Goal: Information Seeking & Learning: Learn about a topic

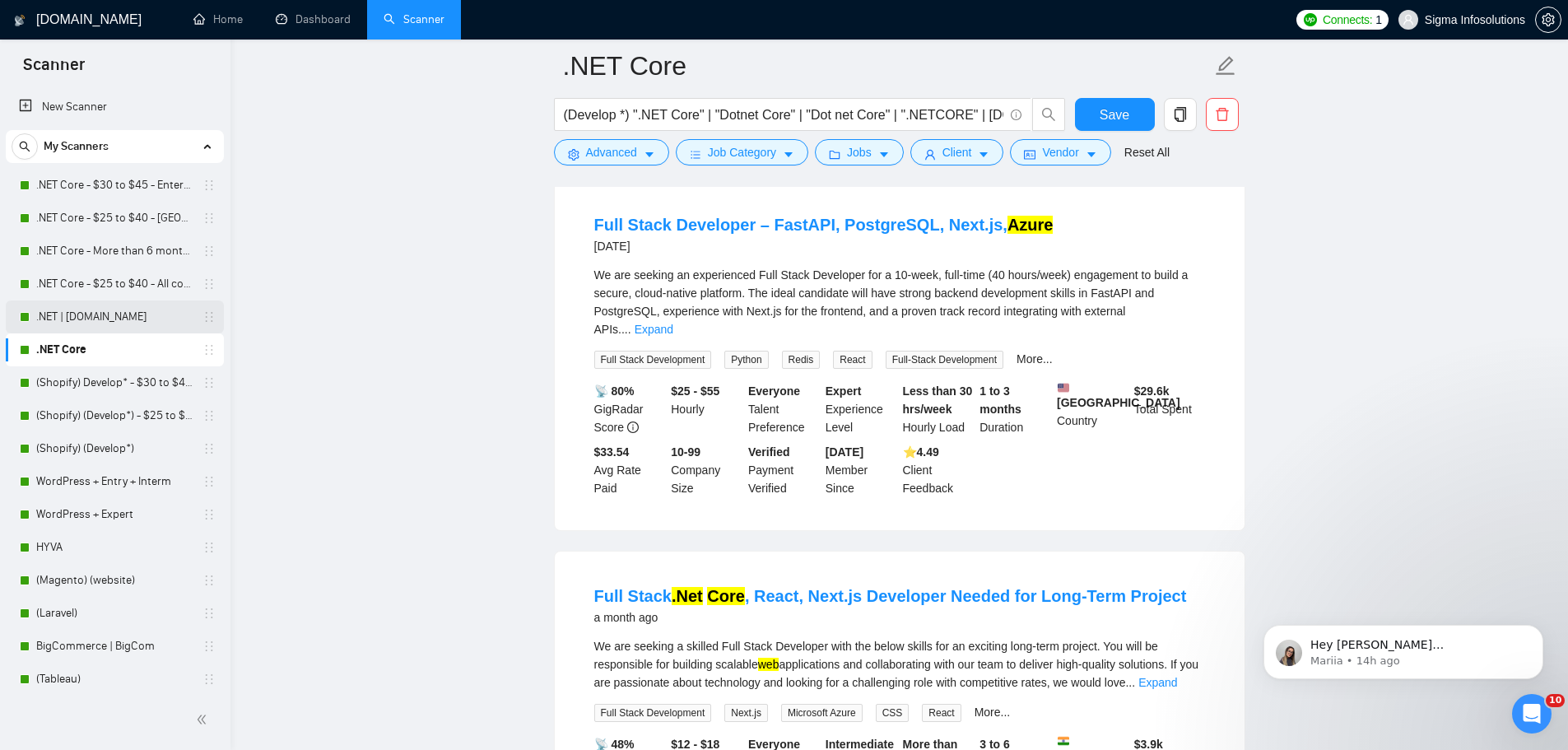
click at [96, 318] on link ".NET | [DOMAIN_NAME]" at bounding box center [114, 317] width 156 height 33
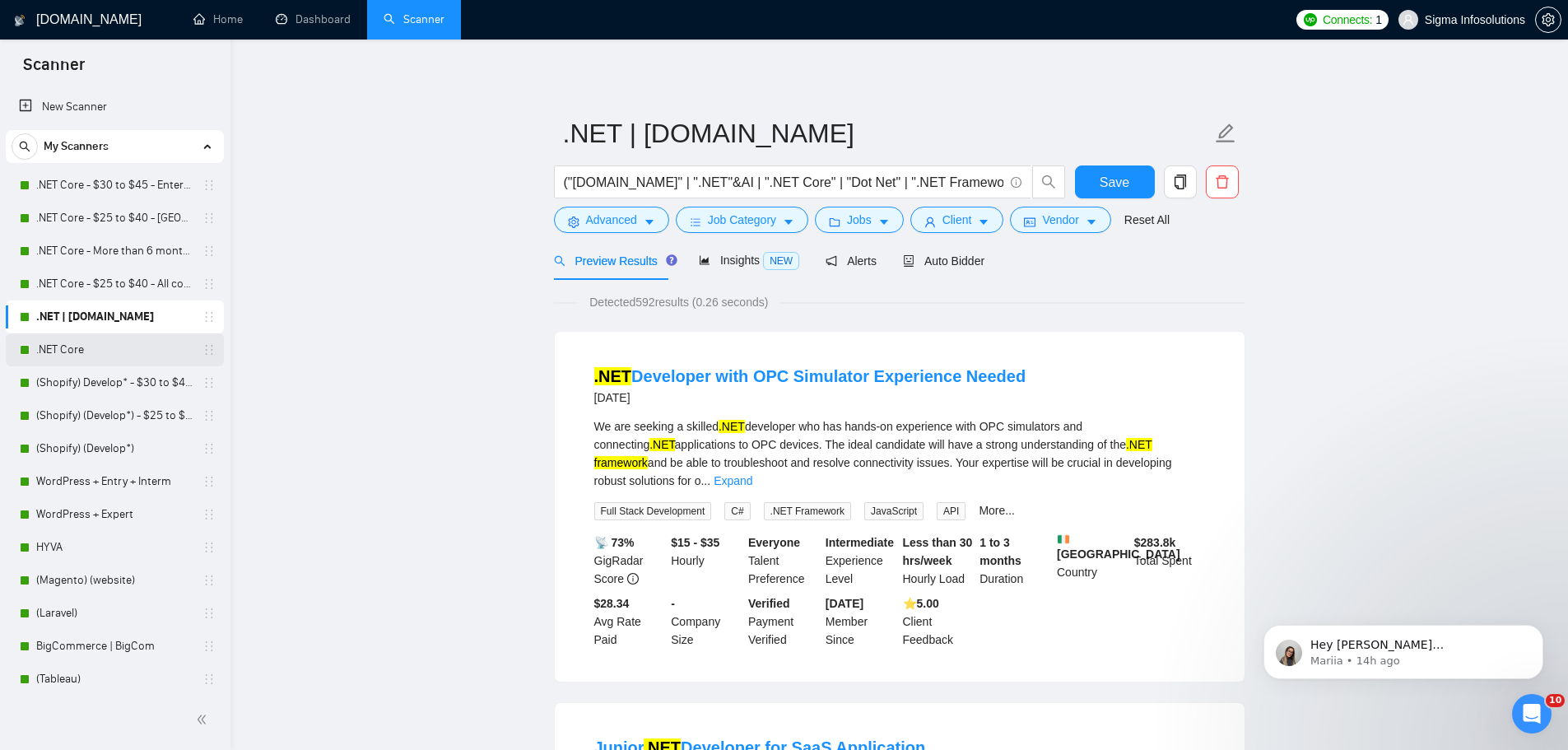
click at [90, 357] on link ".NET Core" at bounding box center [114, 349] width 156 height 33
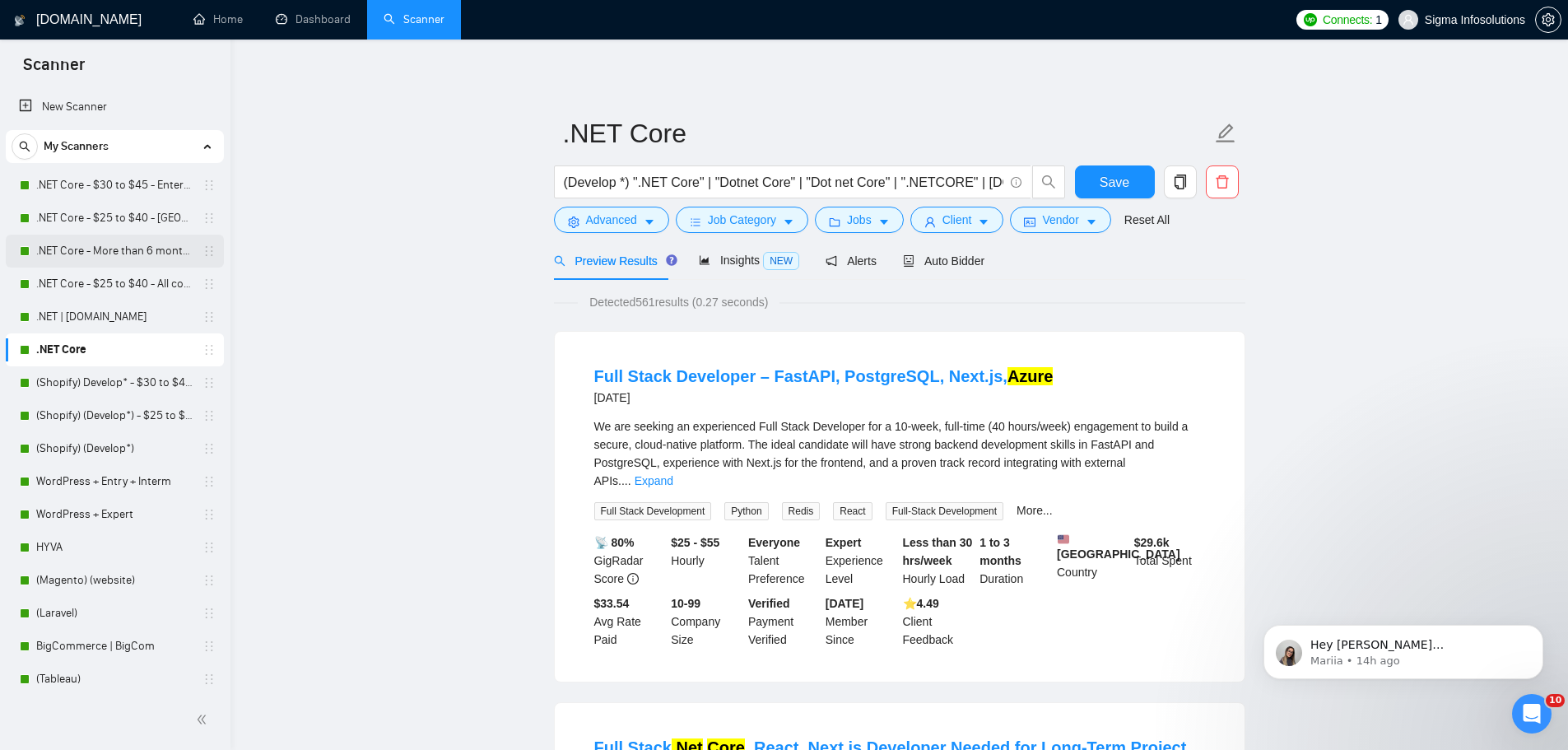
click at [108, 265] on link ".NET Core - More than 6 months of work" at bounding box center [114, 250] width 156 height 33
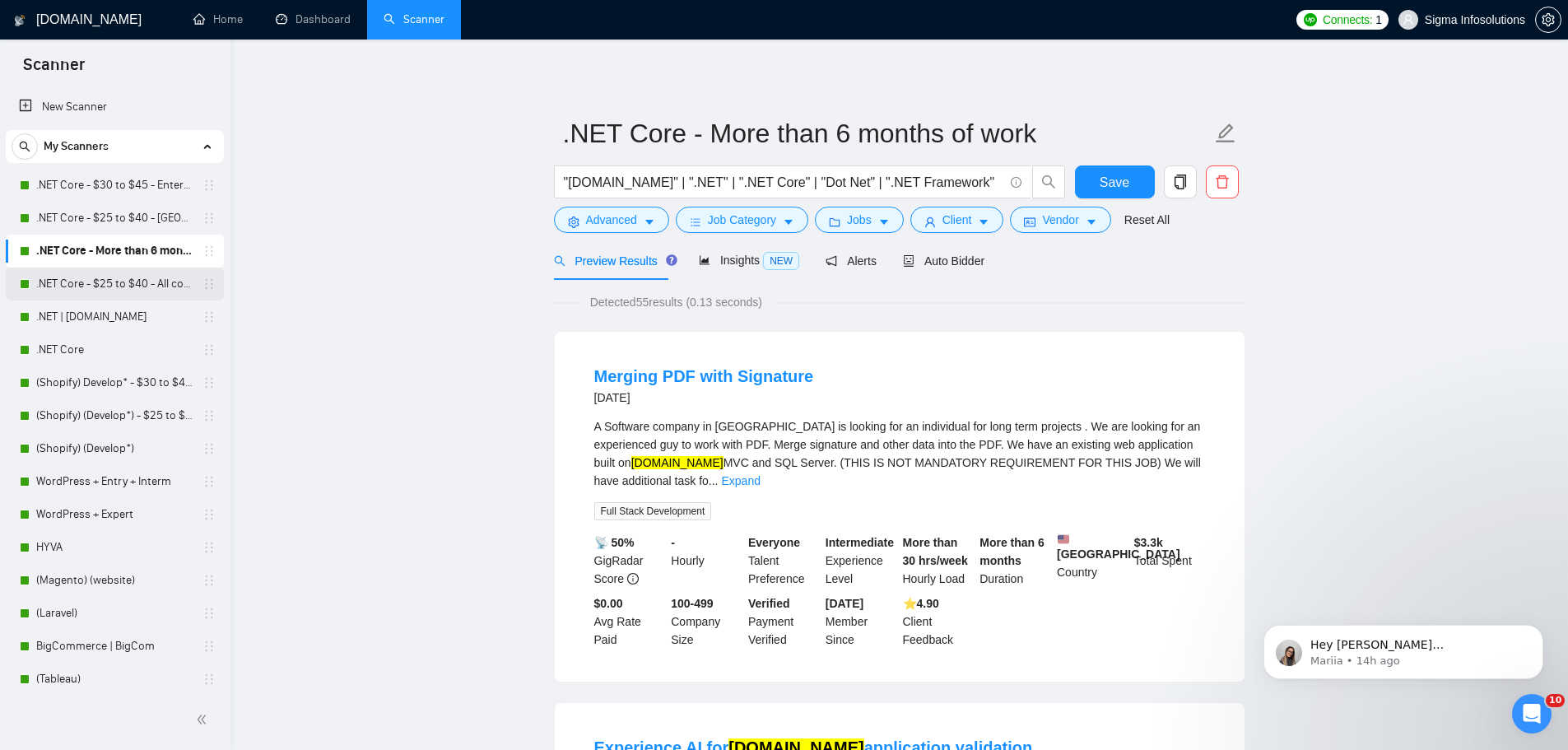
click at [109, 281] on link ".NET Core - $25 to $40 - All continents" at bounding box center [114, 284] width 156 height 33
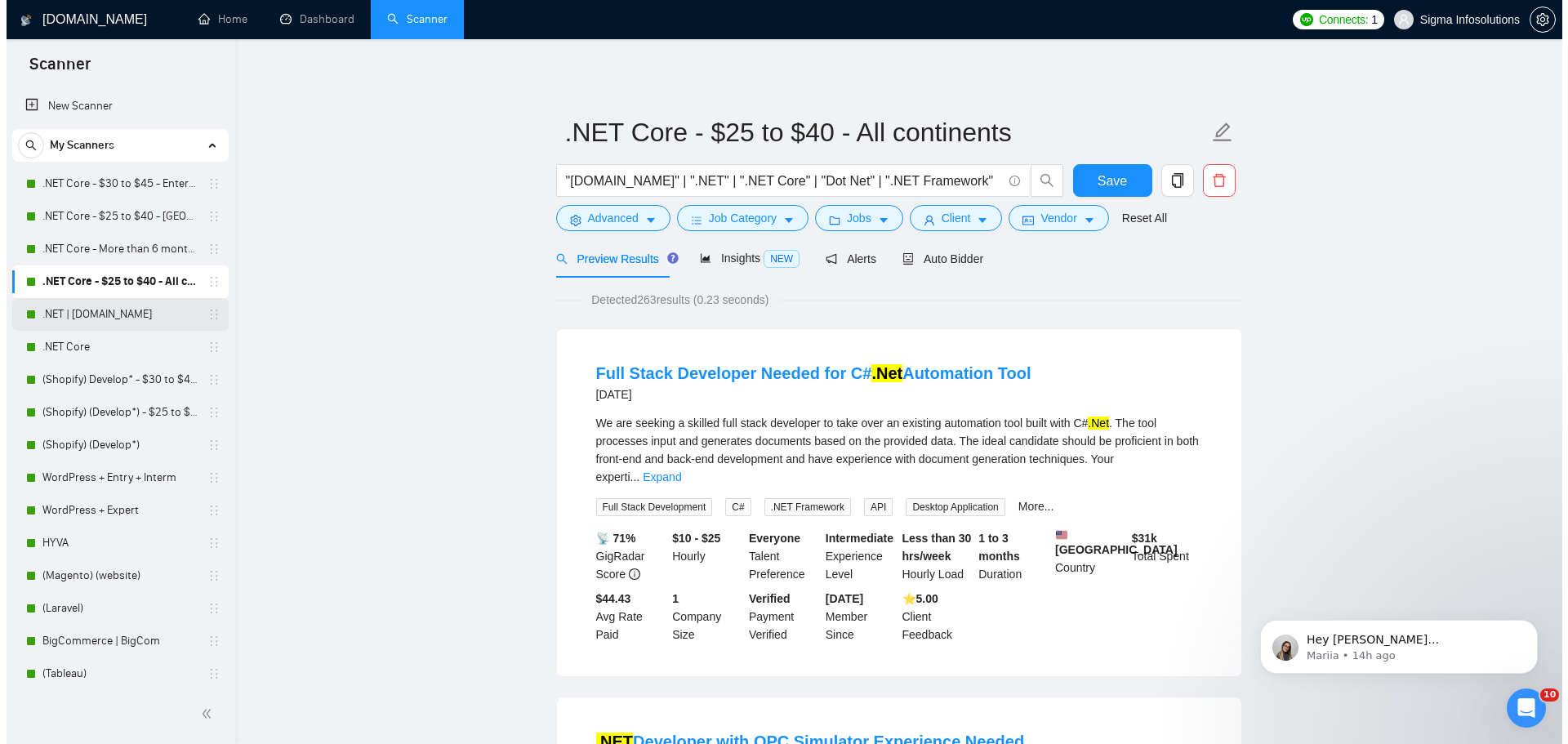
scroll to position [82, 0]
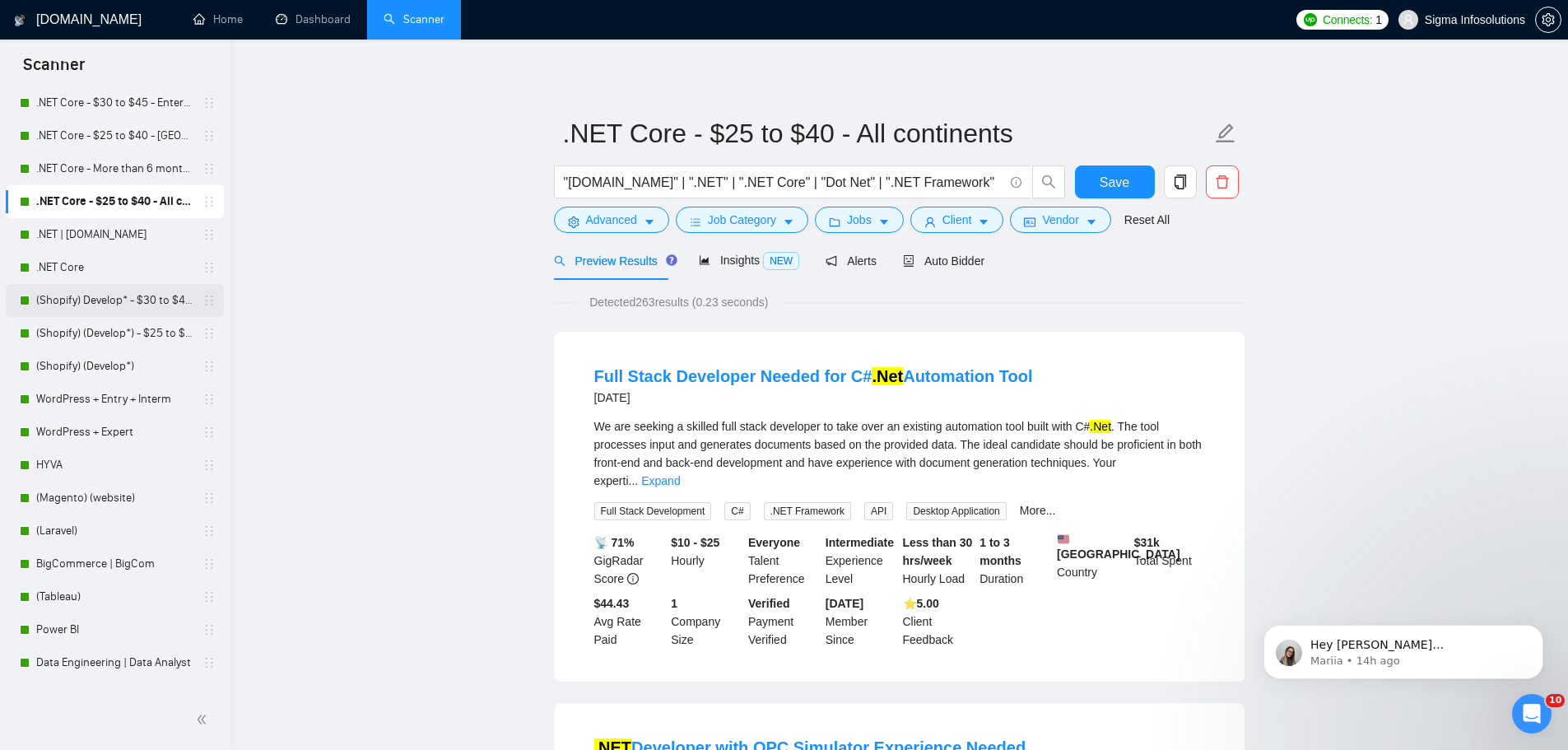
click at [106, 307] on link "(Shopify) Develop* - $30 to $45 Enterprise" at bounding box center [114, 300] width 156 height 33
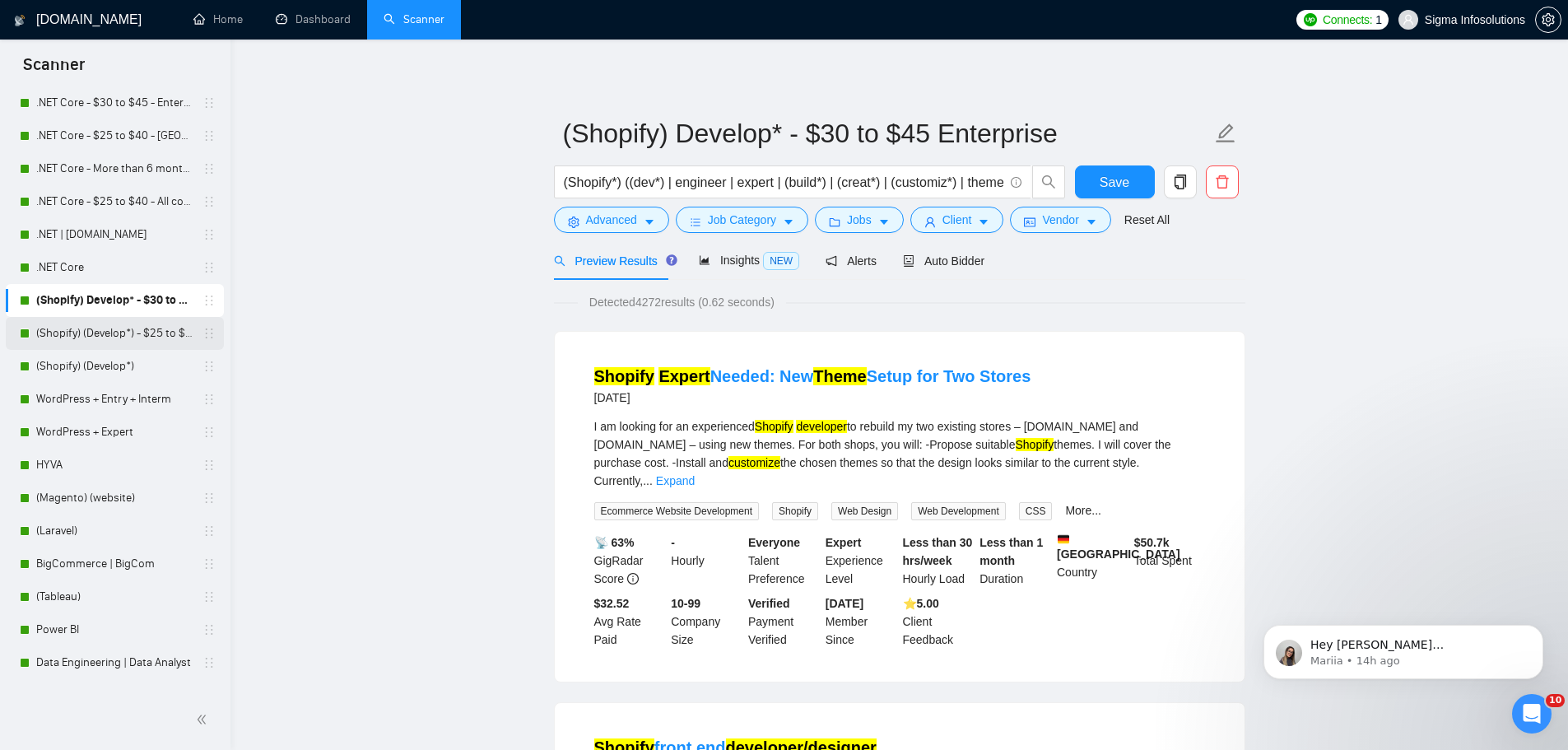
click at [109, 338] on link "(Shopify) (Develop*) - $25 to $40 - [GEOGRAPHIC_DATA] and Ocenia" at bounding box center [114, 333] width 156 height 33
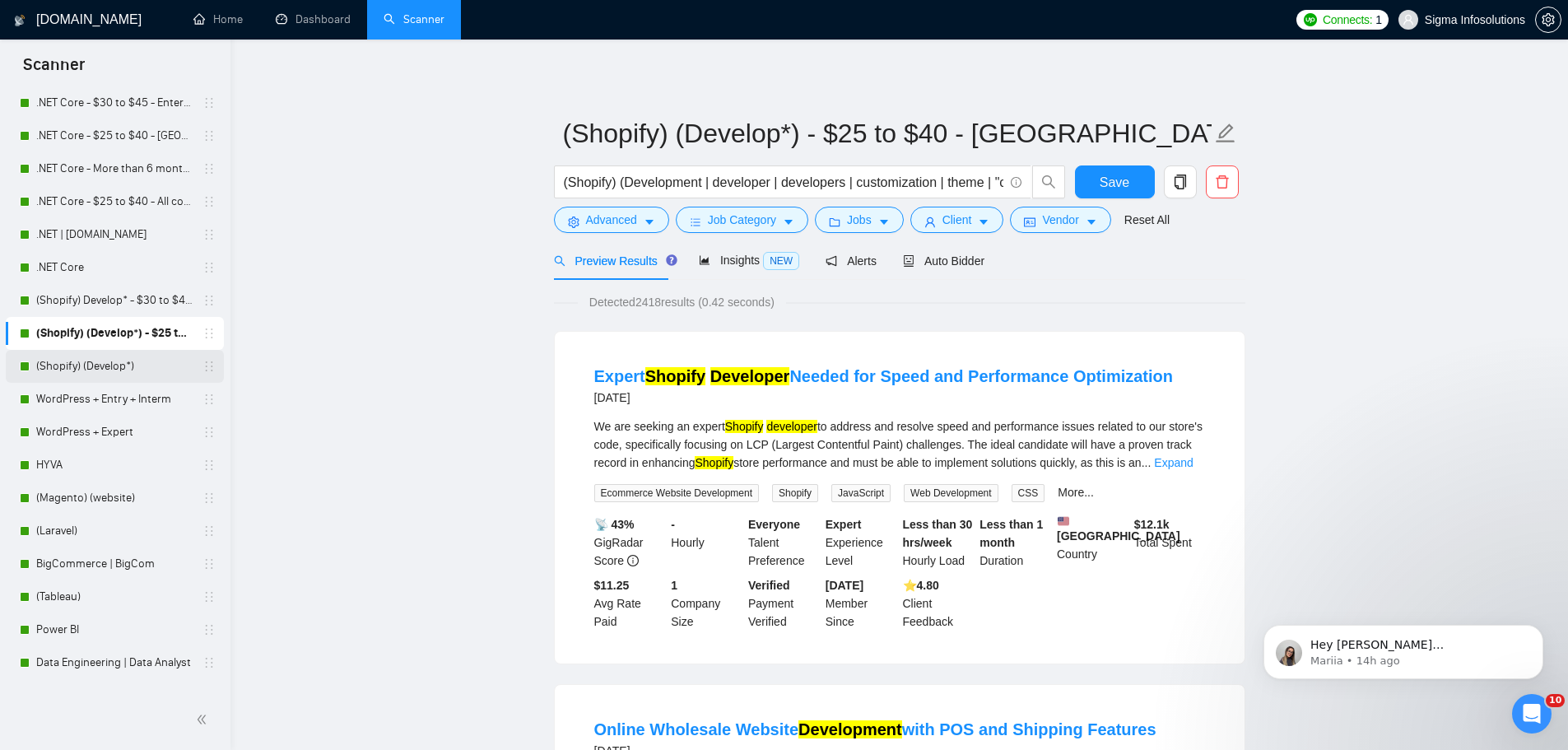
click at [106, 356] on link "(Shopify) (Develop*)" at bounding box center [114, 366] width 156 height 33
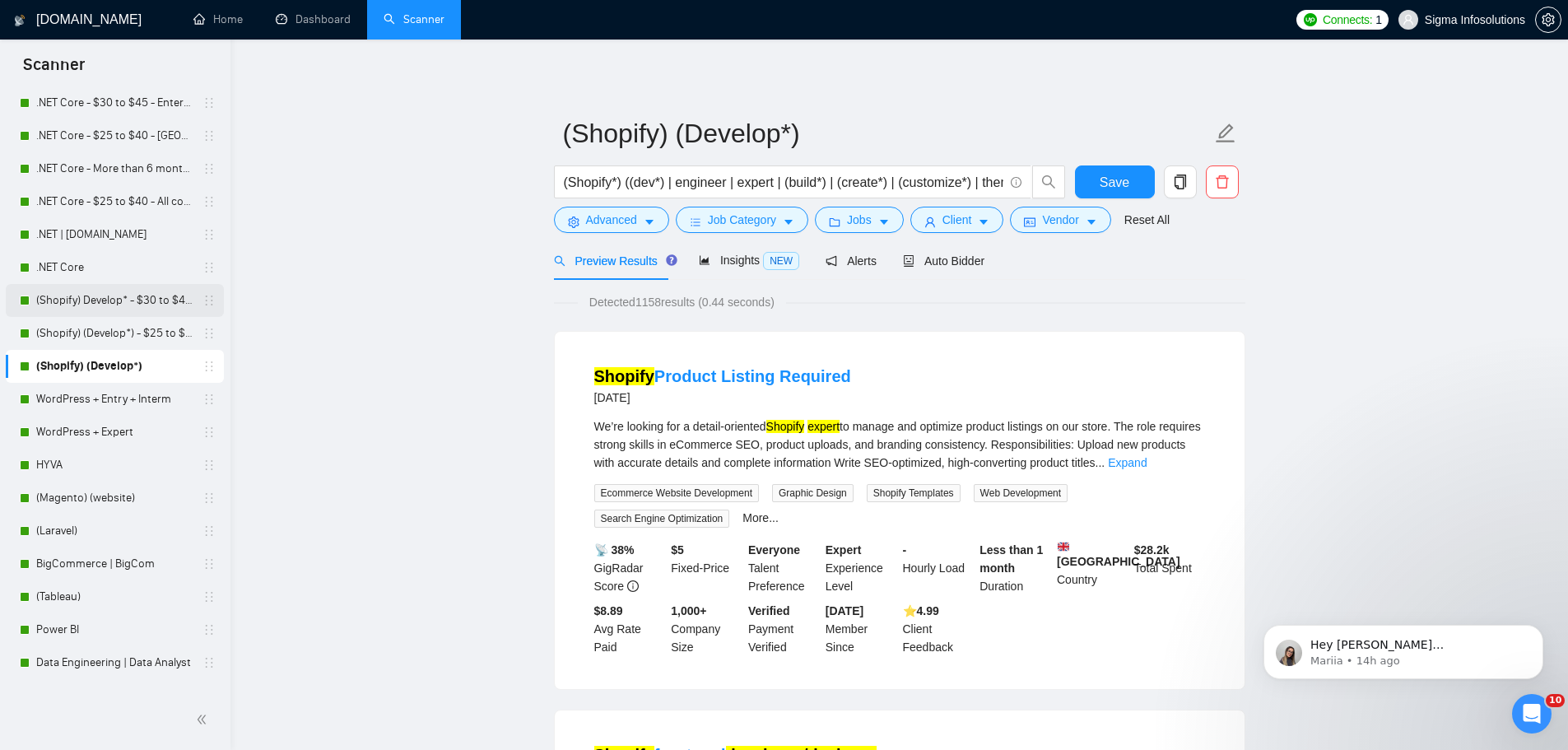
click at [76, 291] on link "(Shopify) Develop* - $30 to $45 Enterprise" at bounding box center [114, 300] width 156 height 33
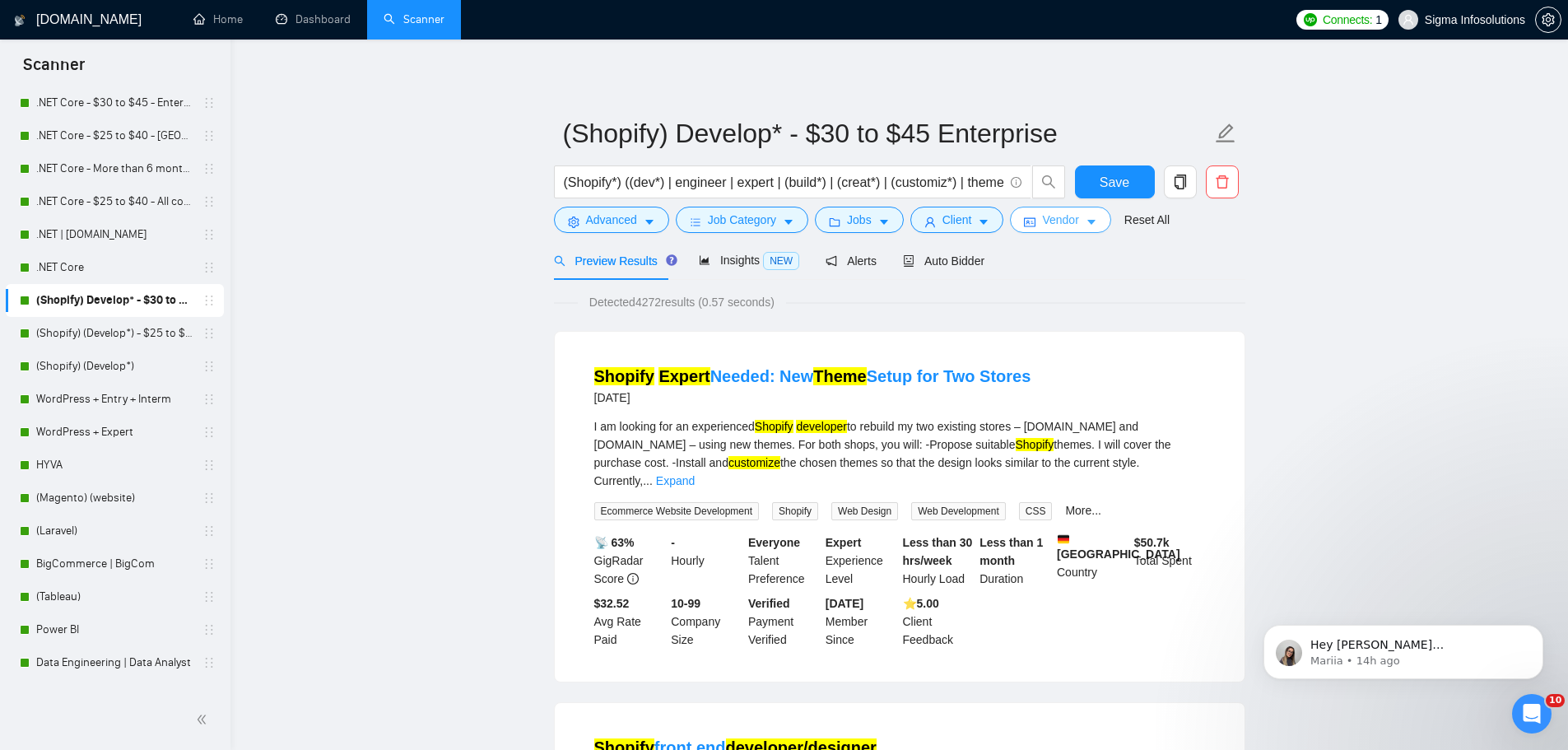
click at [1061, 224] on span "Vendor" at bounding box center [1059, 220] width 36 height 18
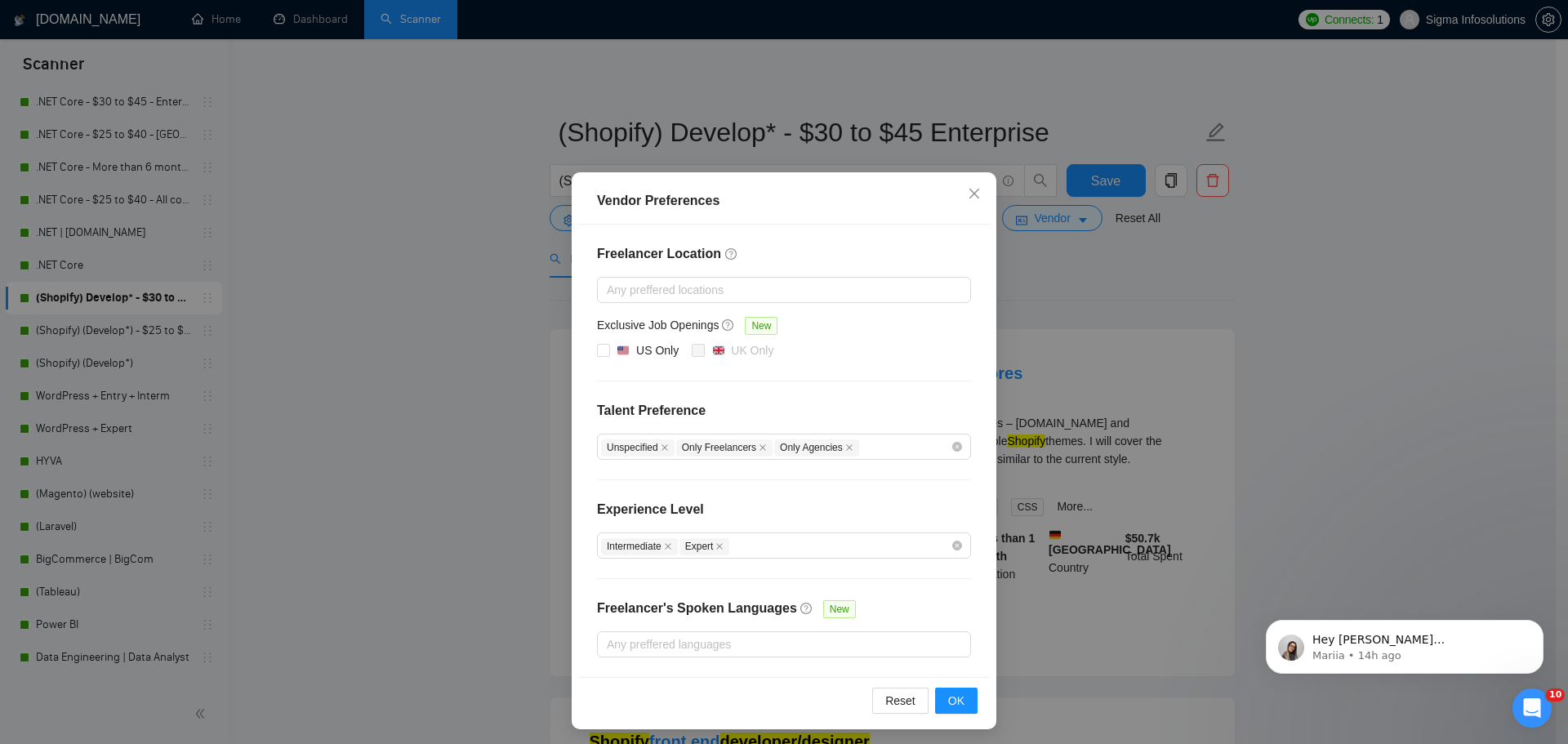
scroll to position [12, 0]
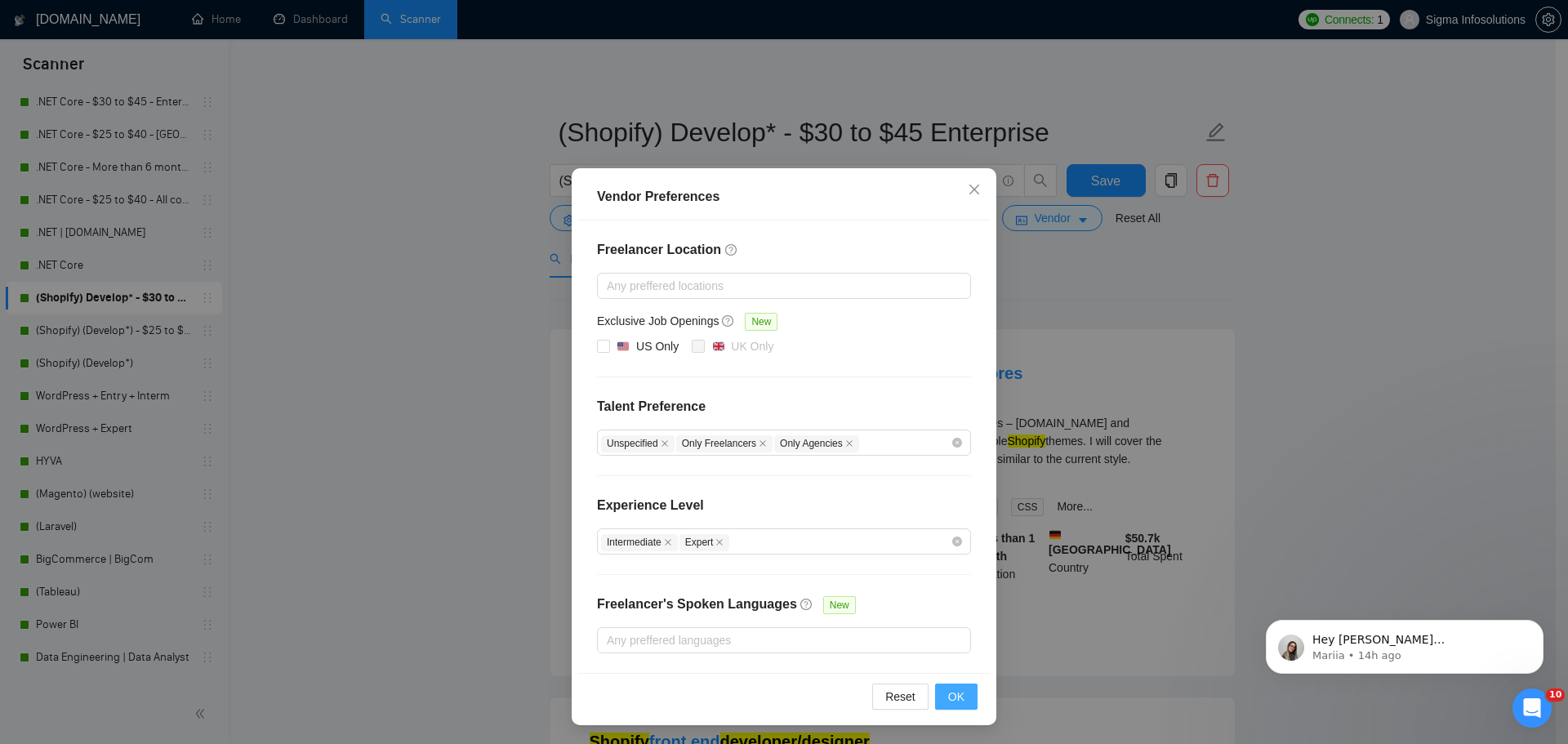
click at [935, 488] on button "OK" at bounding box center [956, 697] width 42 height 26
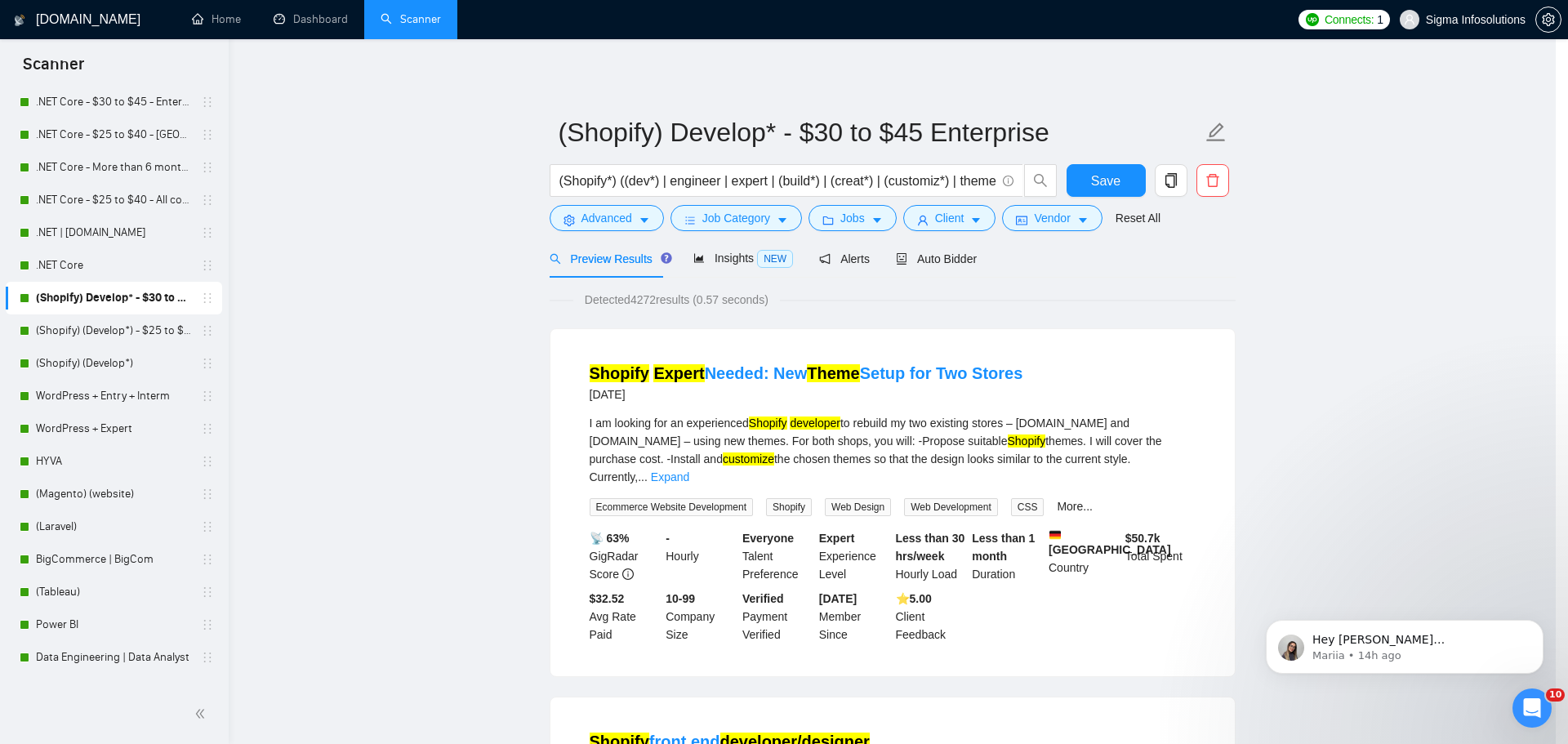
scroll to position [0, 0]
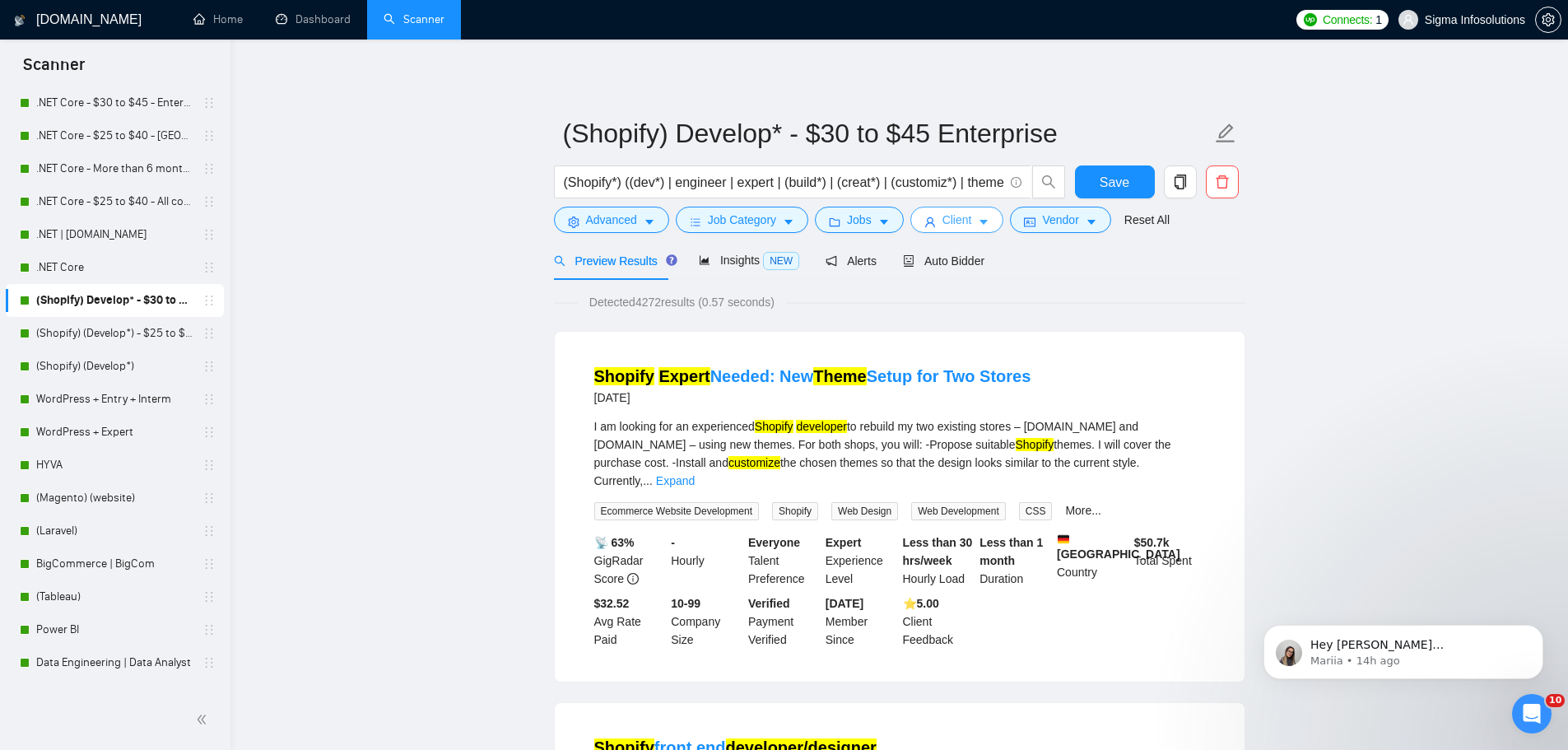
click at [948, 223] on span "Client" at bounding box center [957, 220] width 29 height 18
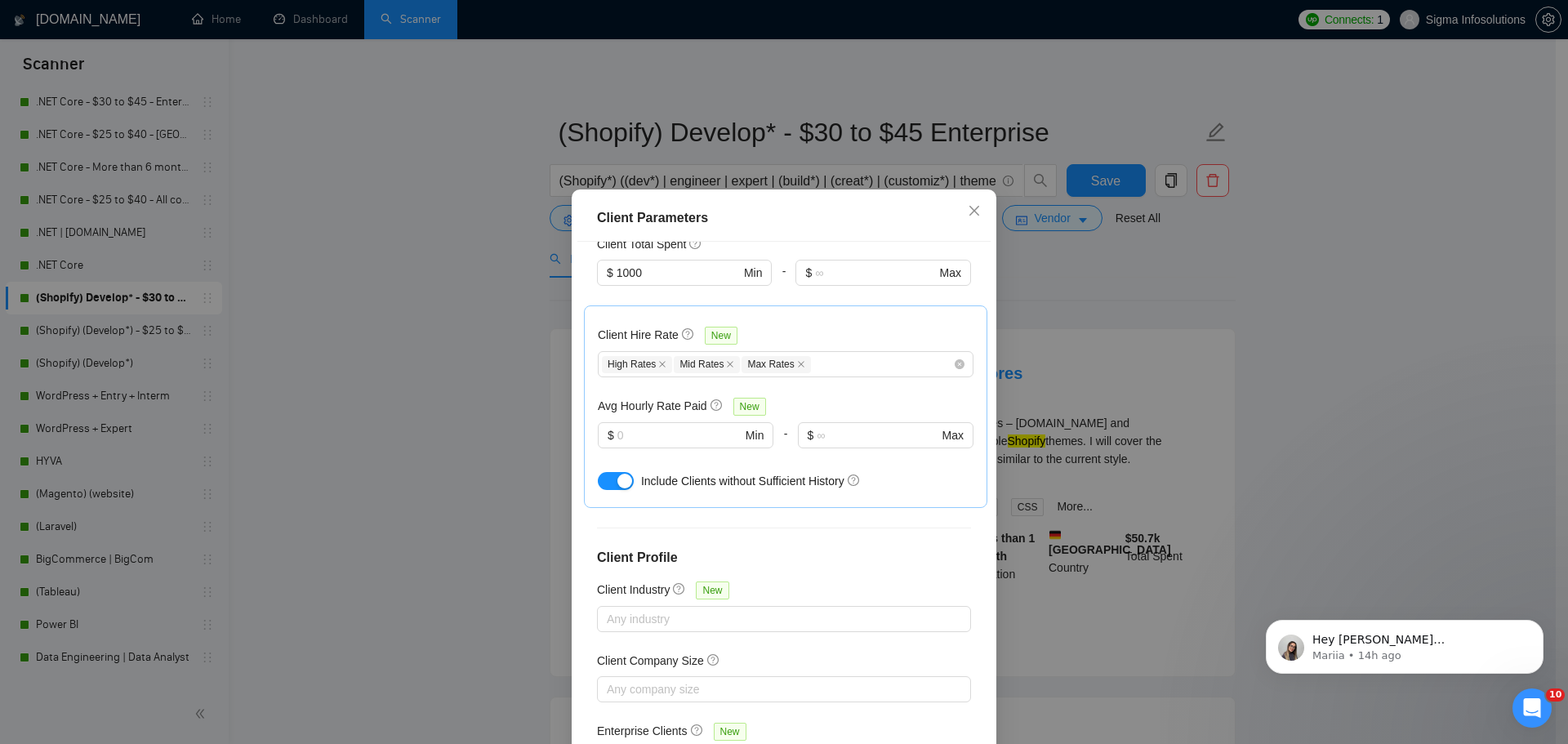
scroll to position [91, 0]
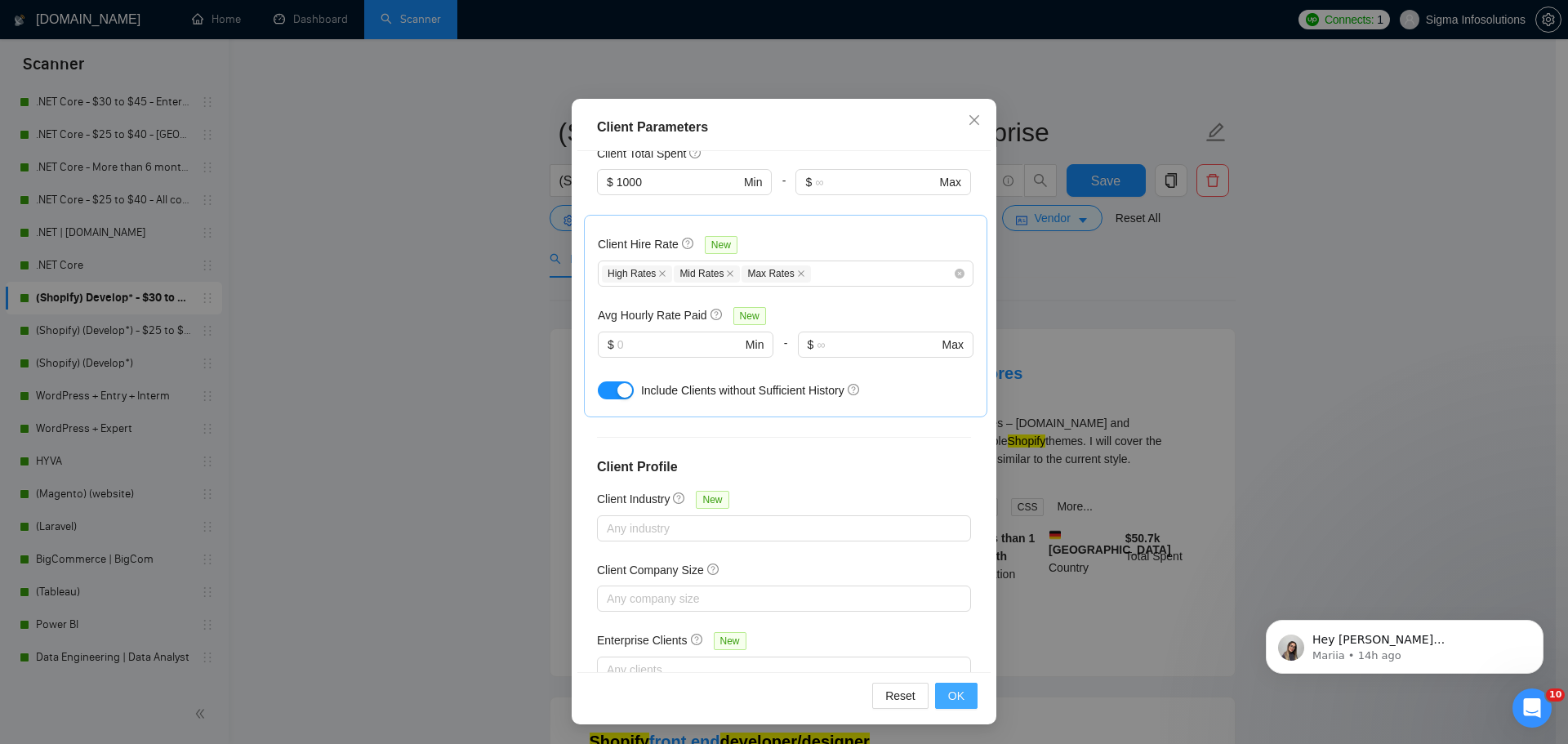
click at [950, 488] on button "OK" at bounding box center [956, 696] width 42 height 26
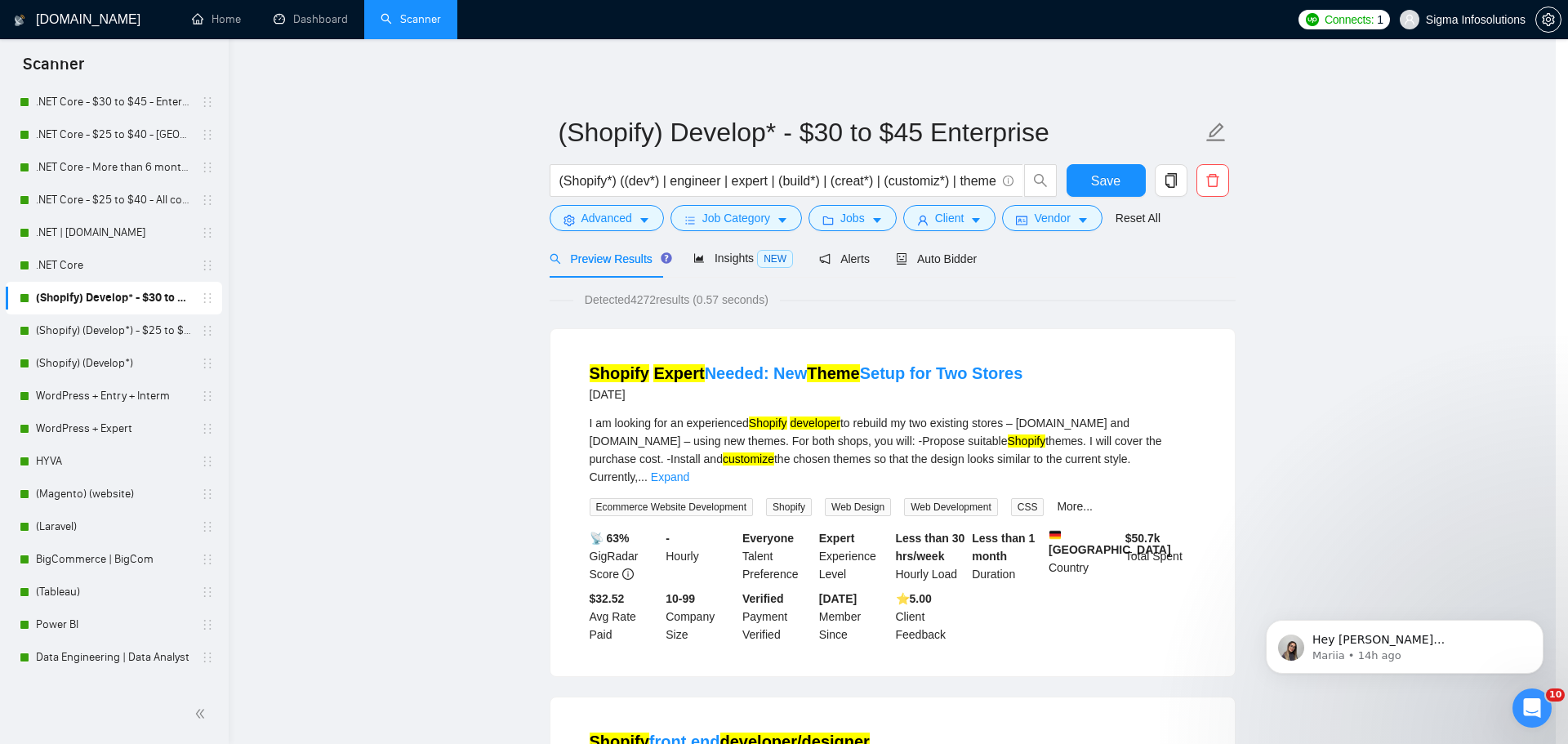
scroll to position [0, 0]
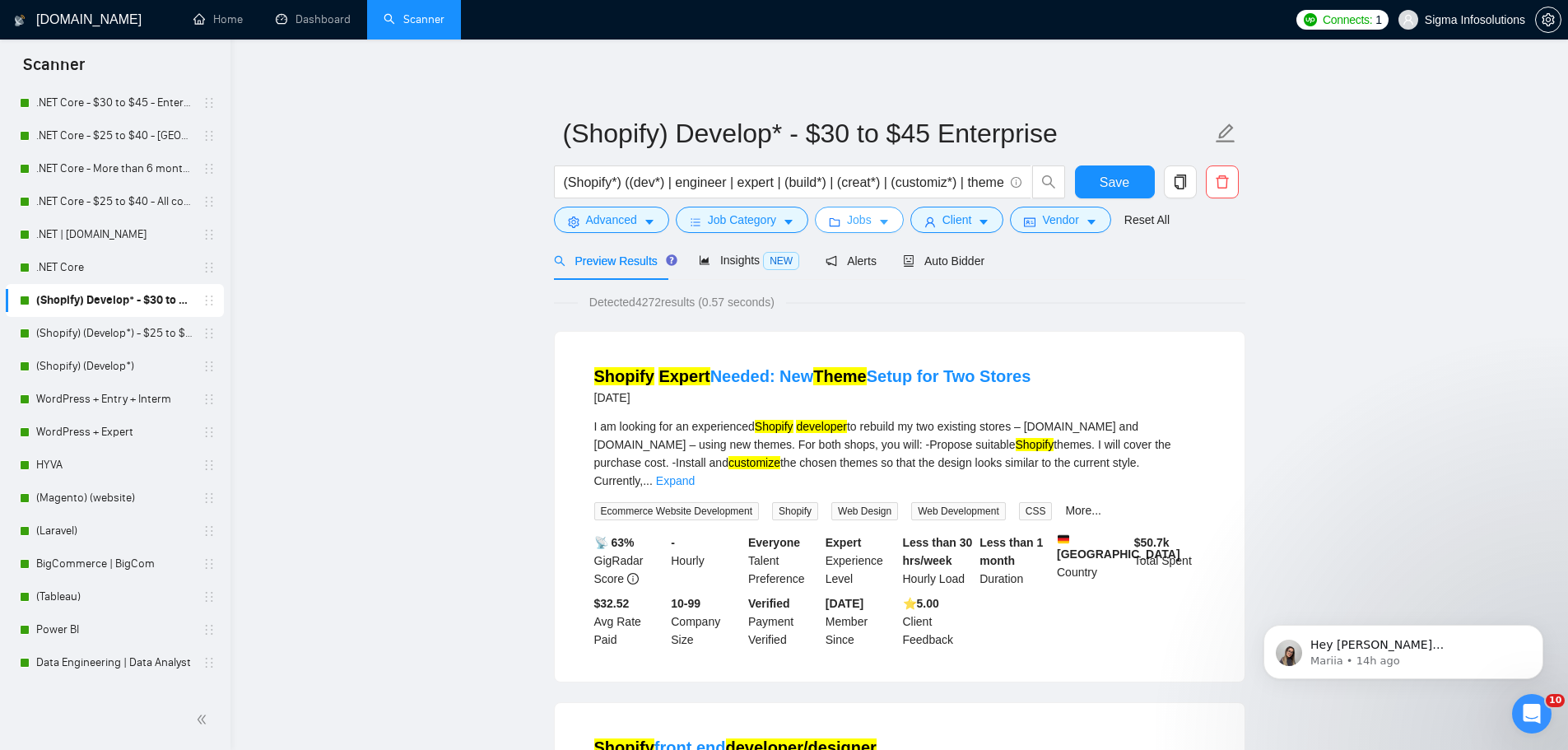
click at [870, 218] on button "Jobs" at bounding box center [860, 219] width 89 height 26
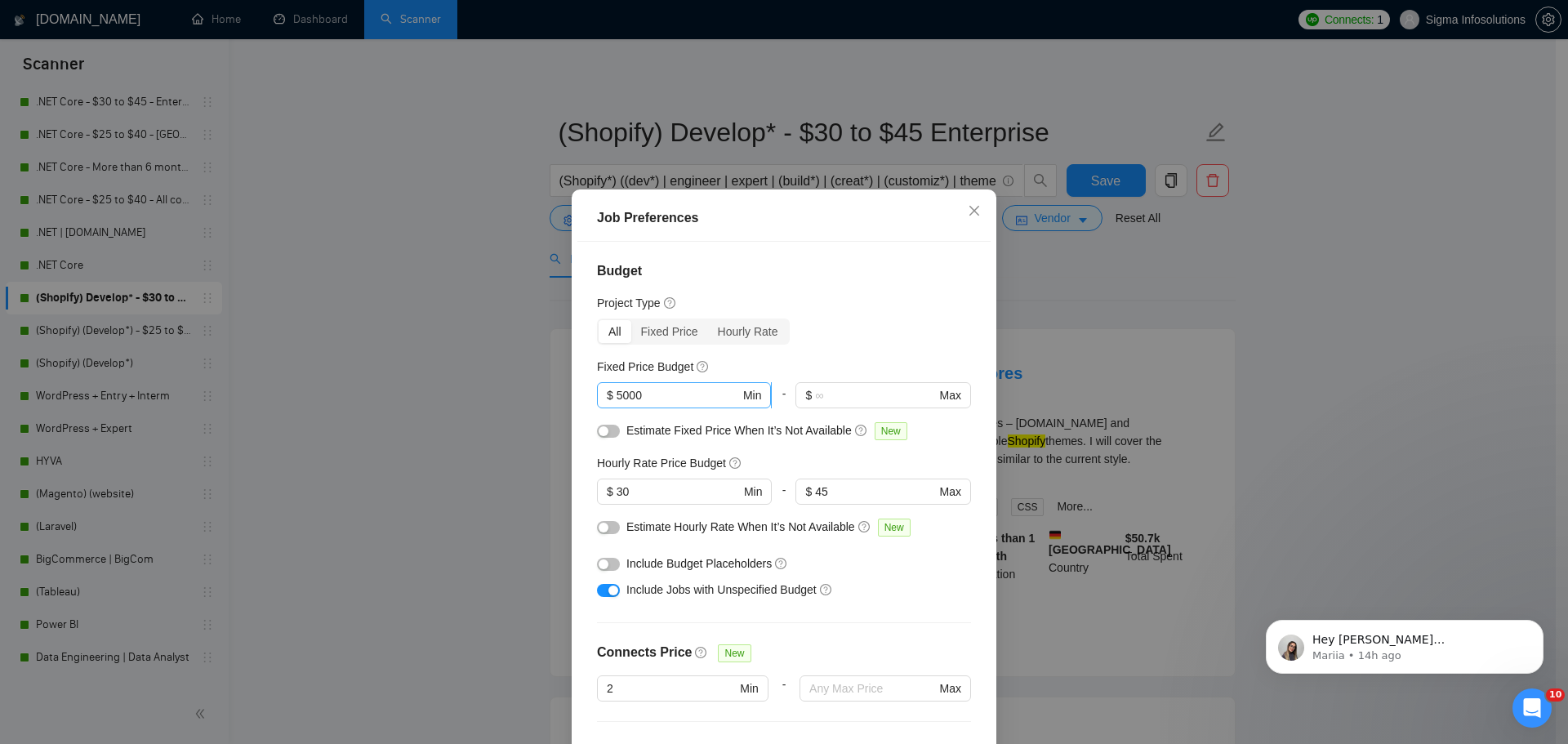
click at [616, 397] on input "5000" at bounding box center [678, 396] width 123 height 18
click at [793, 319] on div "All Fixed Price Hourly Rate" at bounding box center [784, 331] width 374 height 26
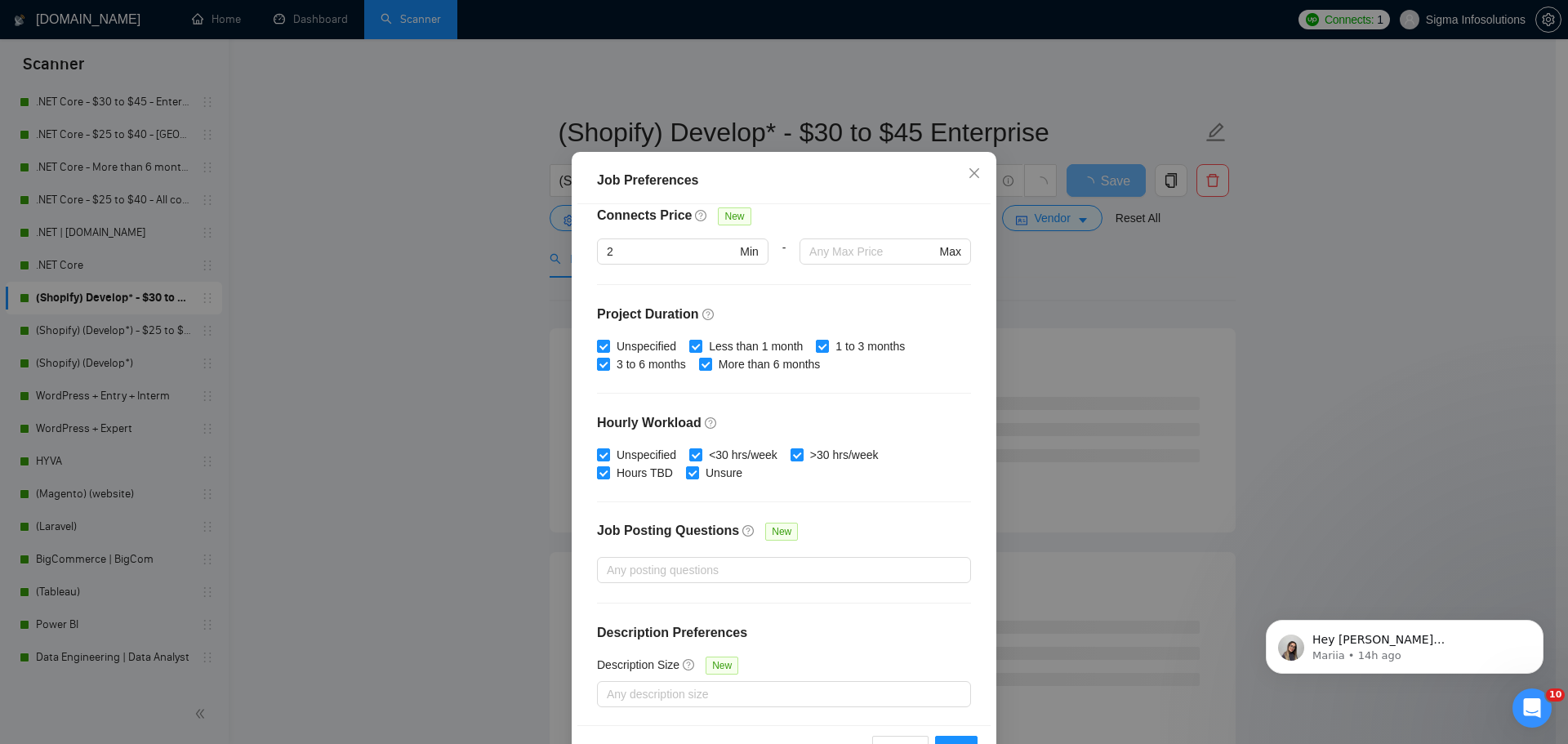
scroll to position [91, 0]
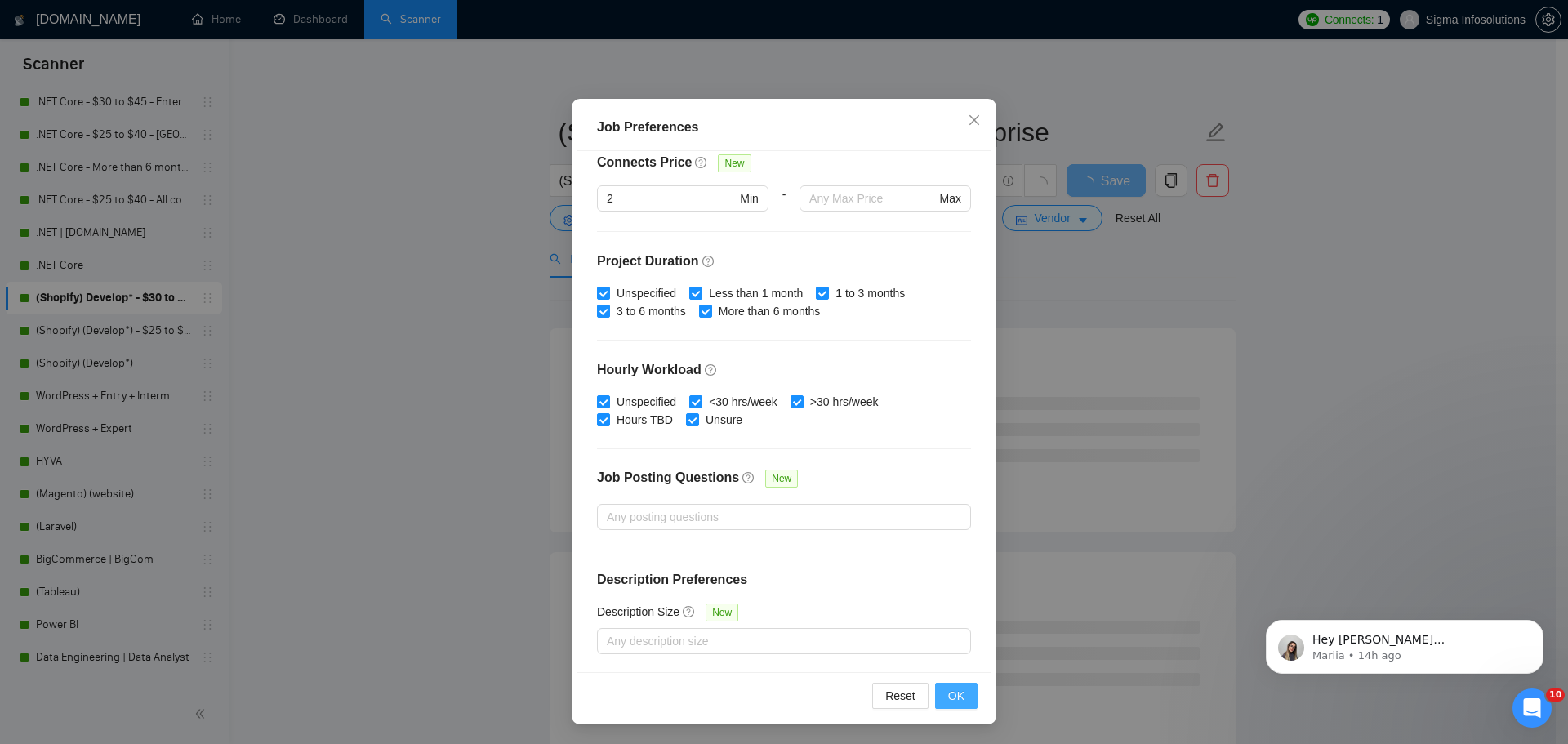
click at [955, 488] on button "OK" at bounding box center [956, 696] width 42 height 26
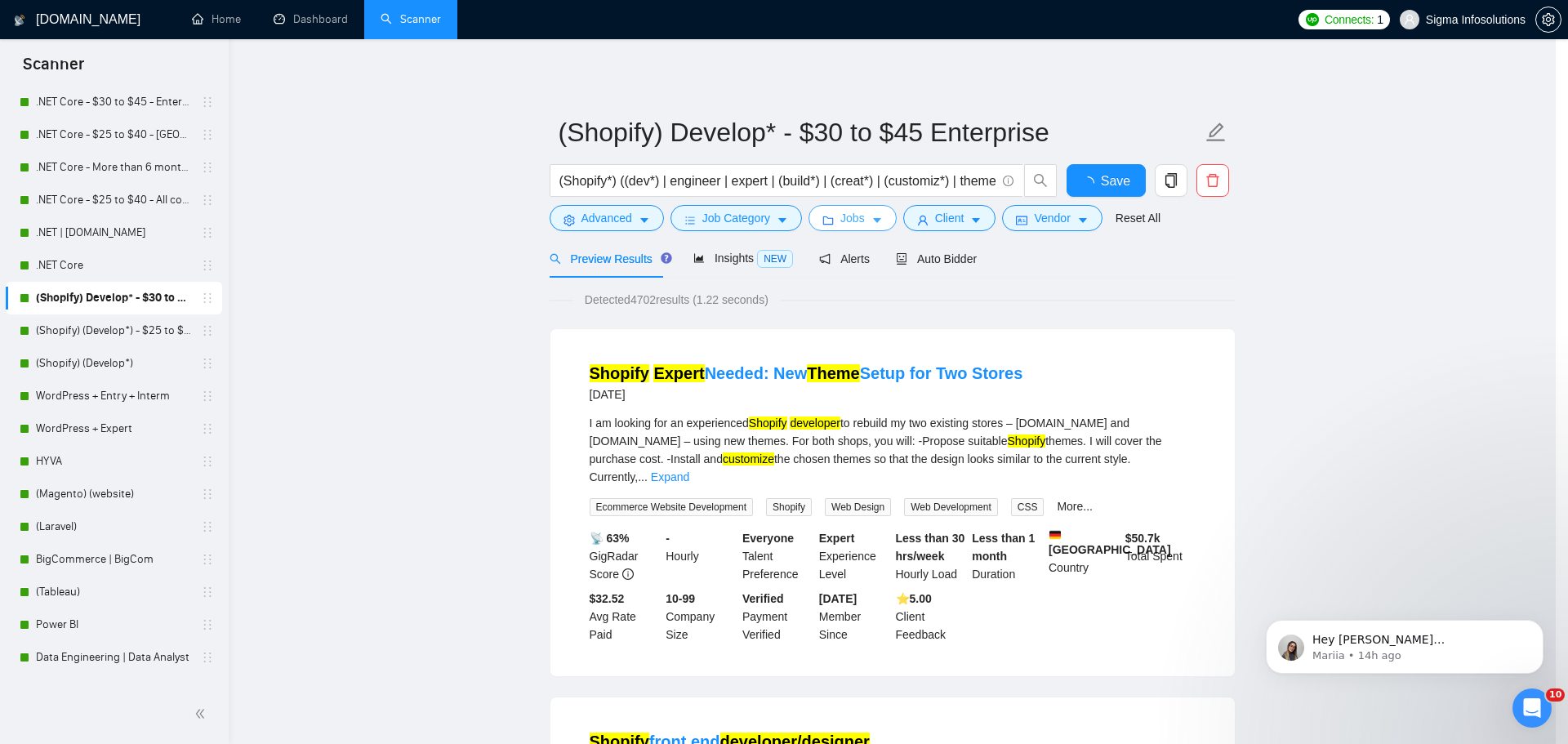
scroll to position [0, 0]
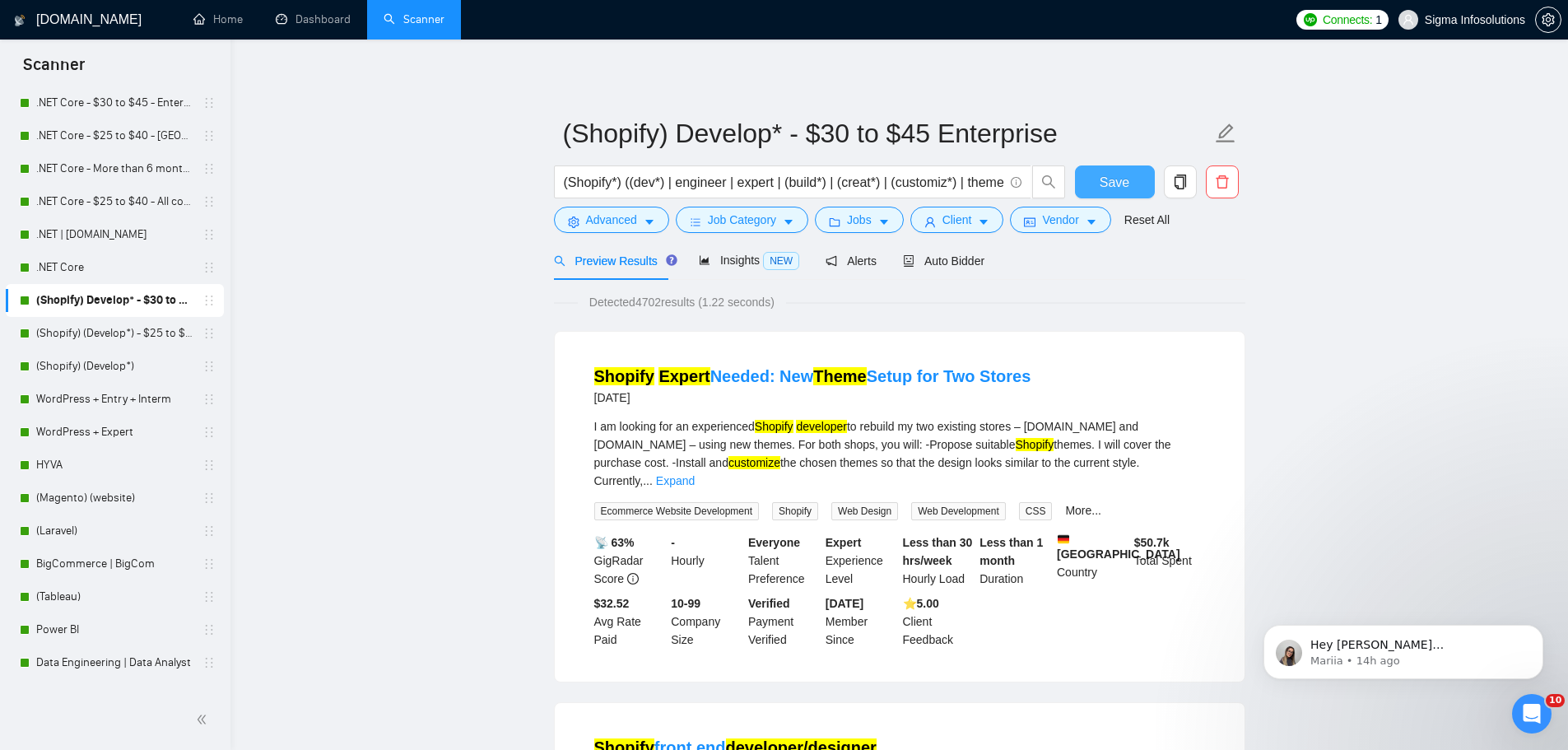
drag, startPoint x: 1108, startPoint y: 175, endPoint x: 892, endPoint y: 360, distance: 284.4
click at [1108, 175] on span "Save" at bounding box center [1114, 182] width 29 height 21
click at [654, 225] on button "Advanced" at bounding box center [611, 219] width 115 height 26
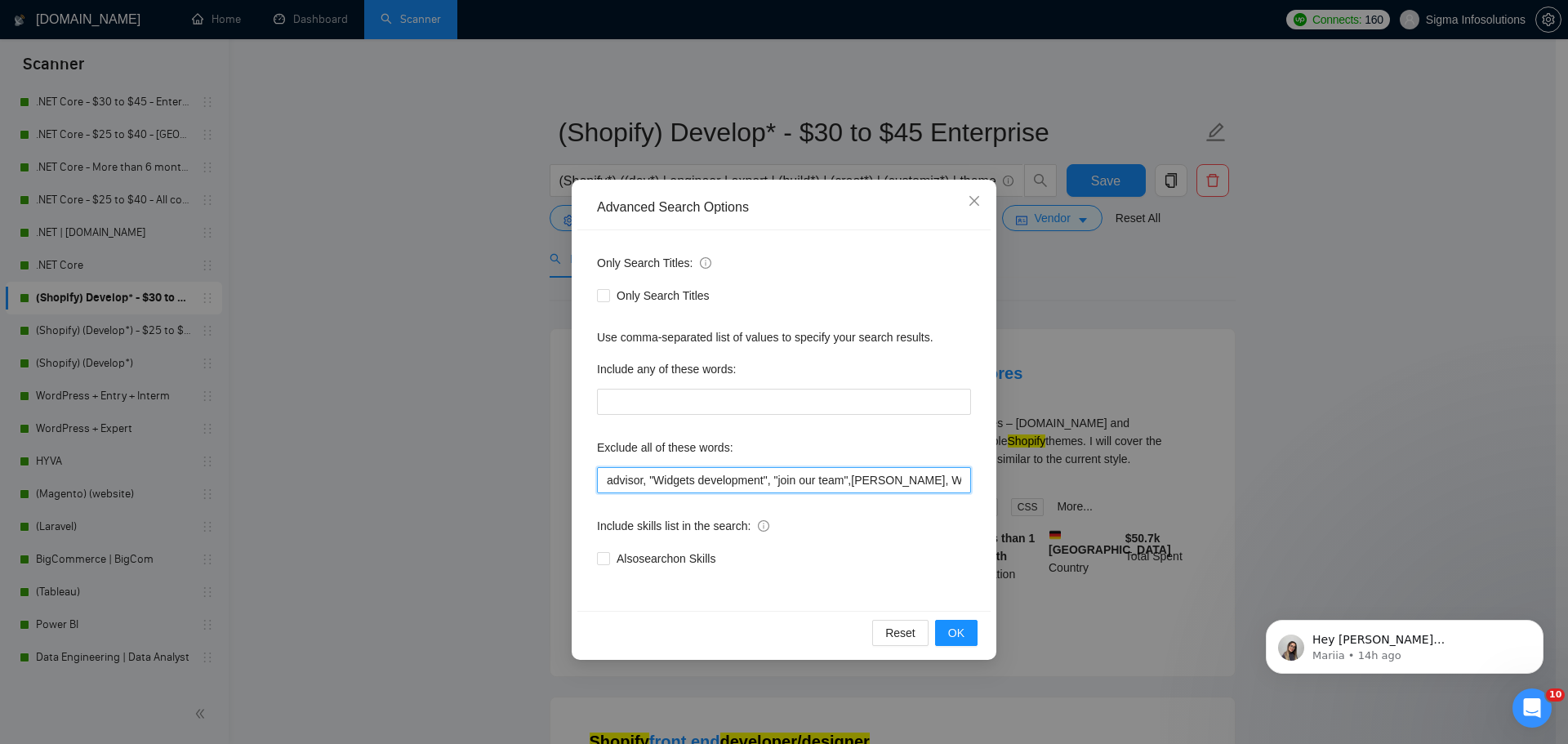
click at [778, 473] on input "advisor, "Widgets development", "join our team",[PERSON_NAME], Wix, API, "wooco…" at bounding box center [784, 480] width 374 height 26
click at [950, 488] on span "OK" at bounding box center [956, 633] width 17 height 18
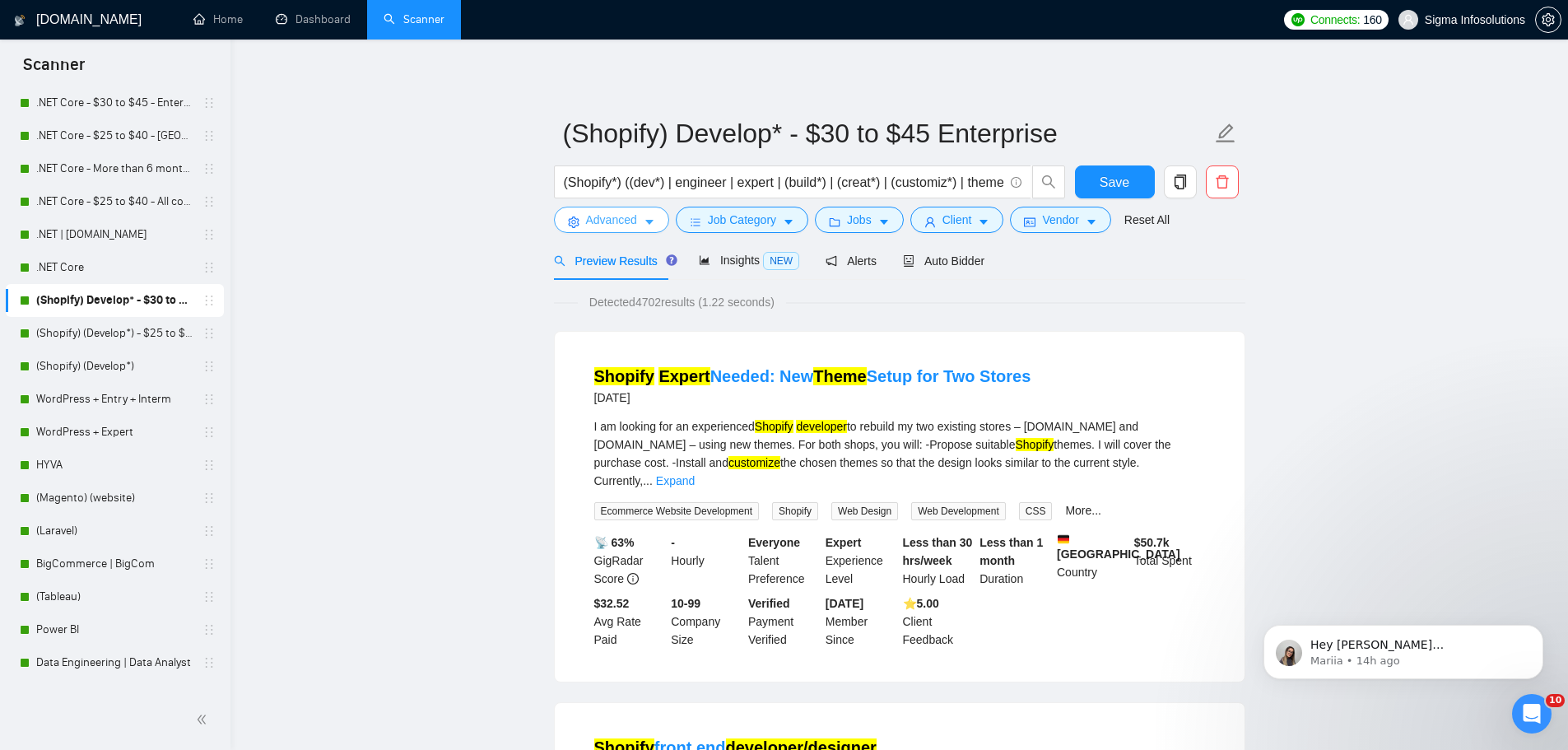
click at [630, 218] on span "Advanced" at bounding box center [611, 220] width 51 height 18
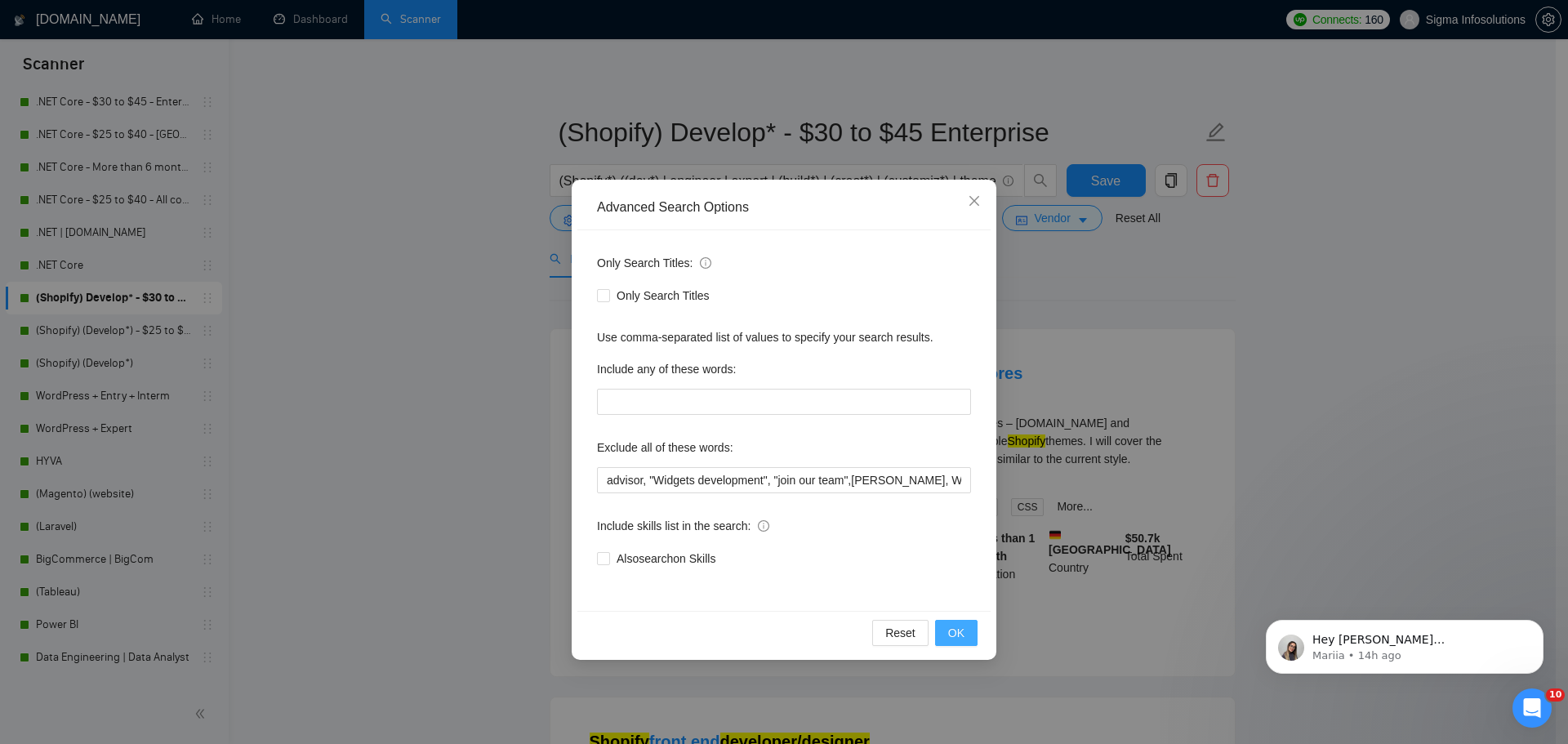
drag, startPoint x: 962, startPoint y: 637, endPoint x: 906, endPoint y: 499, distance: 148.9
click at [962, 488] on span "OK" at bounding box center [956, 633] width 17 height 18
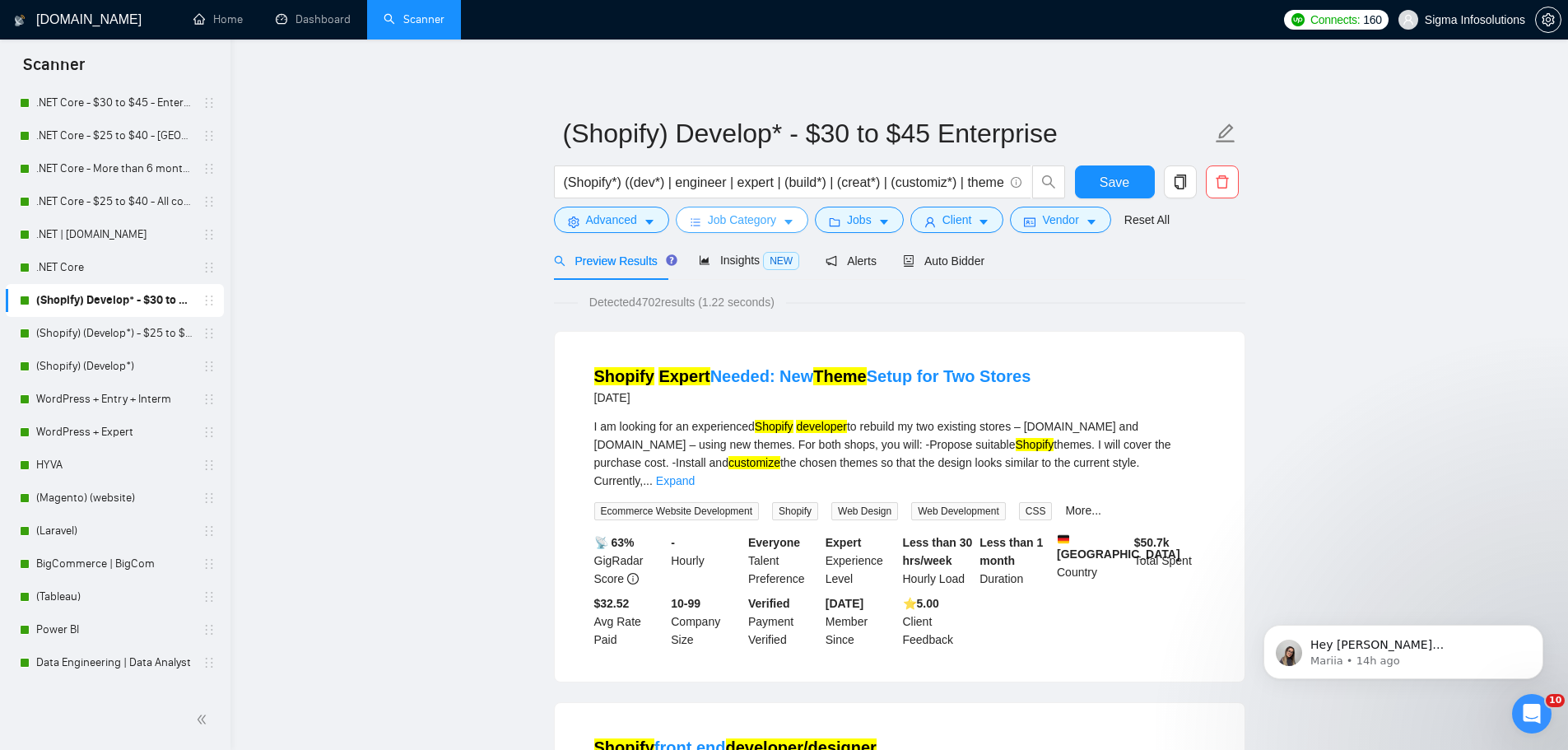
click at [718, 216] on span "Job Category" at bounding box center [741, 220] width 68 height 18
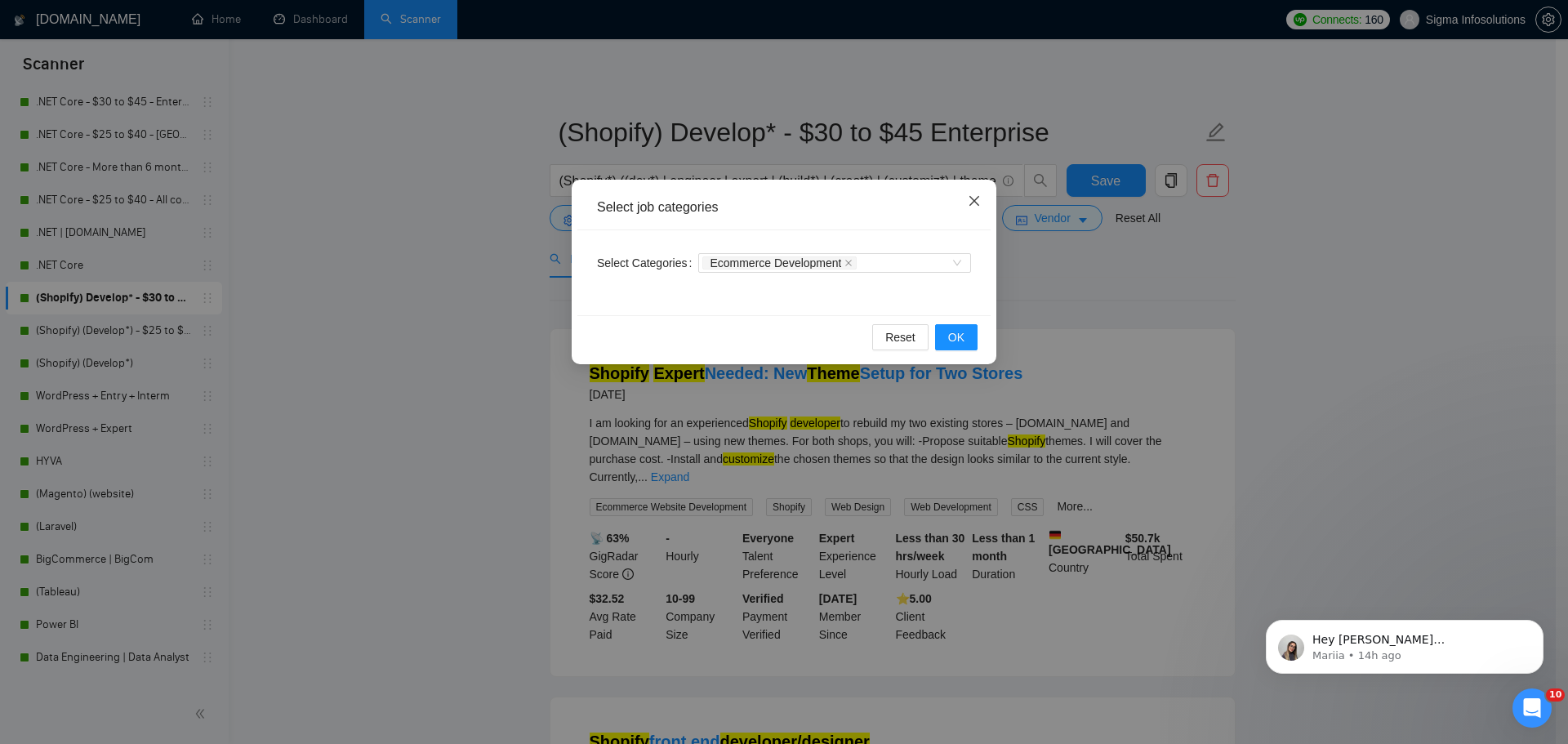
click at [977, 207] on icon "close" at bounding box center [974, 201] width 13 height 13
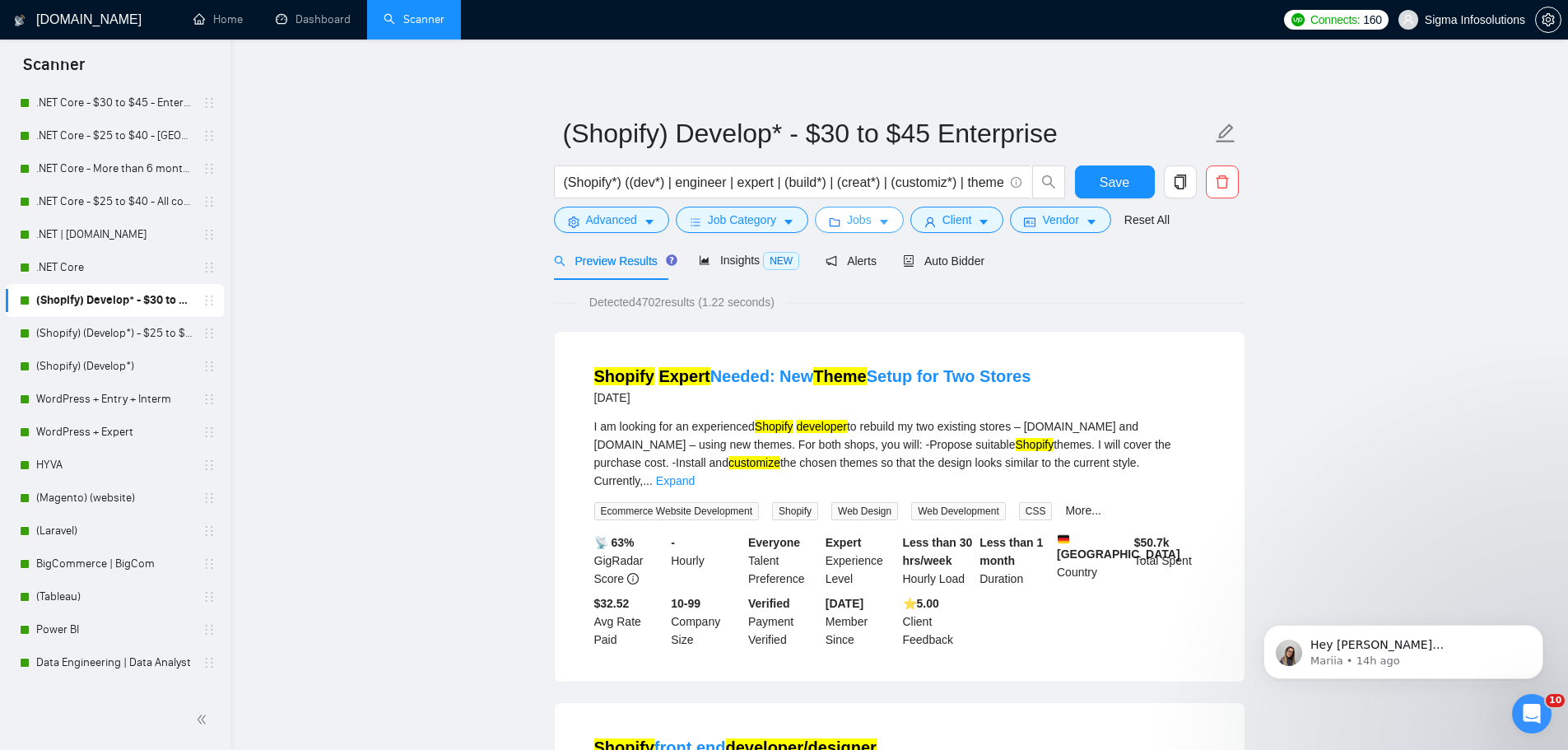
click at [880, 222] on icon "caret-down" at bounding box center [884, 223] width 8 height 5
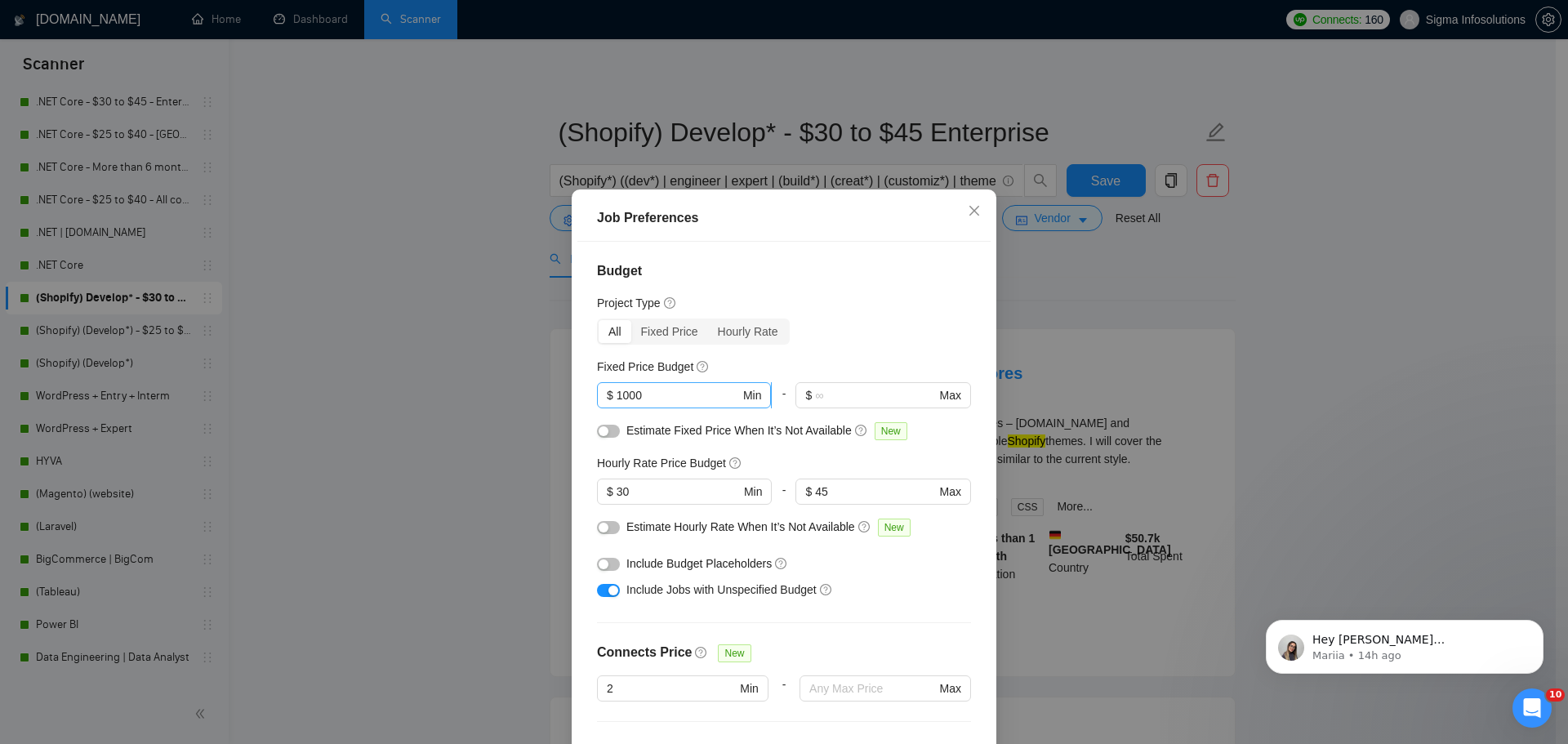
click at [621, 394] on input "1000" at bounding box center [678, 396] width 123 height 18
type input "3000"
drag, startPoint x: 849, startPoint y: 221, endPoint x: 1018, endPoint y: 298, distance: 185.7
click at [1018, 298] on div "Job Preferences Budget Project Type All Fixed Price Hourly Rate Fixed Price Bud…" at bounding box center [784, 372] width 1568 height 744
click at [837, 285] on div "Budget Project Type All Fixed Price Hourly Rate Fixed Price Budget $ 3000 Min -…" at bounding box center [784, 502] width 413 height 522
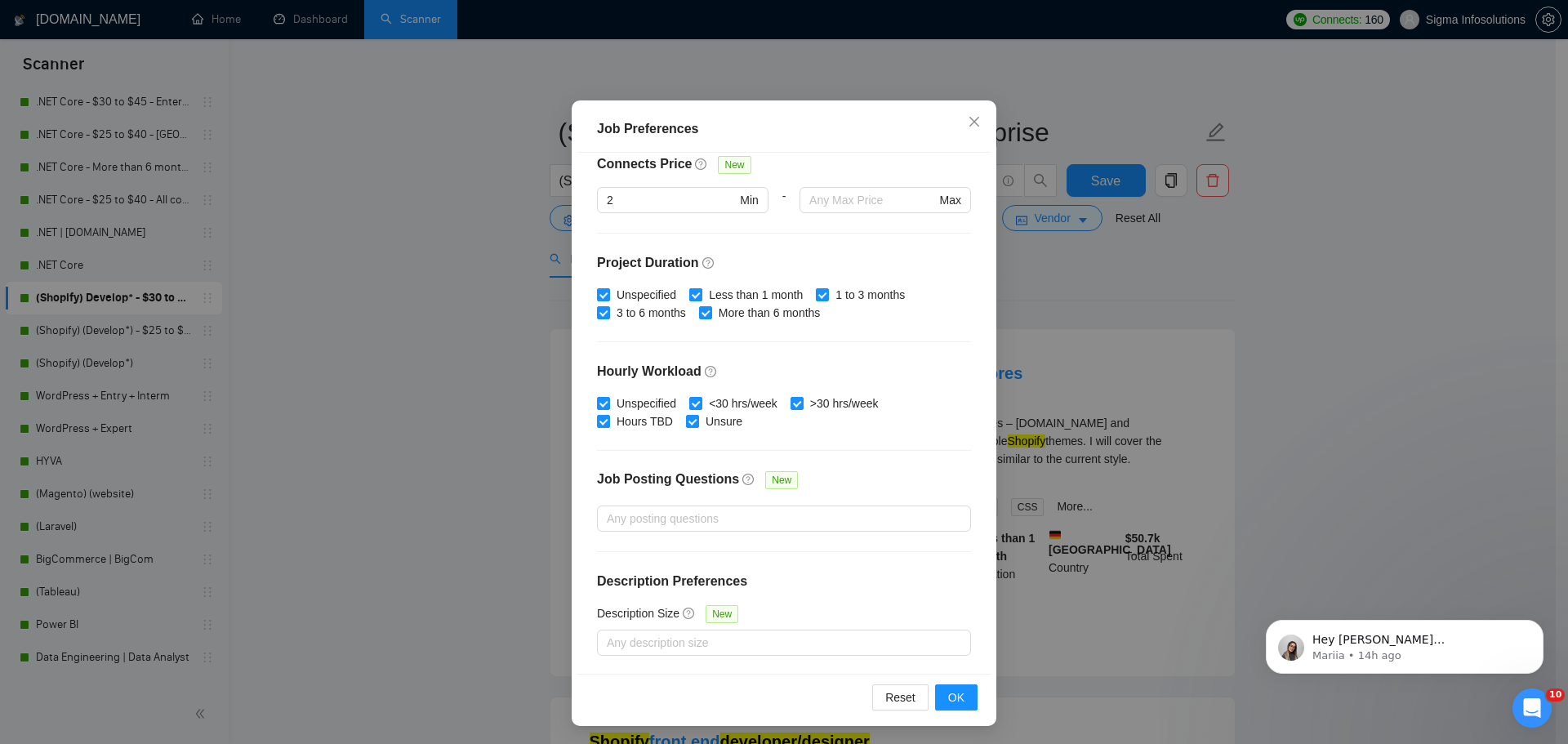
scroll to position [91, 0]
click at [935, 488] on button "OK" at bounding box center [956, 696] width 42 height 26
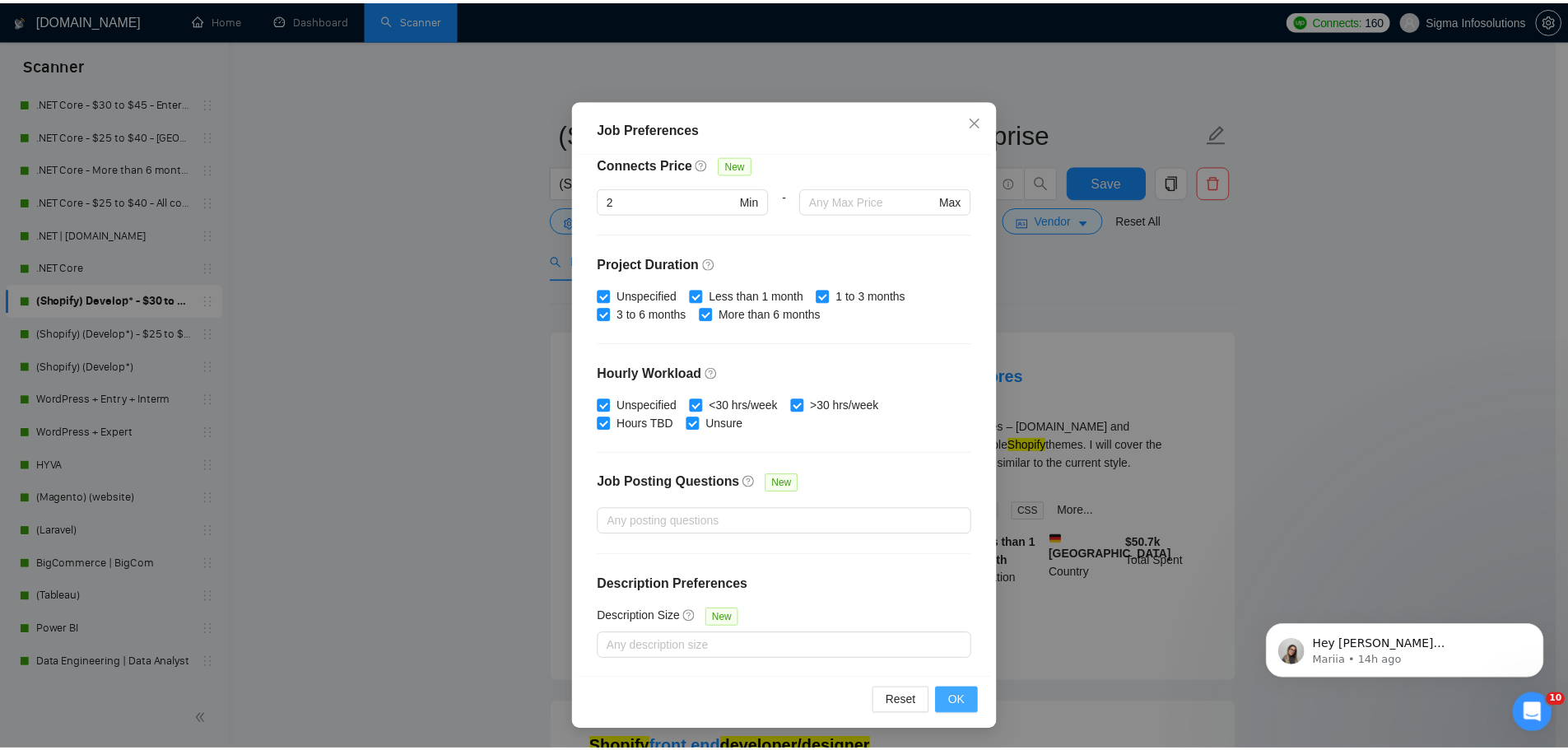
scroll to position [0, 0]
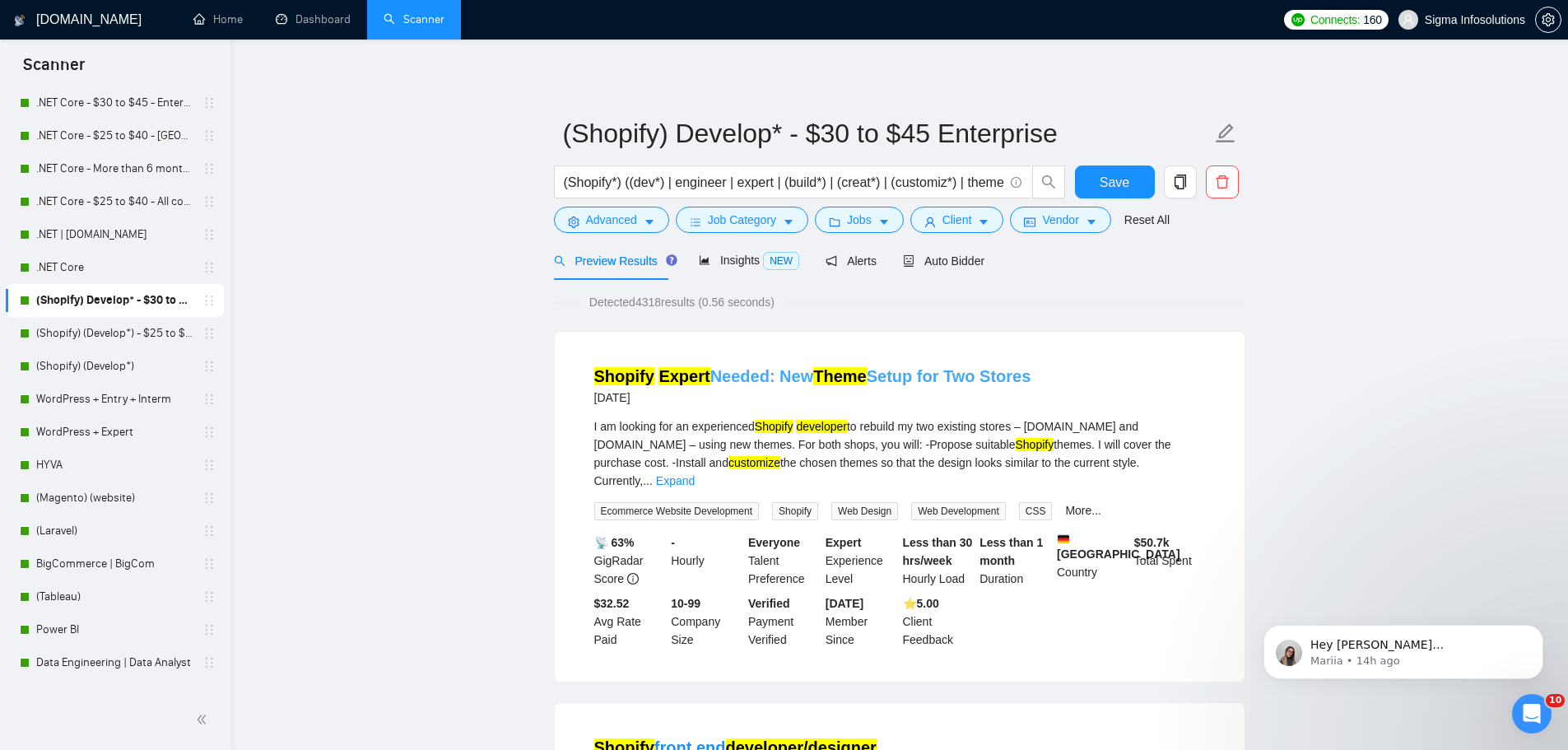
click at [784, 367] on link "Shopify Expert Needed: New Theme Setup for Two Stores" at bounding box center [813, 376] width 437 height 18
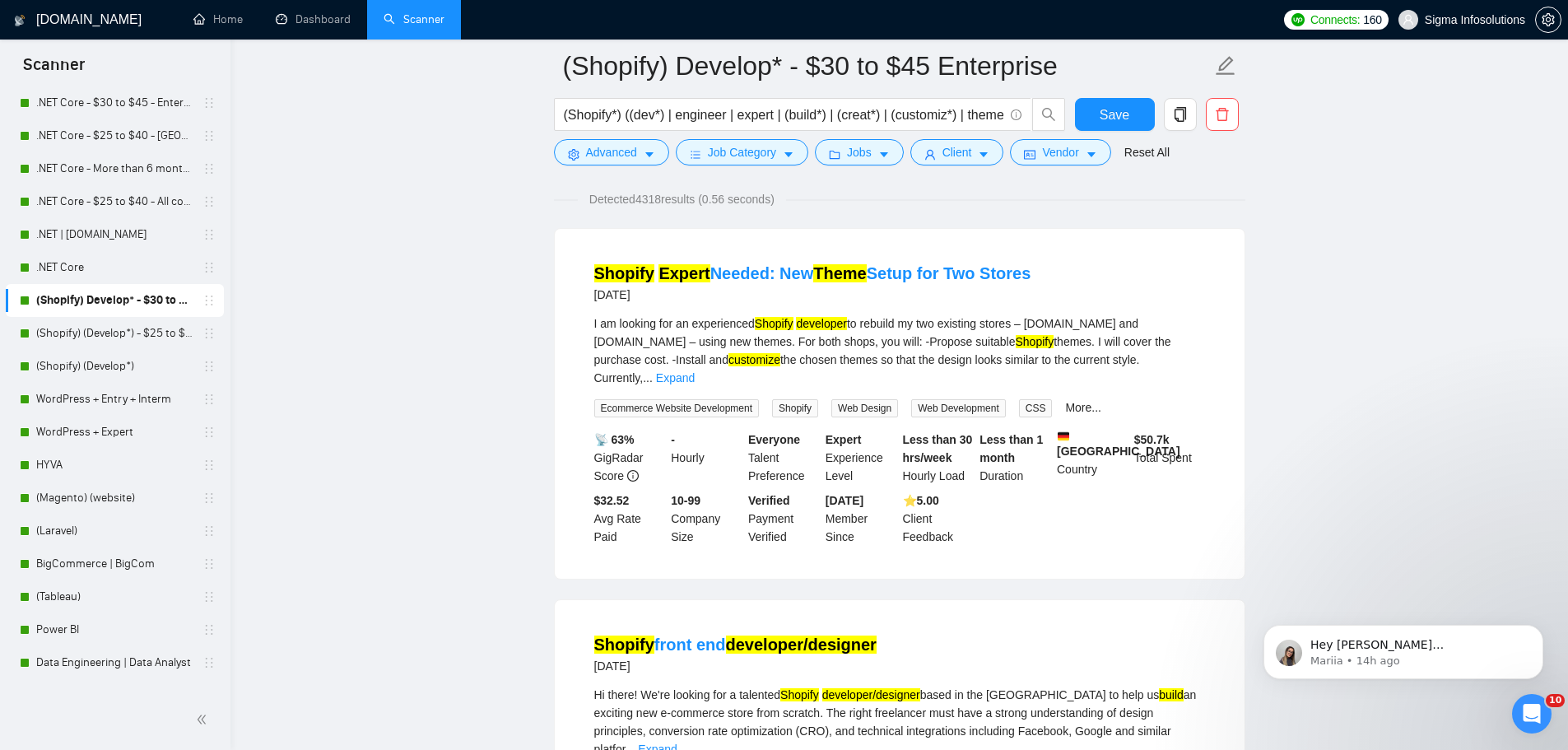
scroll to position [247, 0]
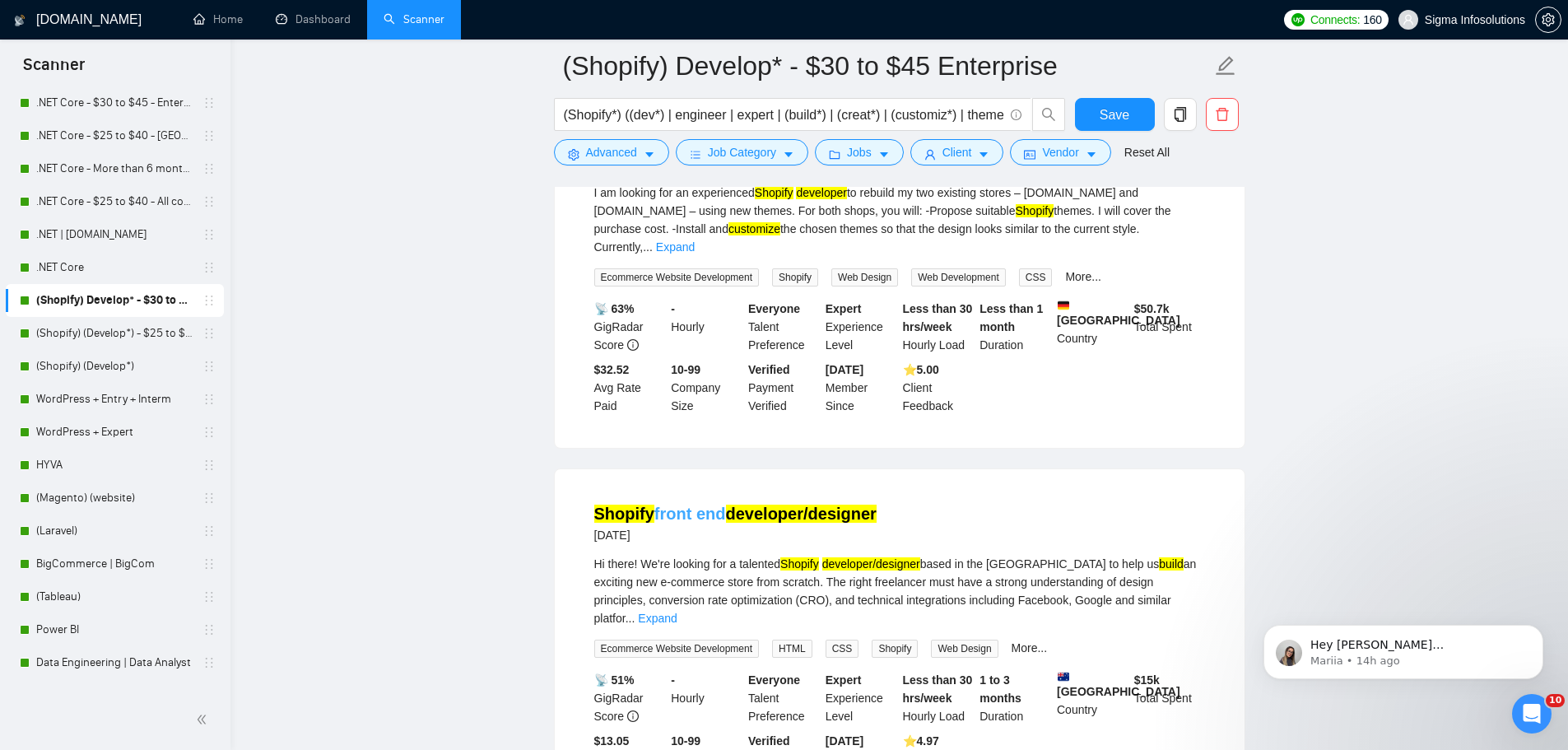
click at [799, 492] on mark "developer/designer" at bounding box center [801, 514] width 150 height 18
drag, startPoint x: 87, startPoint y: 324, endPoint x: 916, endPoint y: 74, distance: 865.9
click at [87, 324] on link "(Shopify) (Develop*) - $25 to $40 - [GEOGRAPHIC_DATA] and Ocenia" at bounding box center [114, 333] width 156 height 33
click at [1099, 113] on button "Save" at bounding box center [1115, 114] width 80 height 33
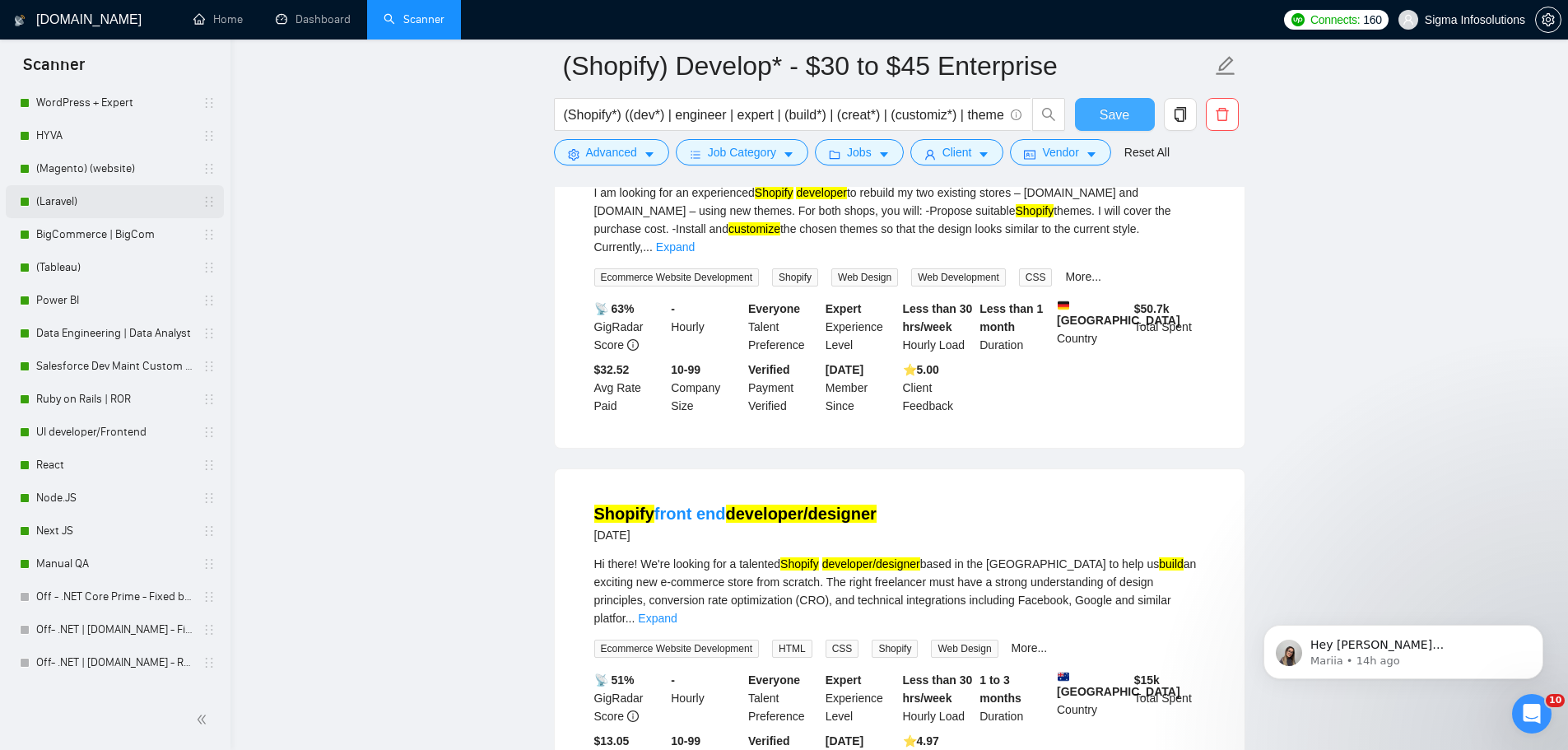
scroll to position [576, 0]
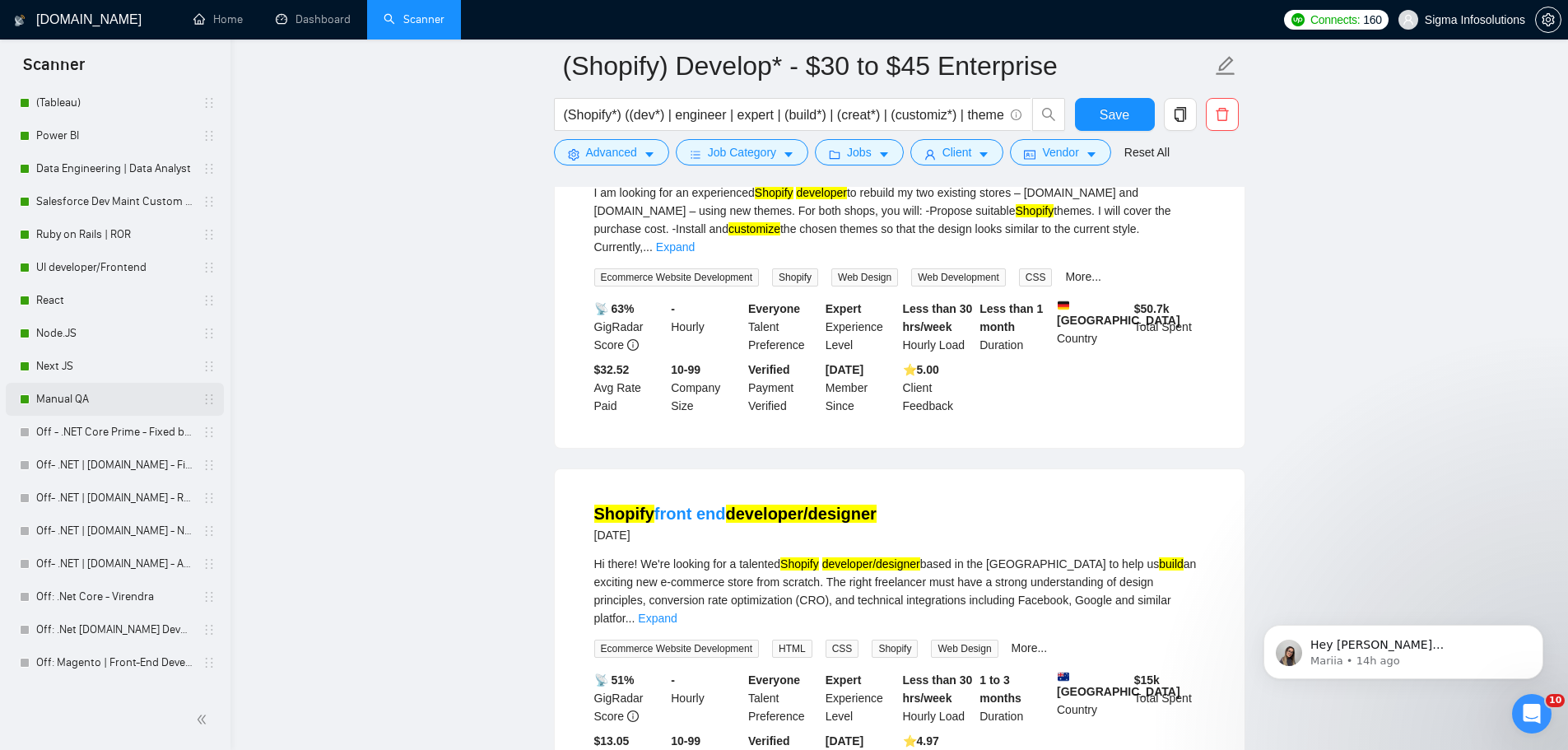
click at [90, 394] on link "Manual QA" at bounding box center [114, 399] width 156 height 33
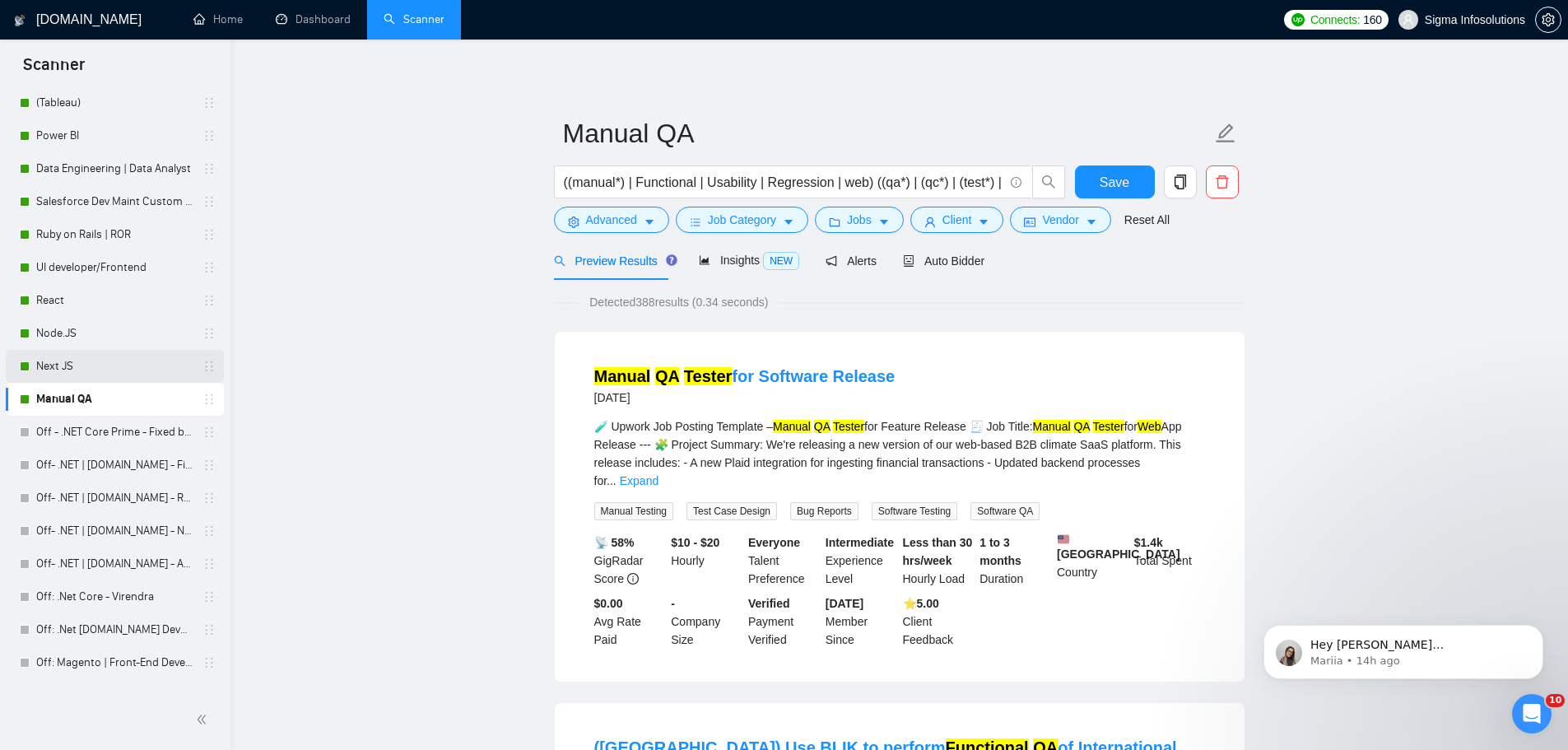
click at [69, 355] on link "Next JS" at bounding box center [114, 366] width 156 height 33
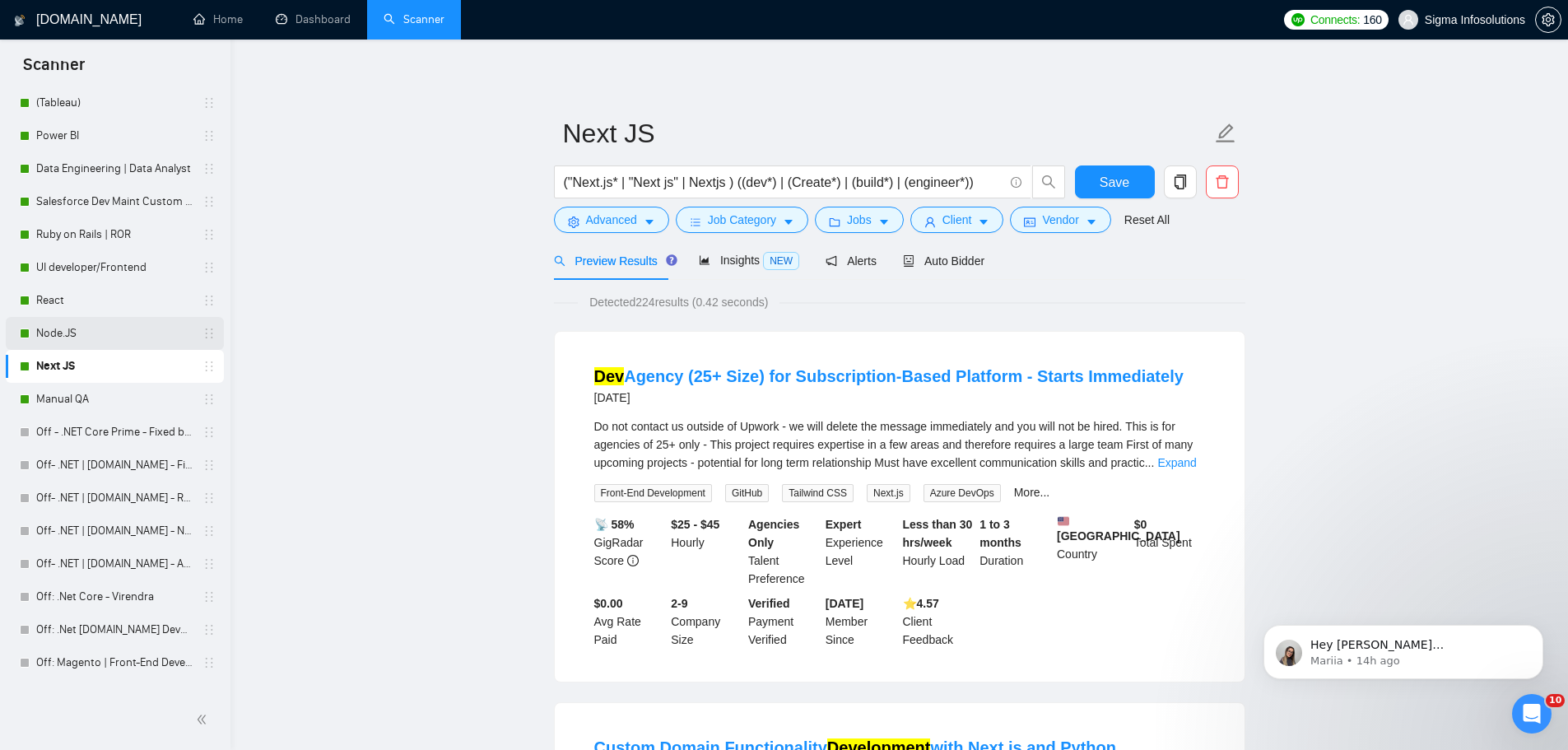
click at [44, 328] on link "Node.JS" at bounding box center [114, 333] width 156 height 33
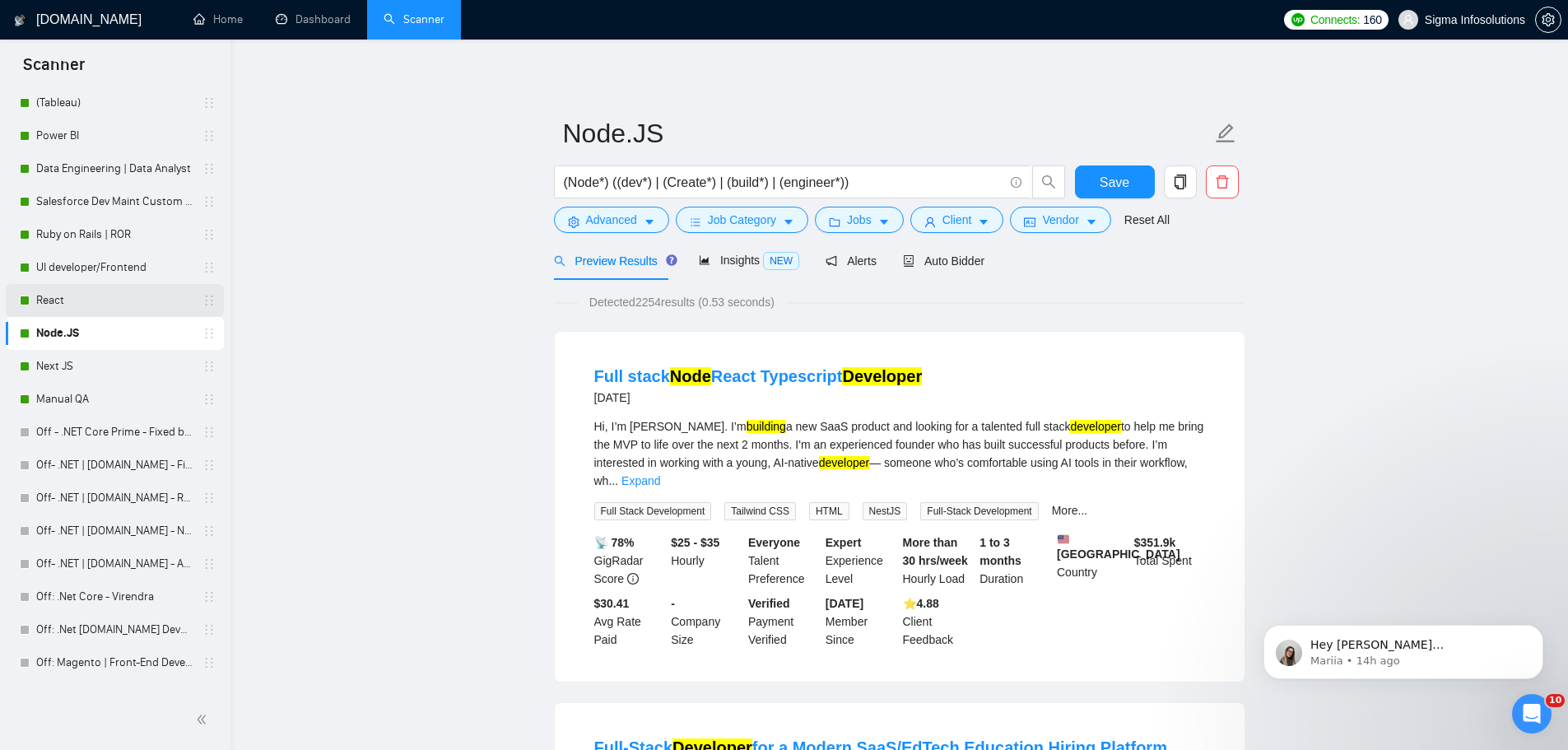
click at [55, 300] on link "React" at bounding box center [114, 300] width 156 height 33
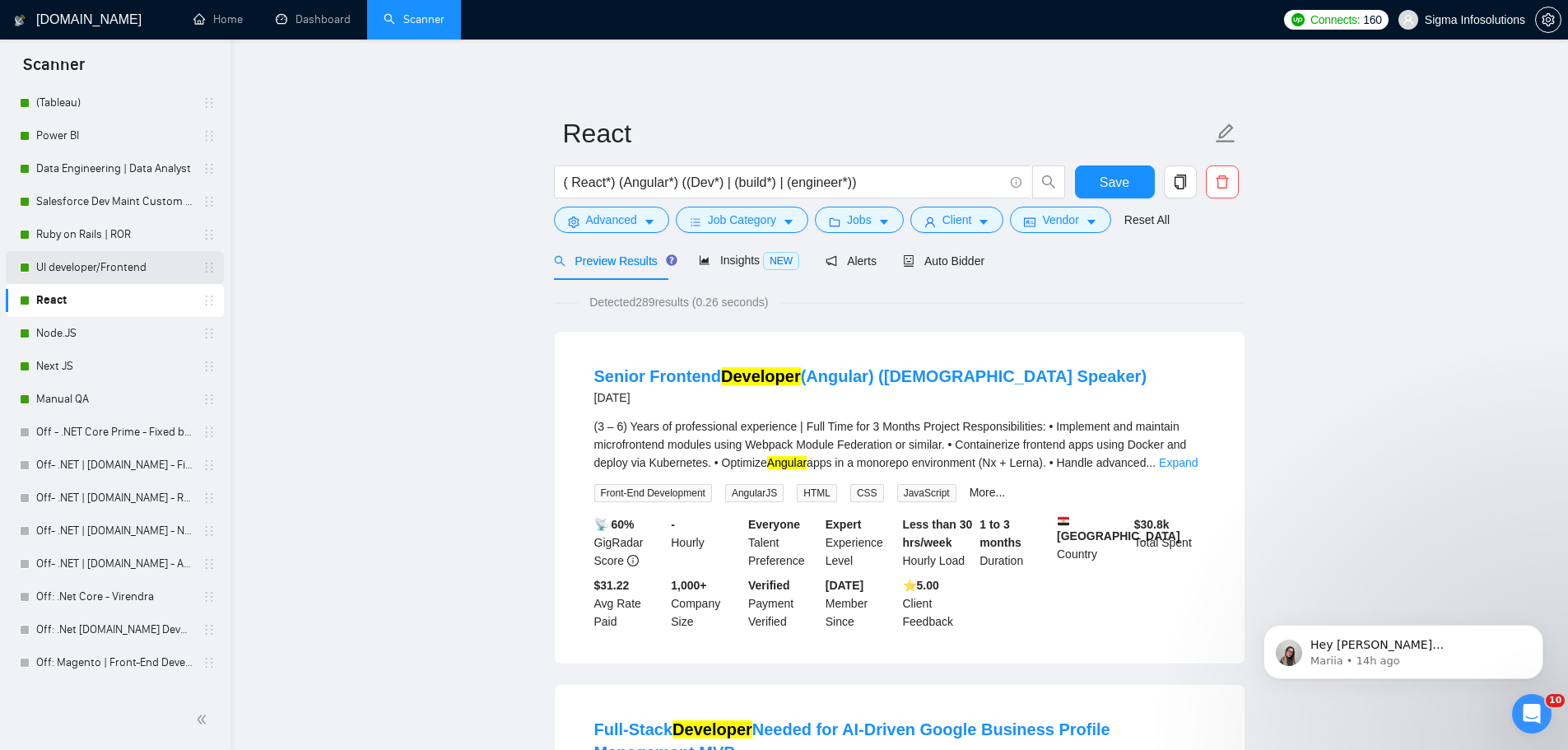
click at [71, 266] on link "UI developer/Frontend" at bounding box center [114, 267] width 156 height 33
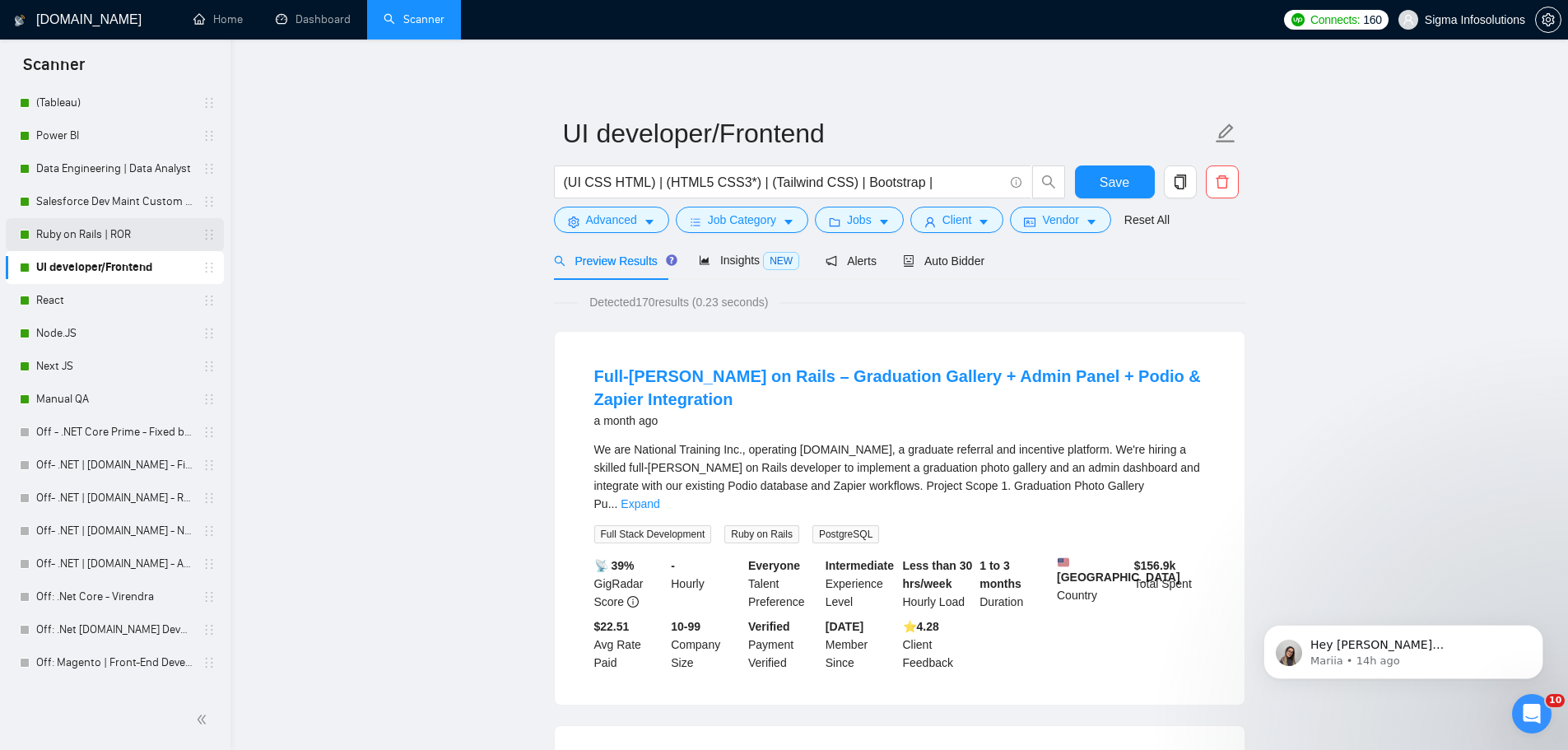
click at [114, 236] on link "Ruby on Rails | ROR" at bounding box center [114, 234] width 156 height 33
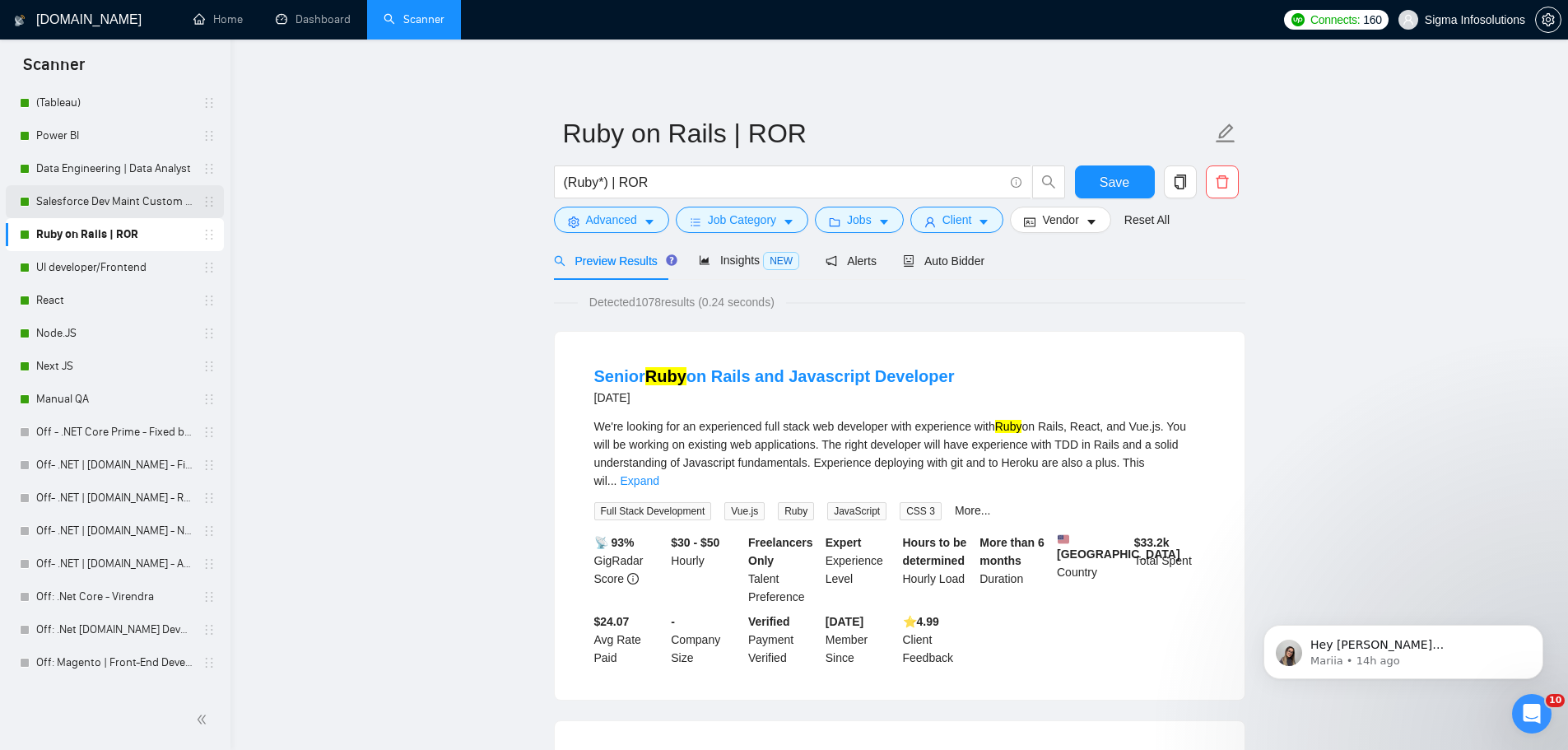
click at [114, 198] on link "Salesforce Dev Maint Custom - Ignore sales cloud" at bounding box center [114, 202] width 156 height 33
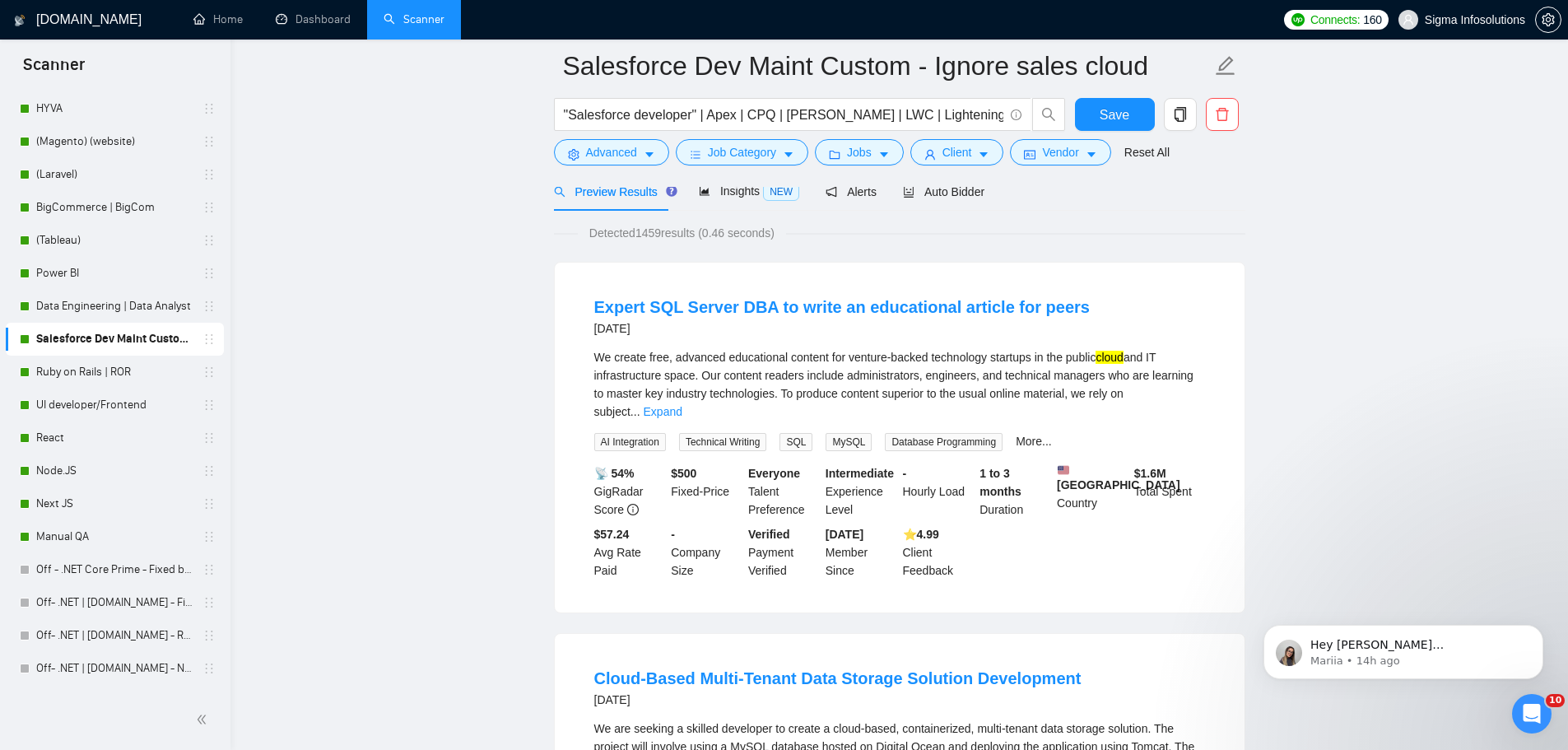
scroll to position [412, 0]
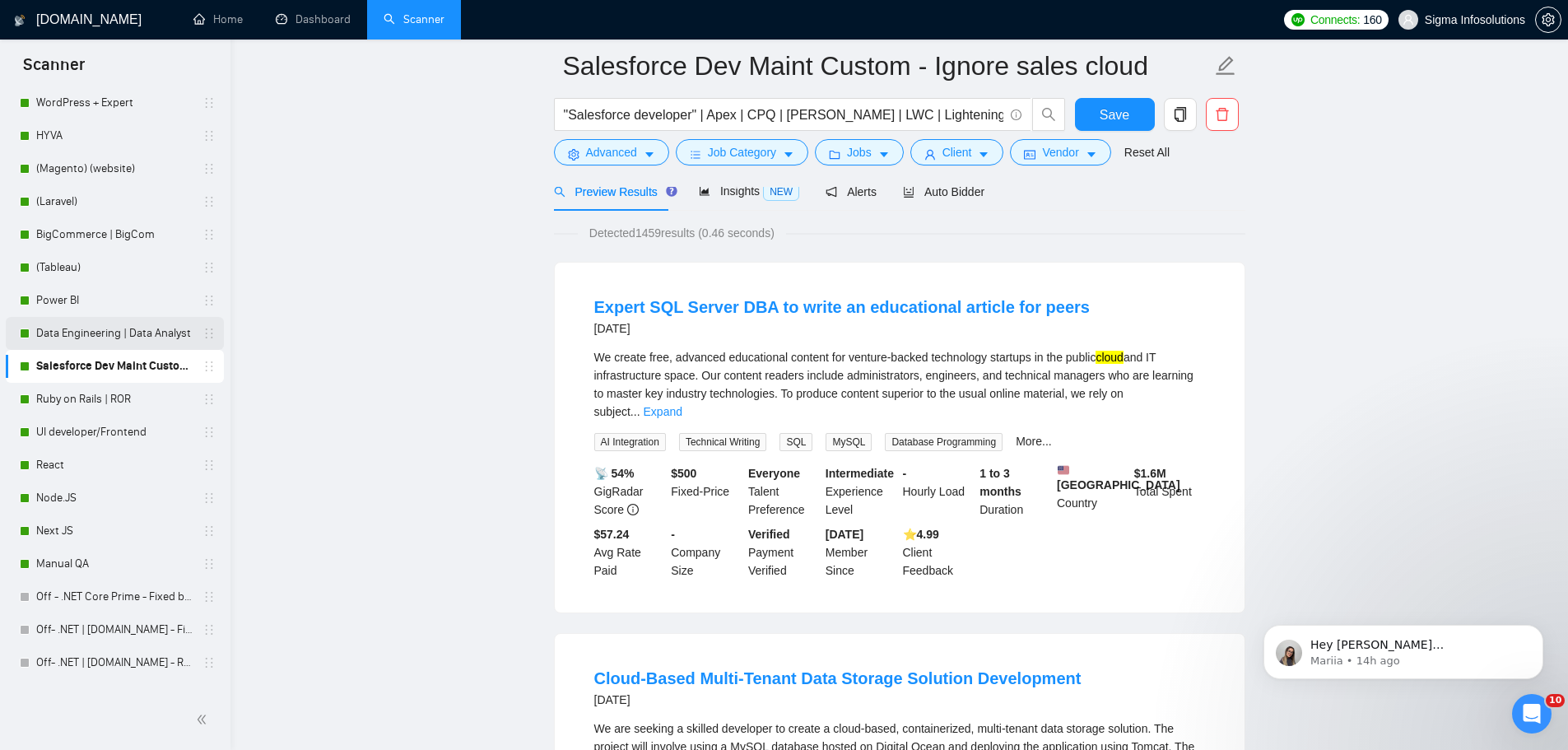
click at [101, 331] on link "Data Engineering | Data Analyst" at bounding box center [114, 333] width 156 height 33
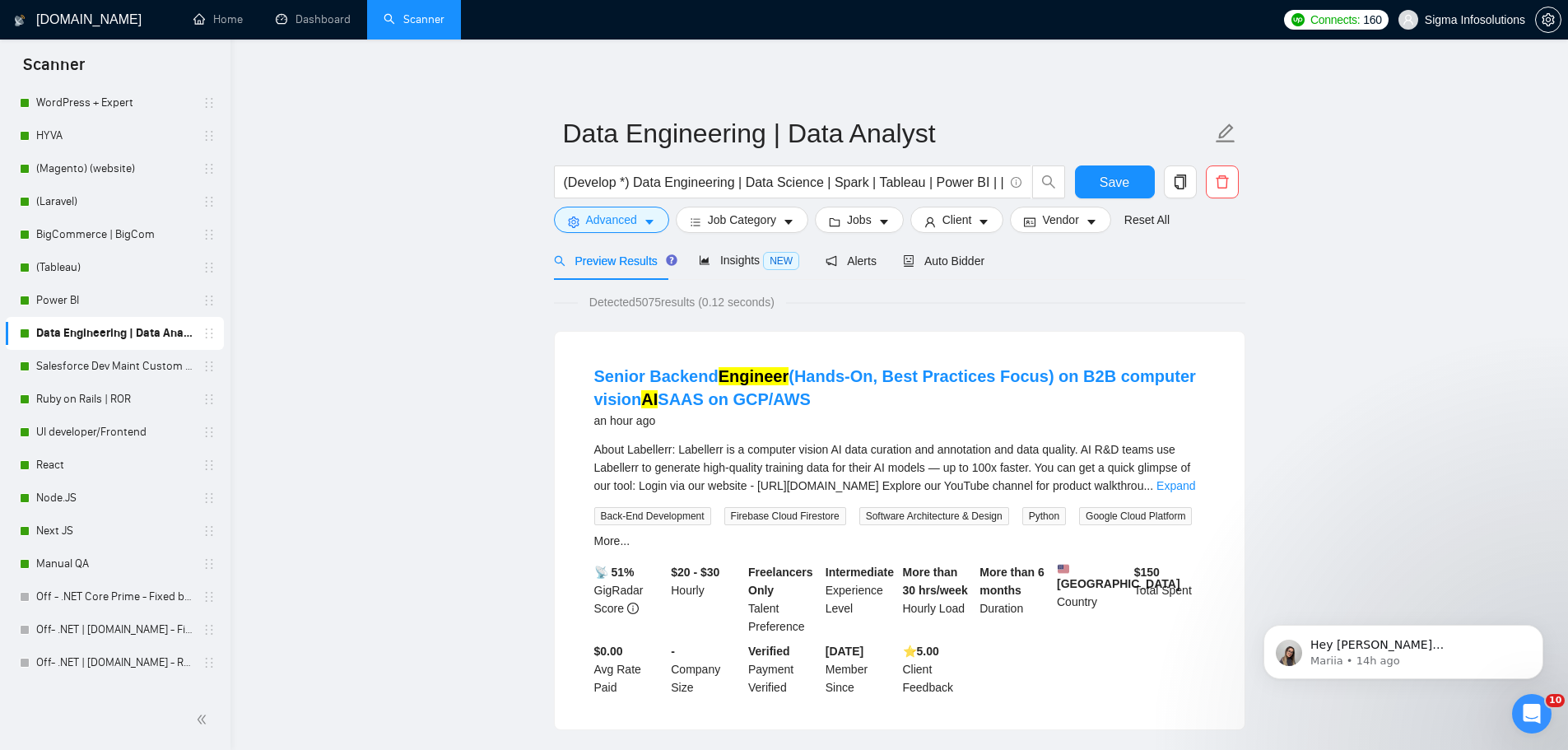
click at [612, 206] on div "(Develop *) Data Engineering | Data Science | Spark | Tableau | Power BI | |Pyt…" at bounding box center [810, 186] width 519 height 41
click at [606, 228] on span "Advanced" at bounding box center [611, 220] width 51 height 18
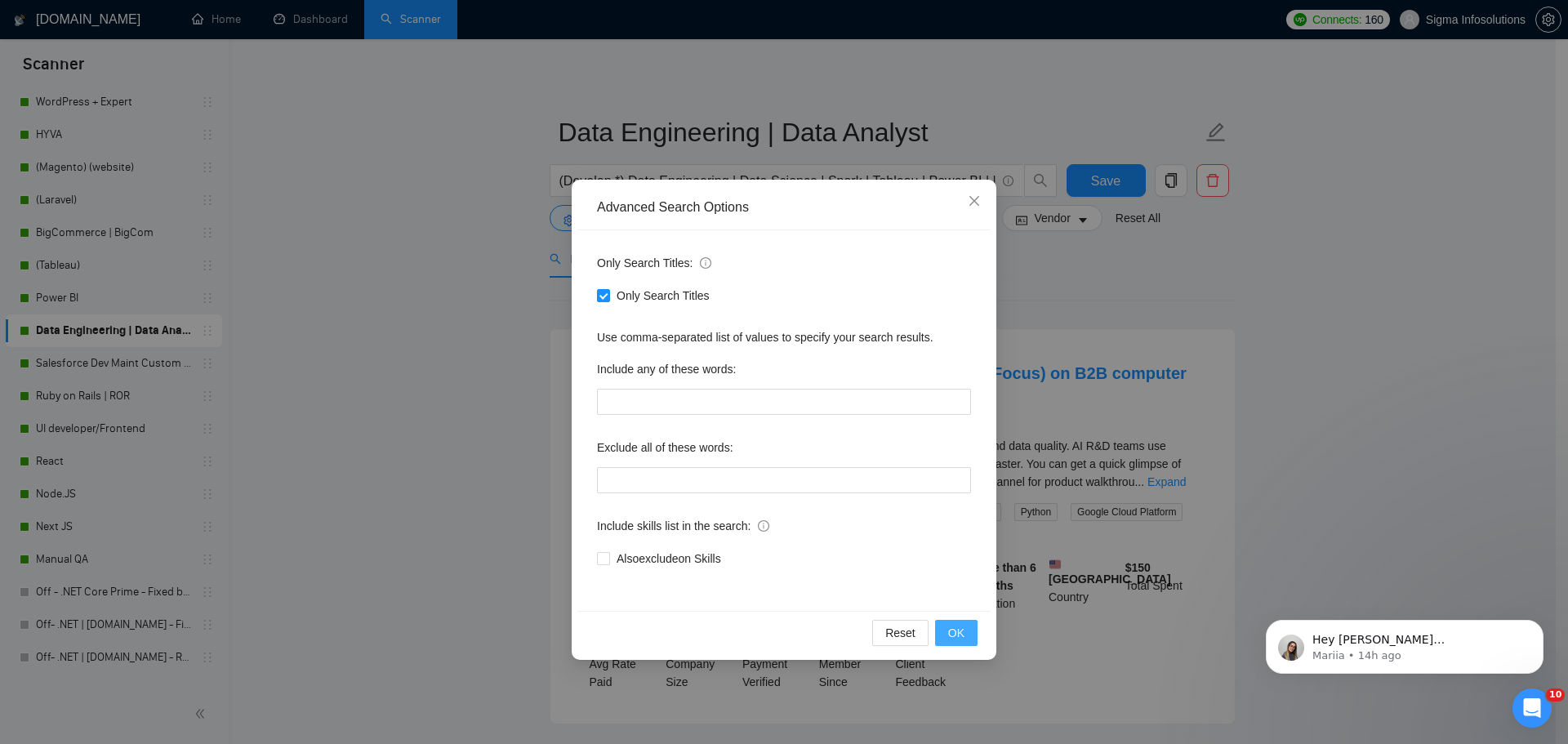
click at [946, 488] on button "OK" at bounding box center [956, 632] width 42 height 26
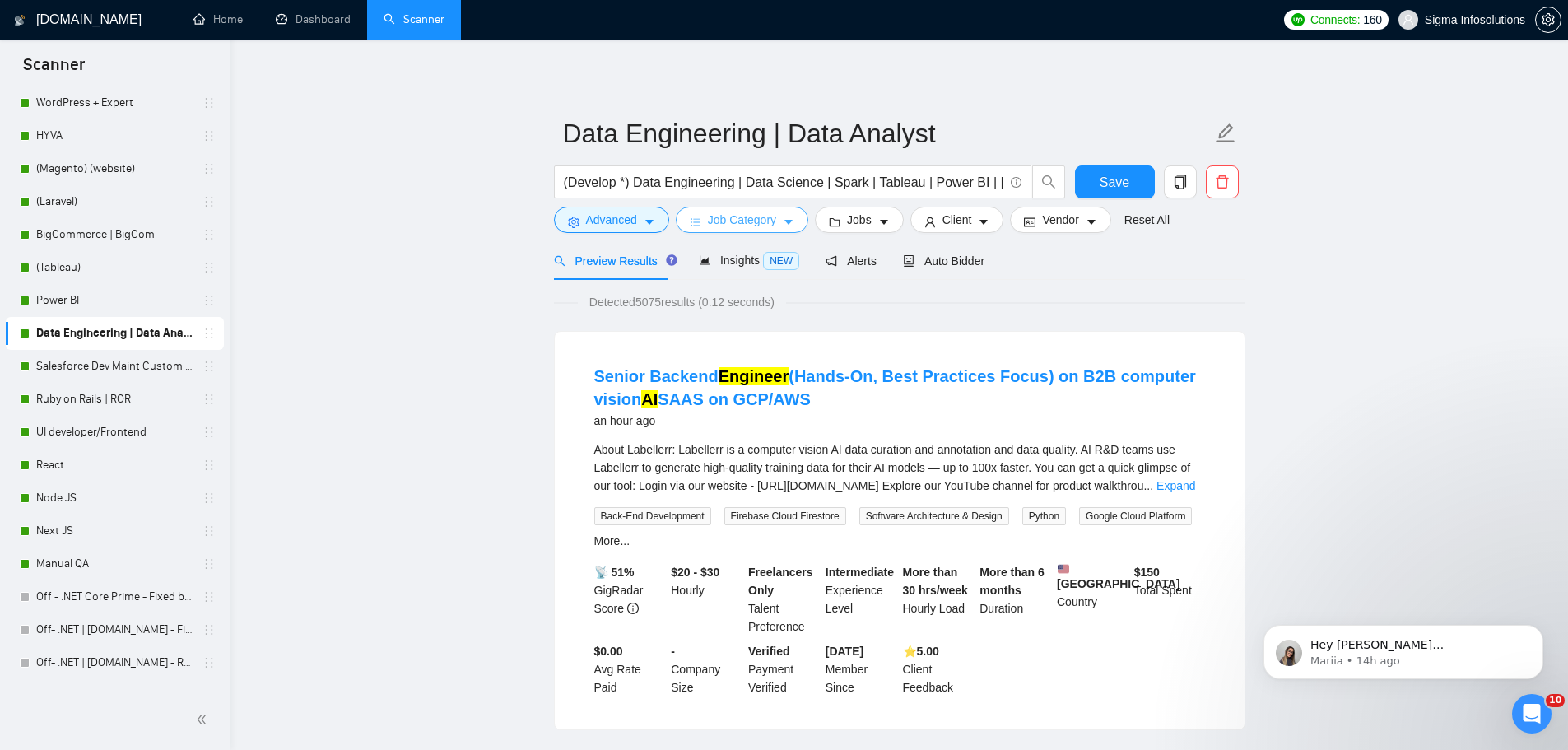
click at [769, 215] on span "Job Category" at bounding box center [741, 220] width 68 height 18
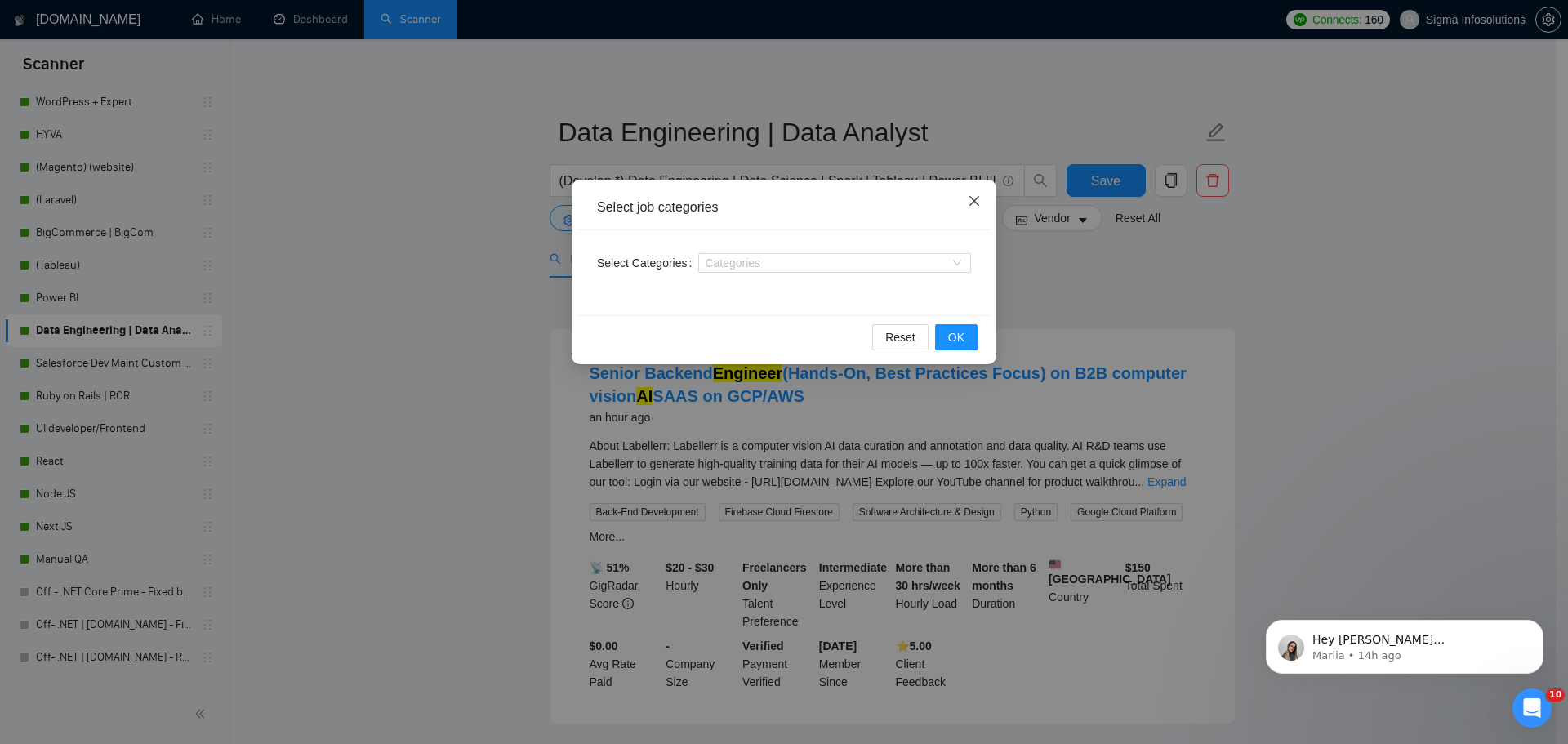
click at [969, 204] on icon "close" at bounding box center [974, 201] width 13 height 13
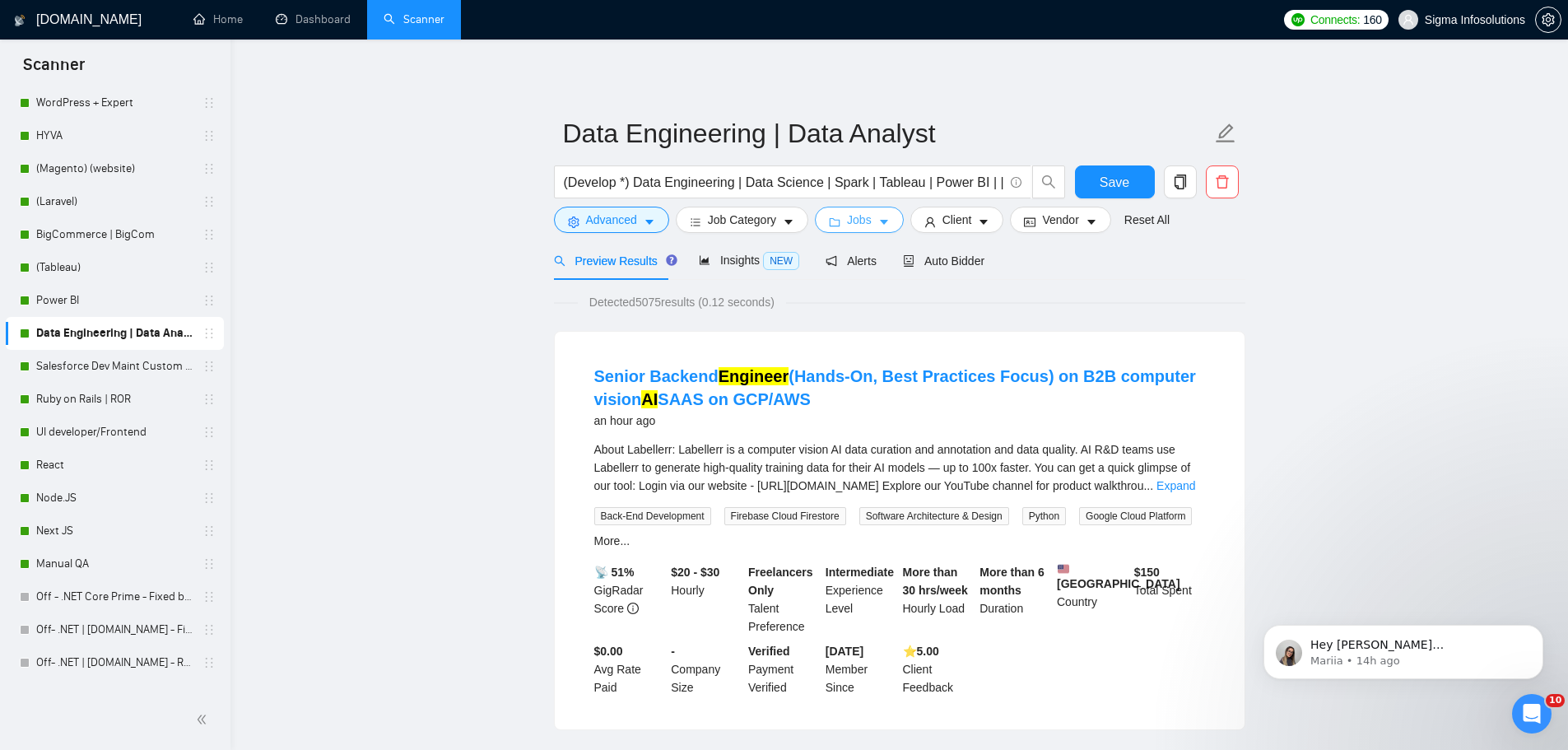
click at [863, 218] on span "Jobs" at bounding box center [859, 220] width 24 height 18
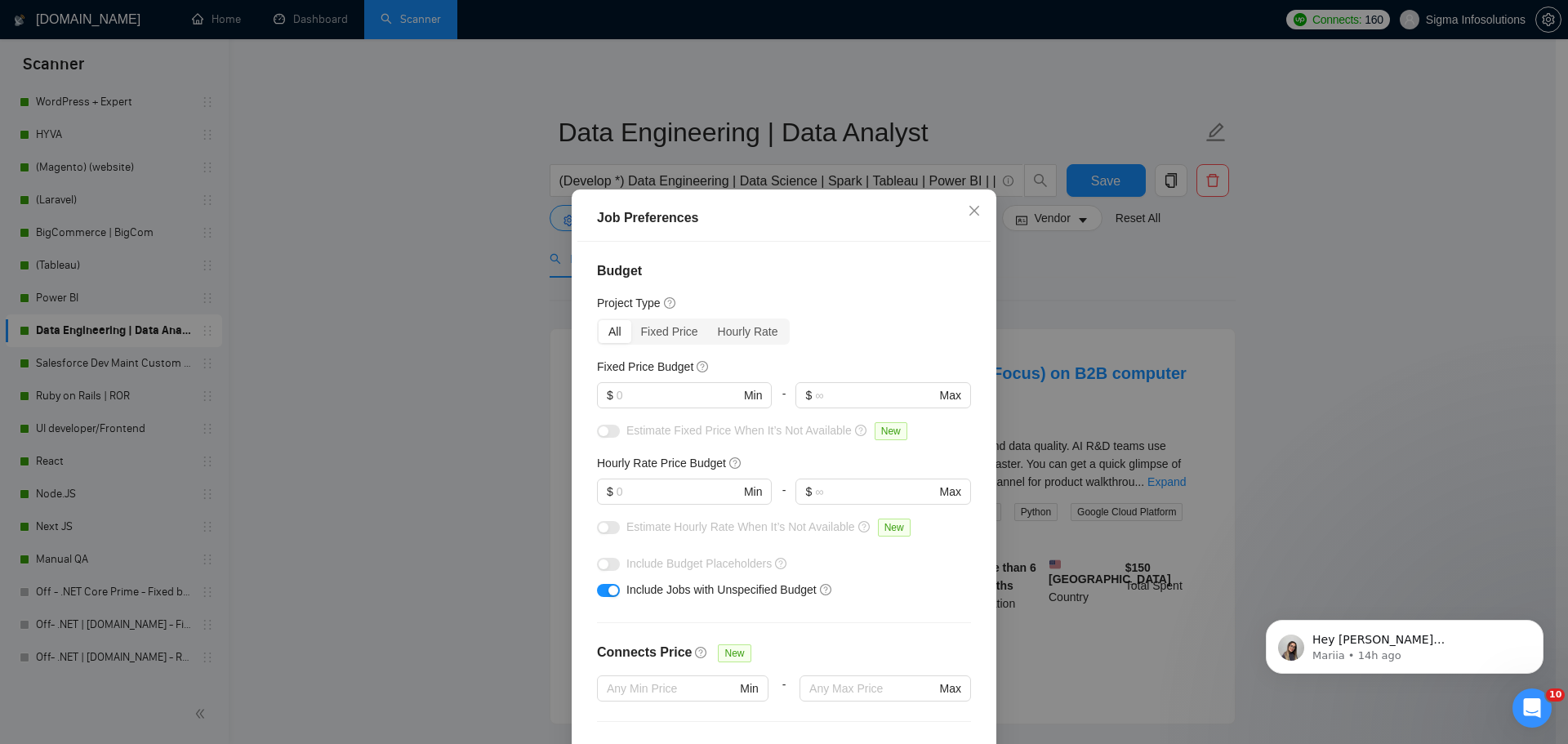
click at [608, 67] on div "Job Preferences Budget Project Type All Fixed Price Hourly Rate Fixed Price Bud…" at bounding box center [784, 372] width 1568 height 744
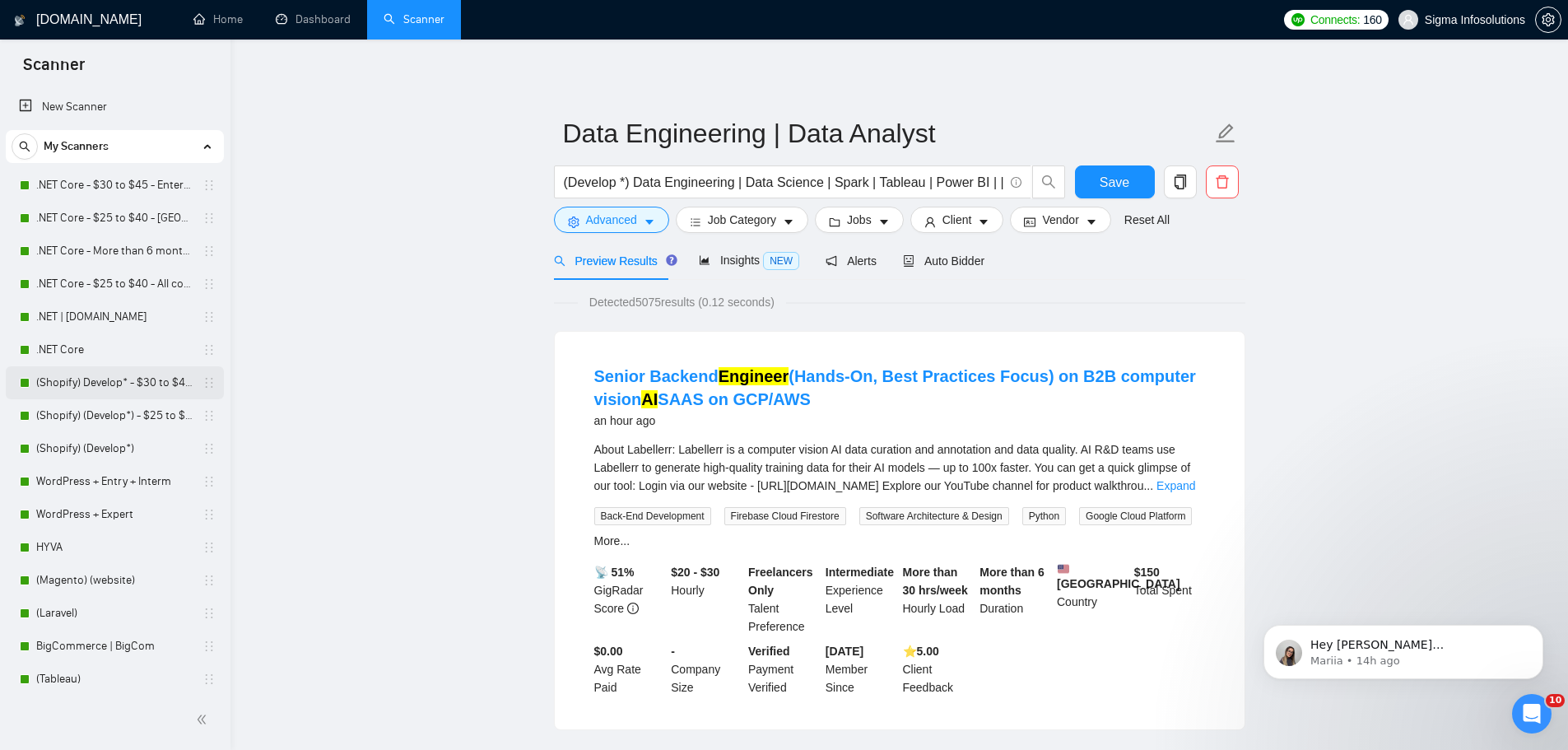
drag, startPoint x: 102, startPoint y: 380, endPoint x: 135, endPoint y: 374, distance: 33.5
click at [102, 380] on link "(Shopify) Develop* - $30 to $45 Enterprise" at bounding box center [114, 382] width 156 height 33
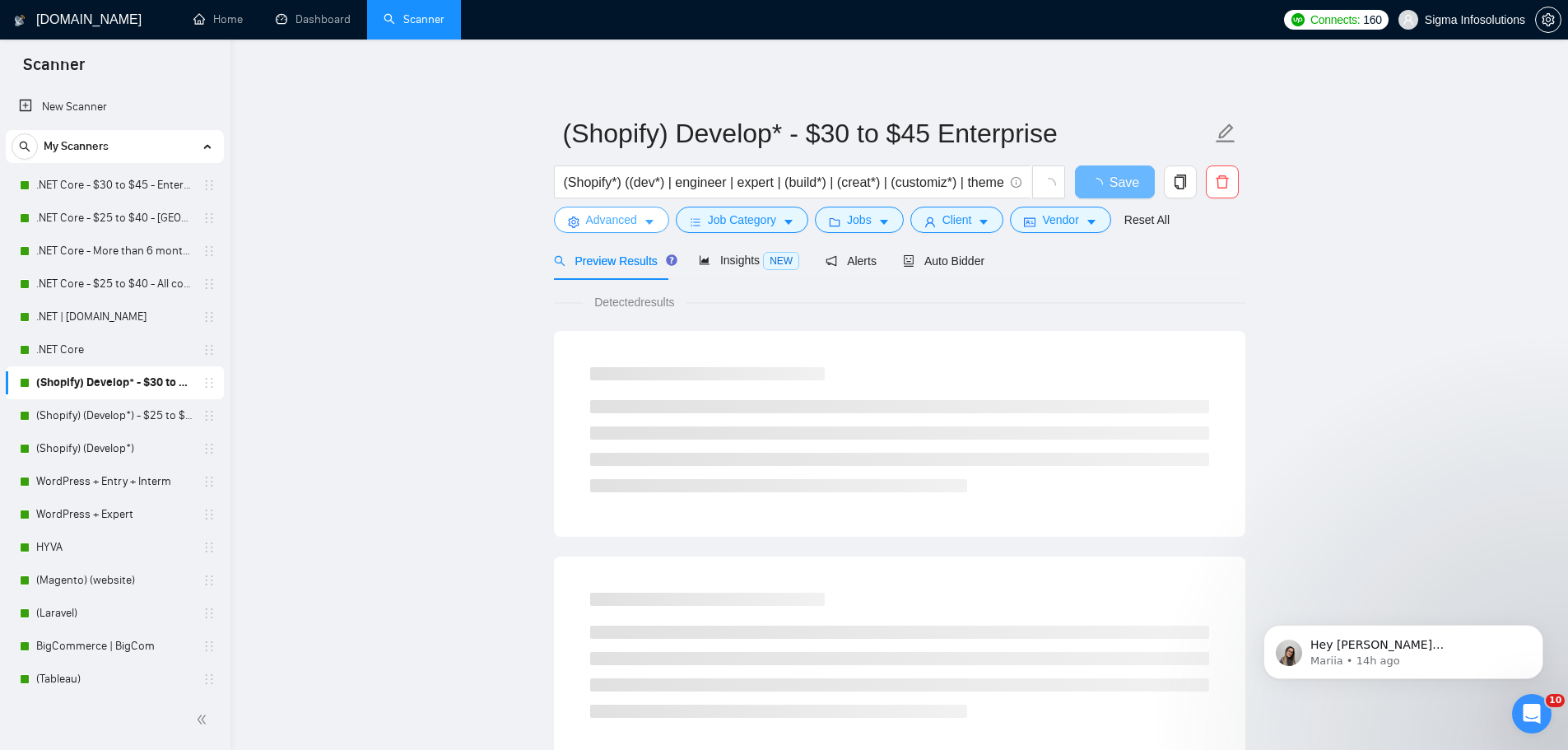
click at [644, 226] on icon "caret-down" at bounding box center [650, 223] width 12 height 12
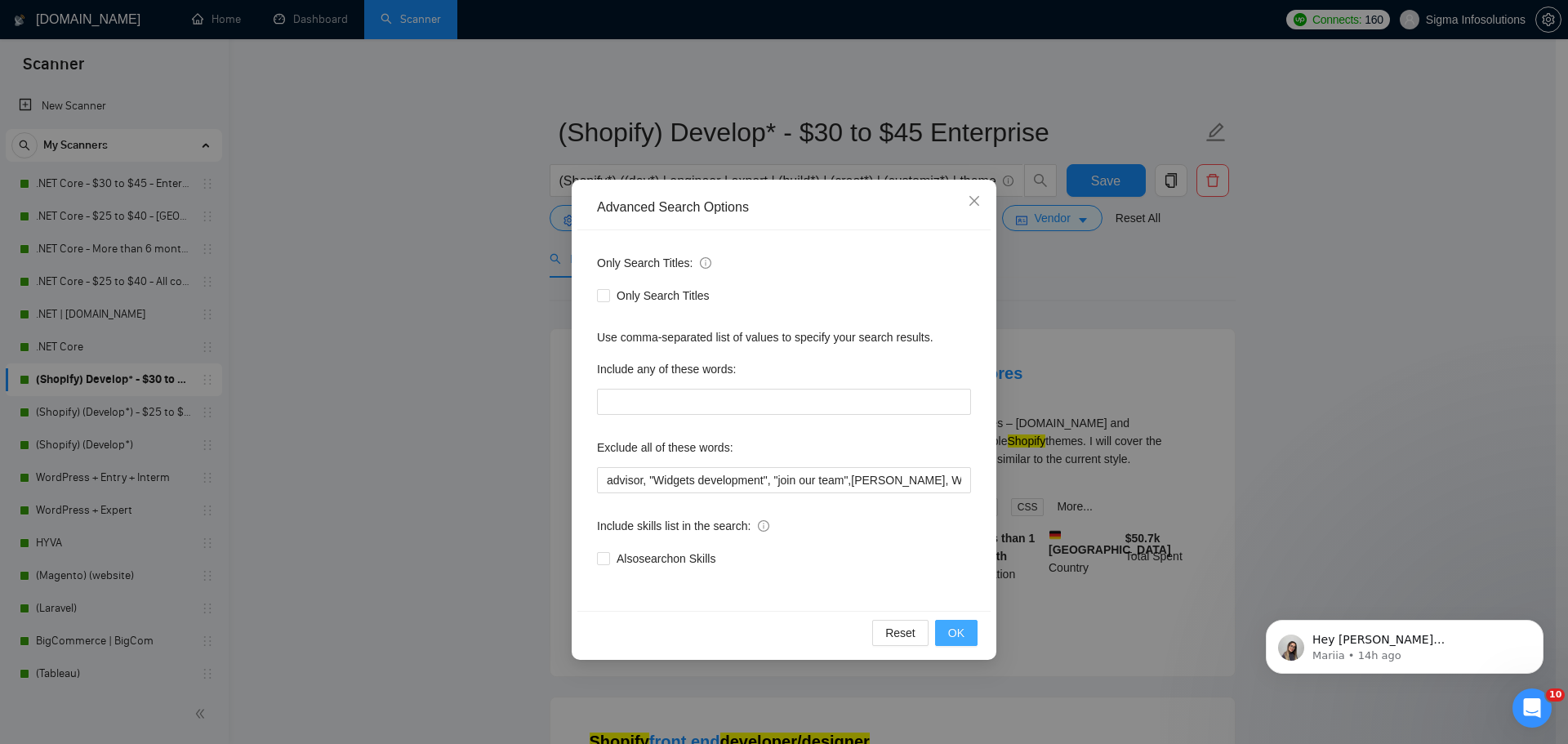
click at [968, 488] on button "OK" at bounding box center [956, 632] width 42 height 26
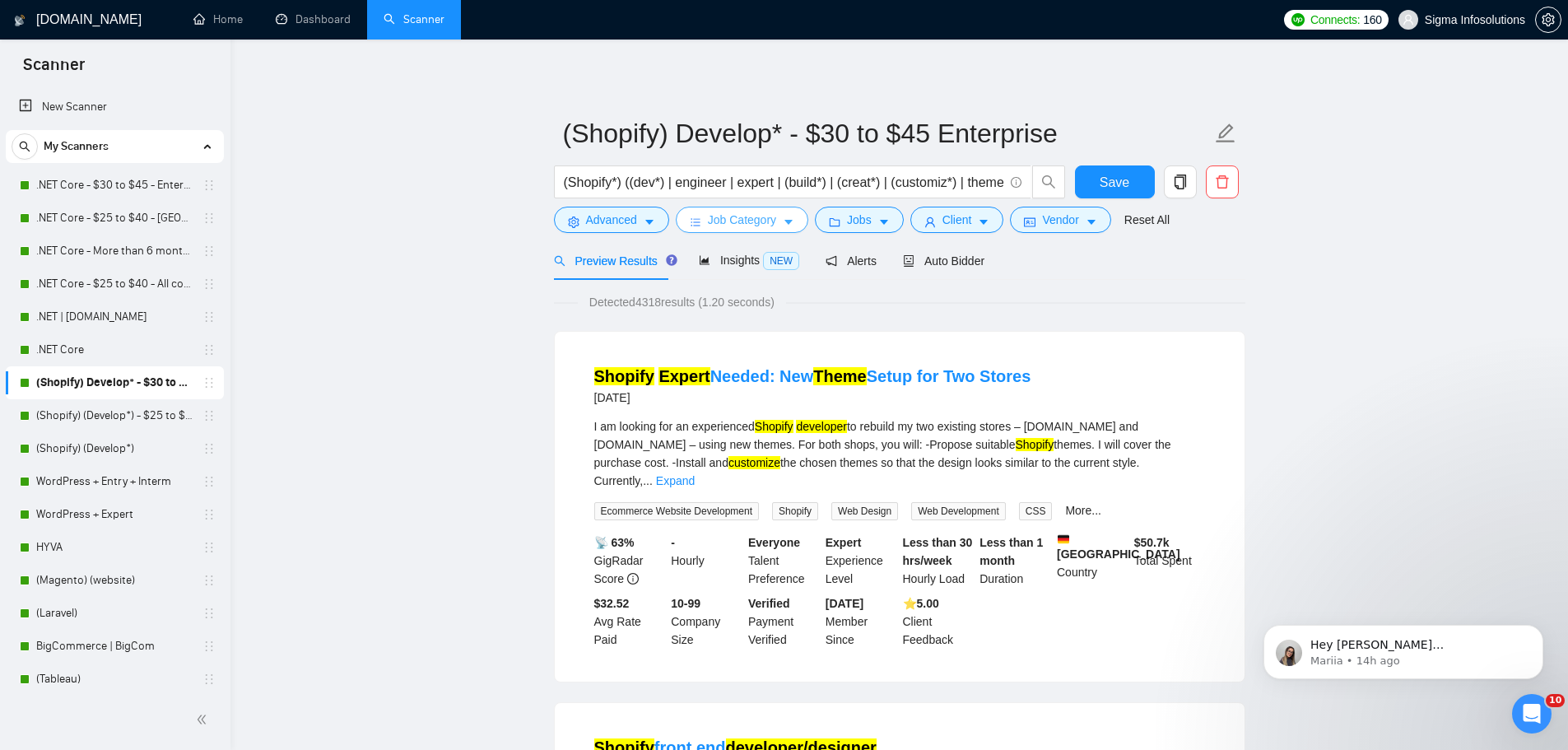
click at [734, 217] on span "Job Category" at bounding box center [741, 220] width 68 height 18
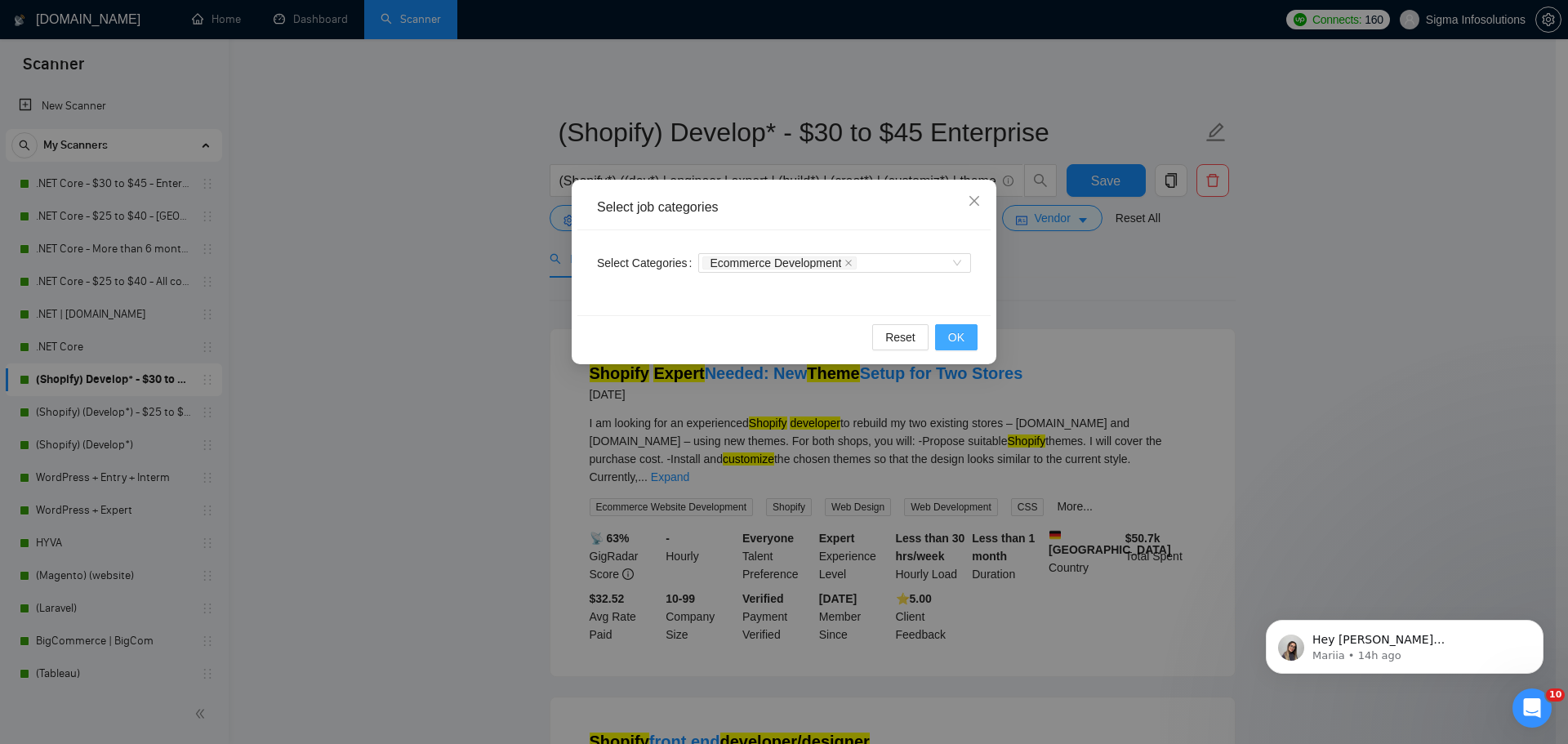
click at [945, 339] on button "OK" at bounding box center [956, 337] width 42 height 26
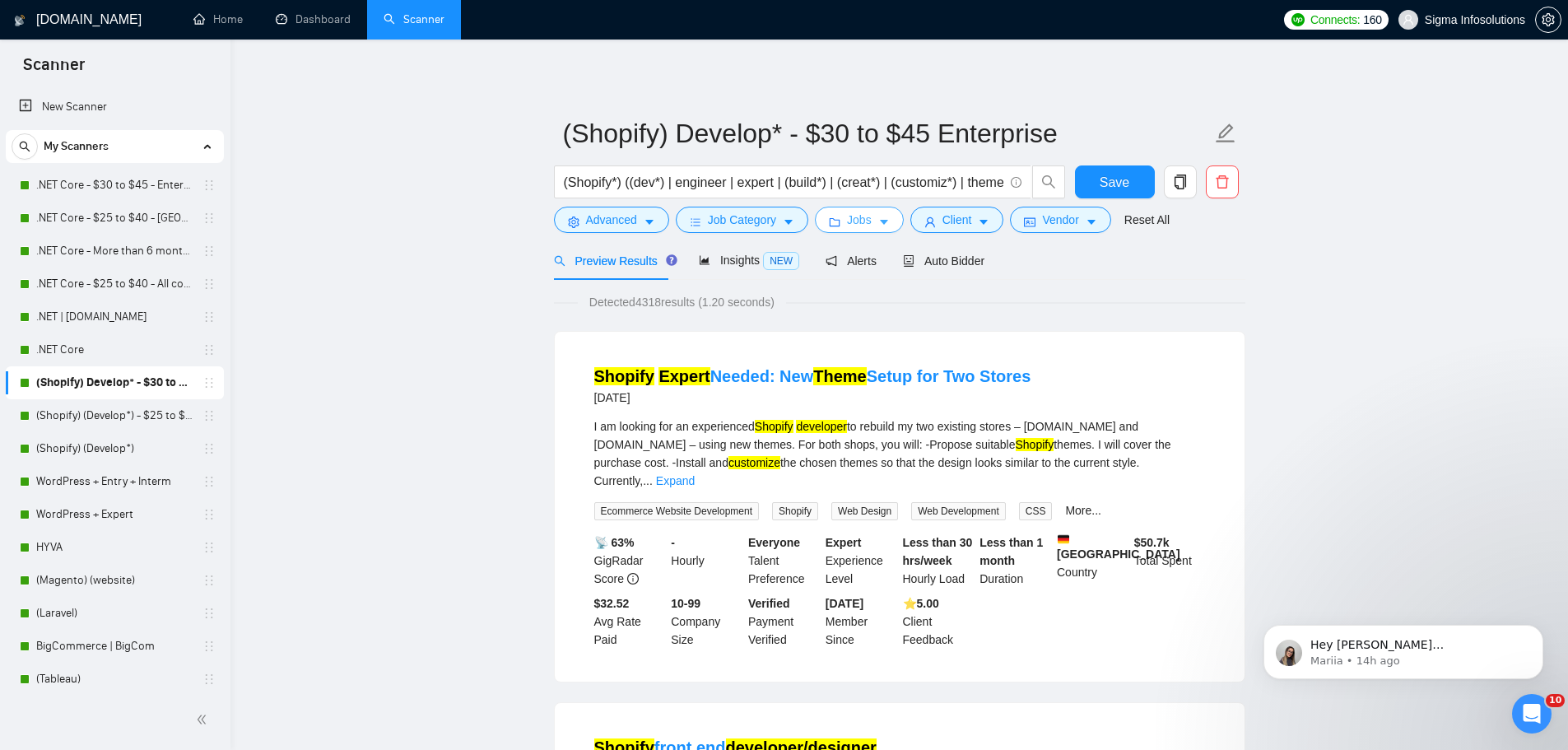
click at [851, 218] on span "Jobs" at bounding box center [859, 220] width 24 height 18
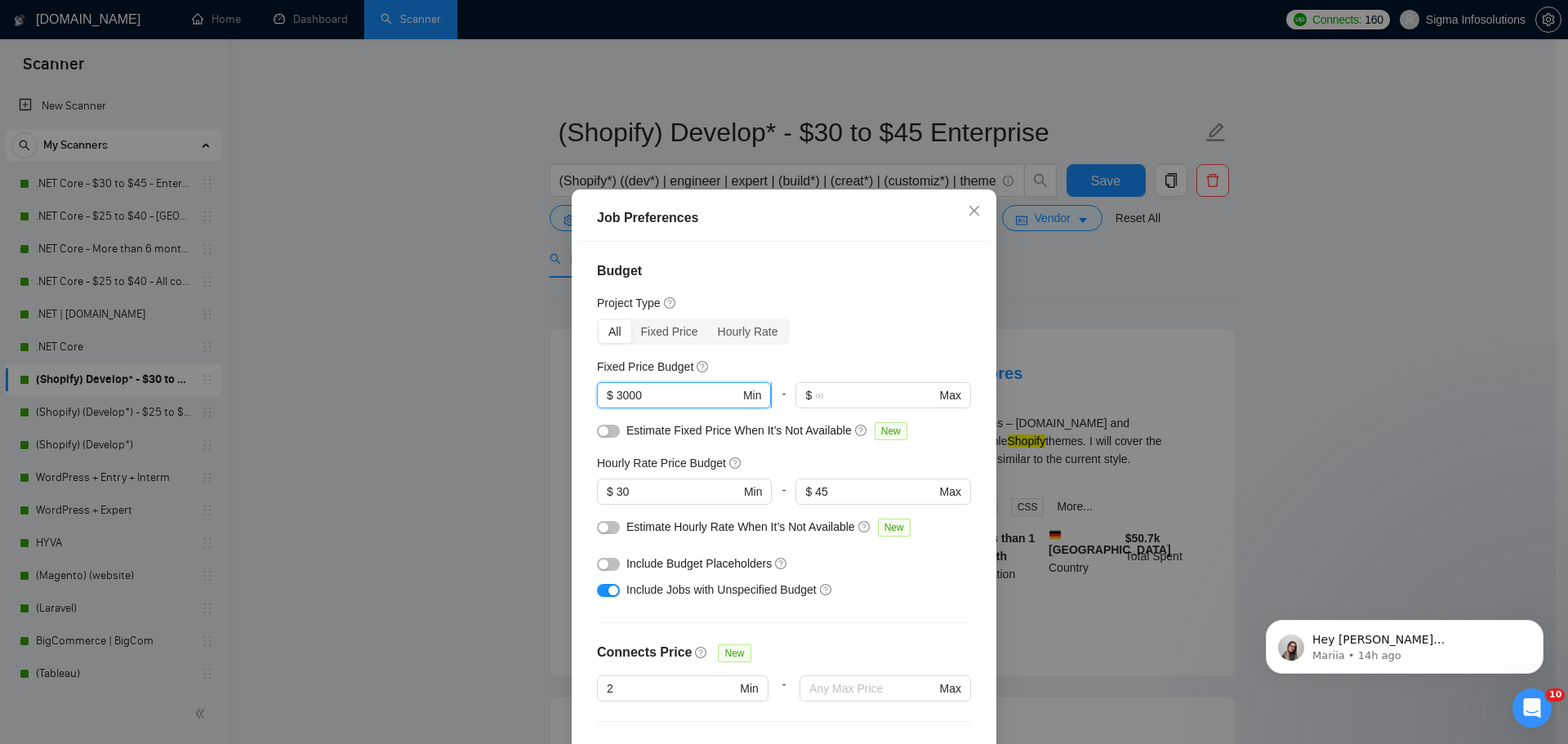
click at [663, 389] on input "3000" at bounding box center [678, 396] width 123 height 18
click at [864, 333] on div "All Fixed Price Hourly Rate" at bounding box center [784, 331] width 374 height 26
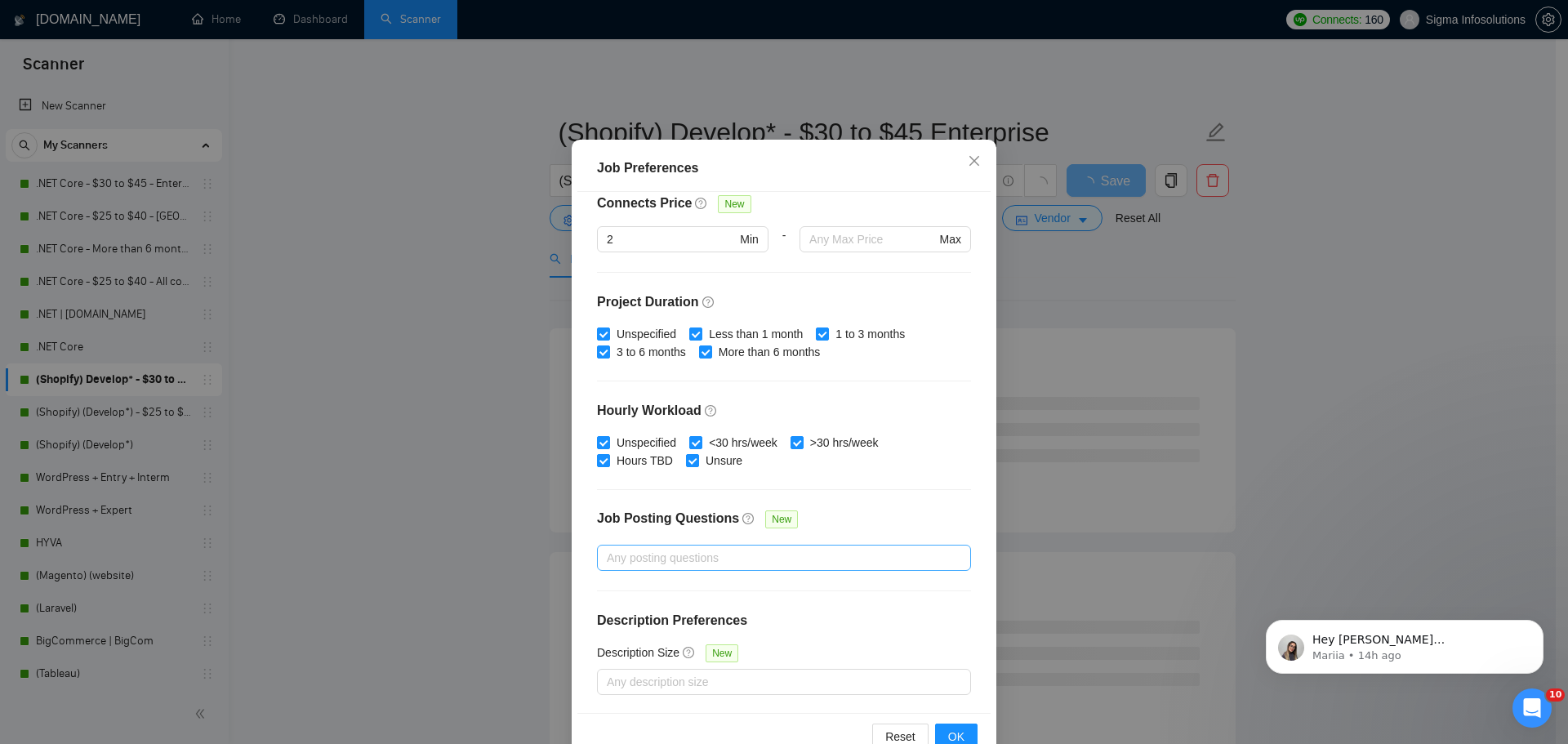
scroll to position [91, 0]
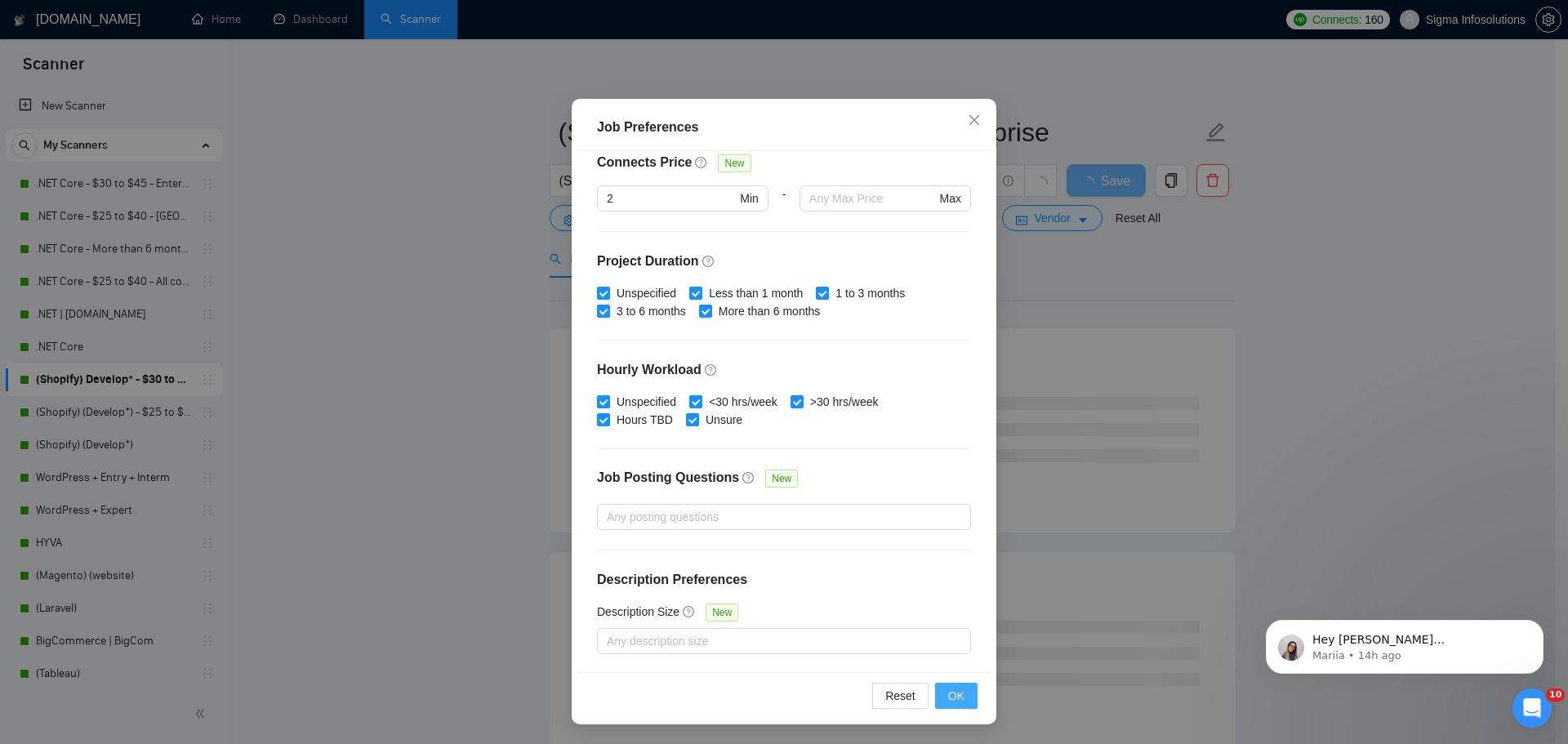
click at [948, 488] on span "OK" at bounding box center [956, 697] width 17 height 18
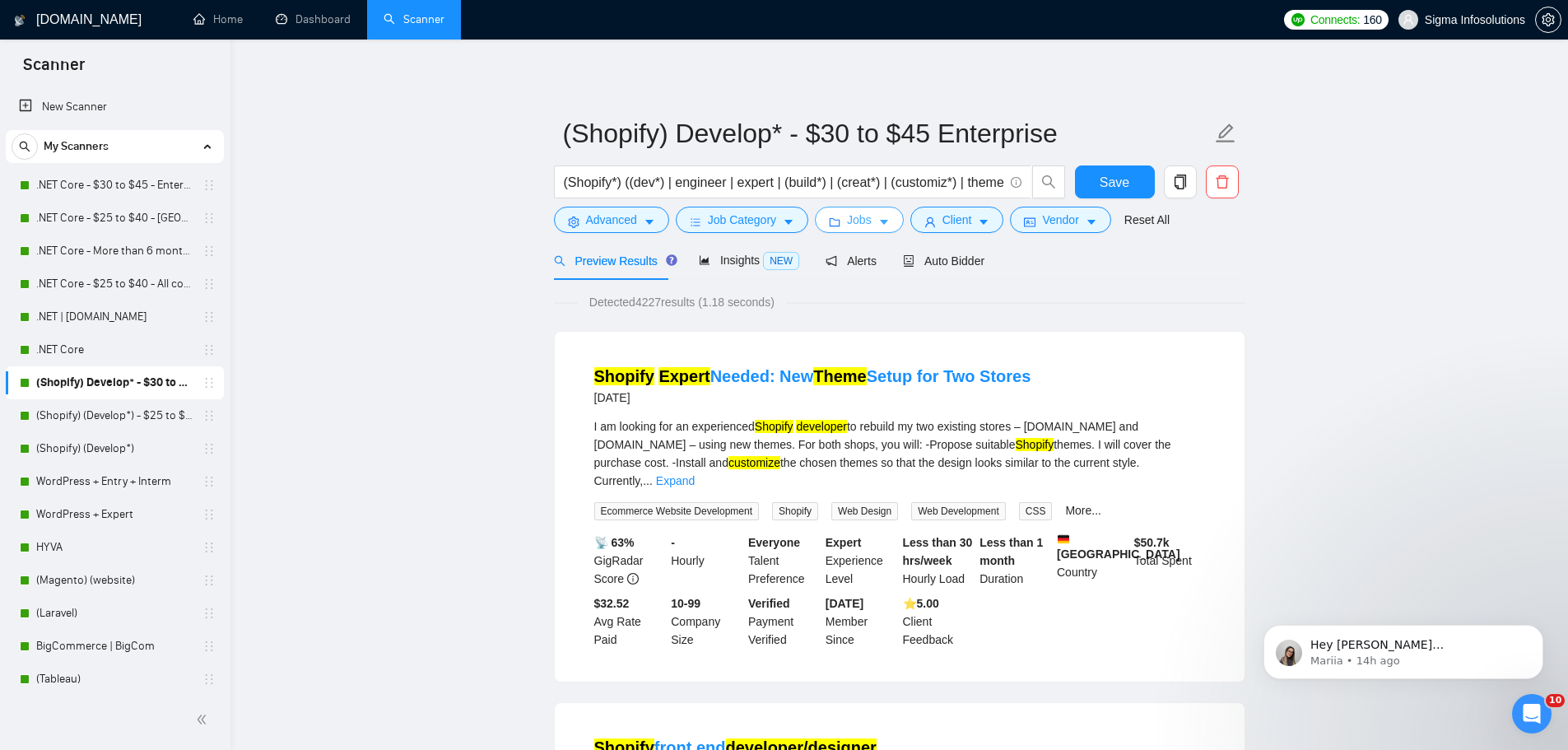
click at [837, 223] on icon "folder" at bounding box center [834, 223] width 11 height 8
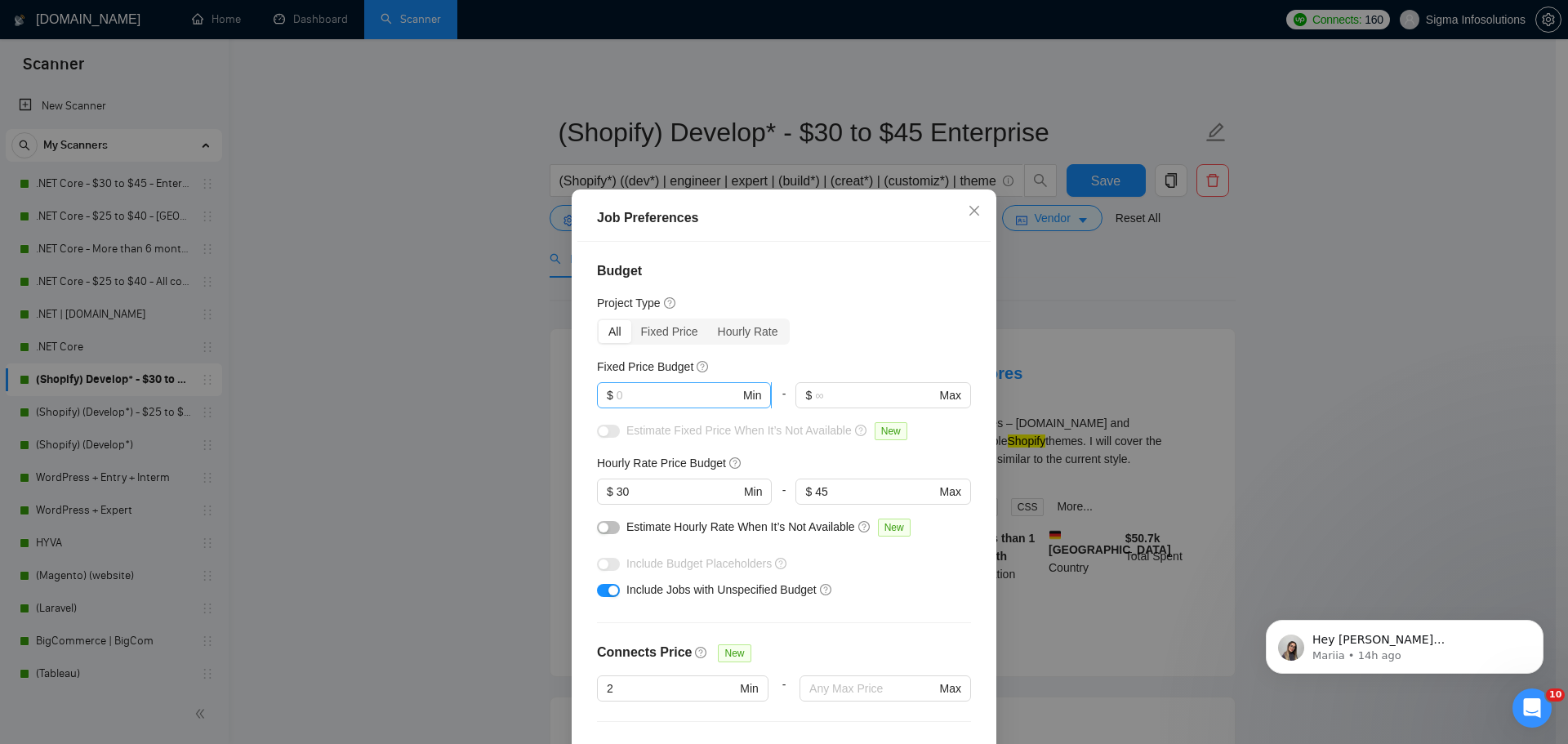
click at [658, 390] on input "text" at bounding box center [678, 396] width 123 height 18
type input "3000"
click at [834, 346] on div "Budget Project Type All Fixed Price Hourly Rate Fixed Price Budget 3000 $ 3000 …" at bounding box center [784, 502] width 413 height 522
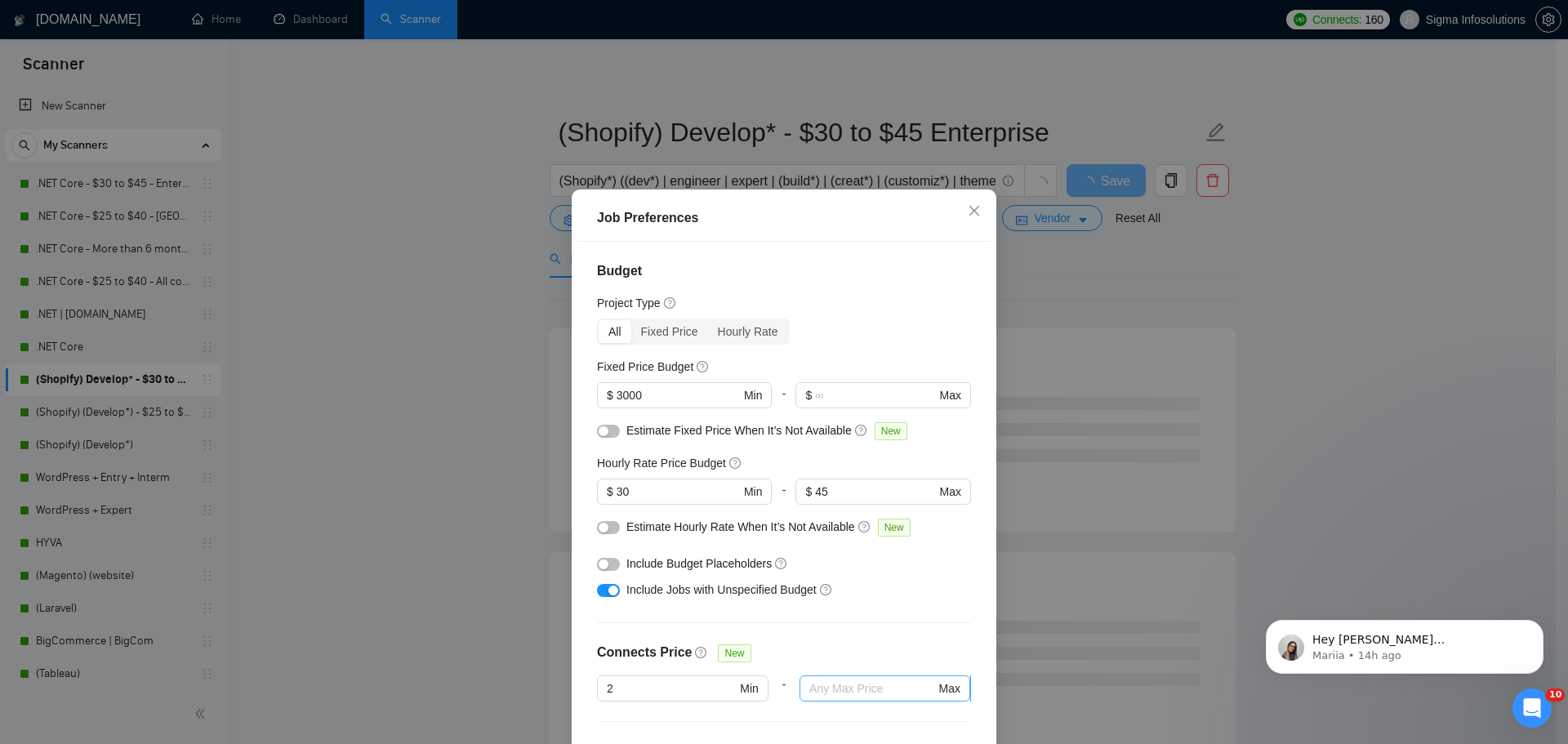
click at [943, 488] on span "Max" at bounding box center [949, 689] width 21 height 18
click at [937, 488] on div "Budget Project Type All Fixed Price Hourly Rate Fixed Price Budget $ 3000 Min -…" at bounding box center [784, 502] width 413 height 522
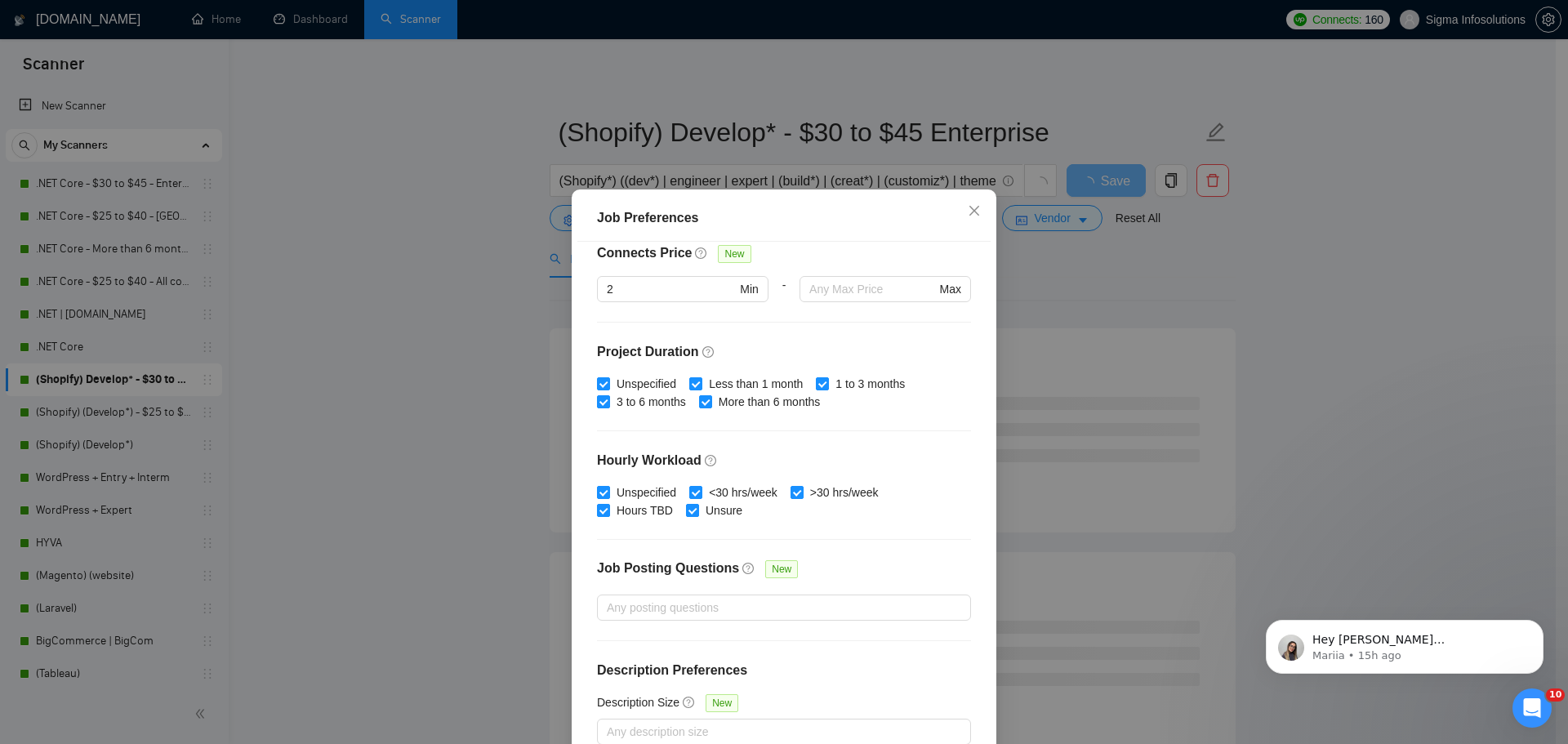
scroll to position [91, 0]
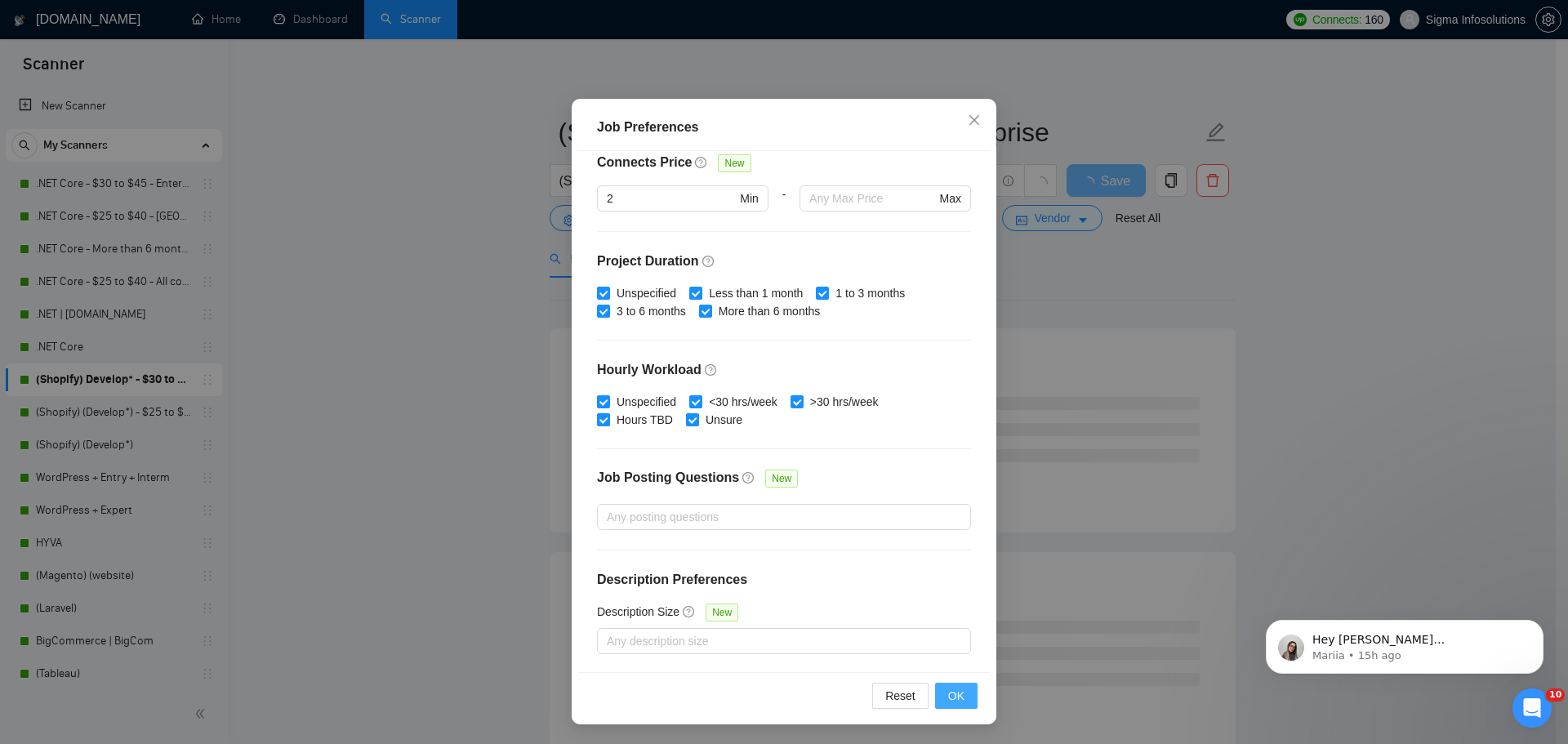
click at [948, 488] on span "OK" at bounding box center [956, 697] width 17 height 18
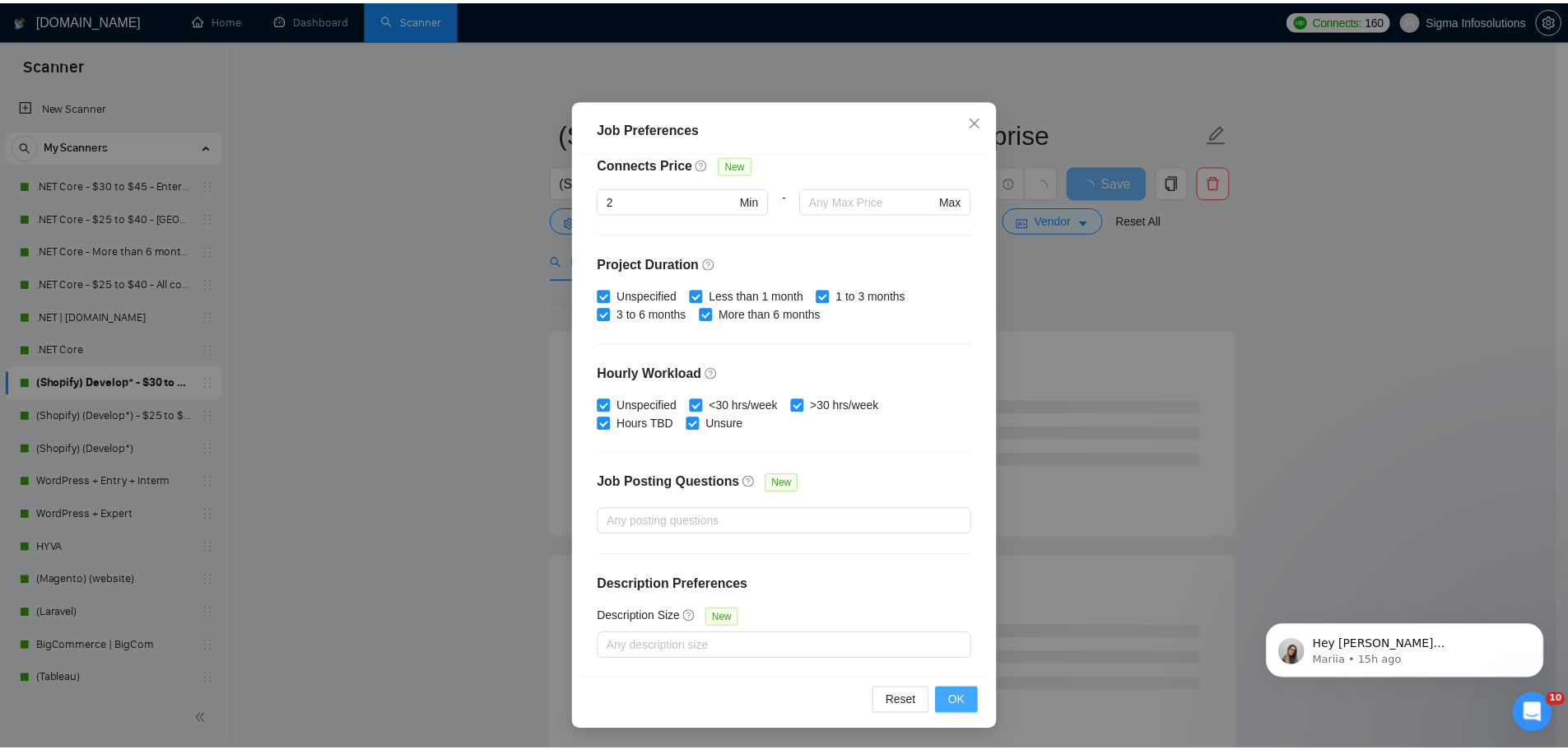
scroll to position [0, 0]
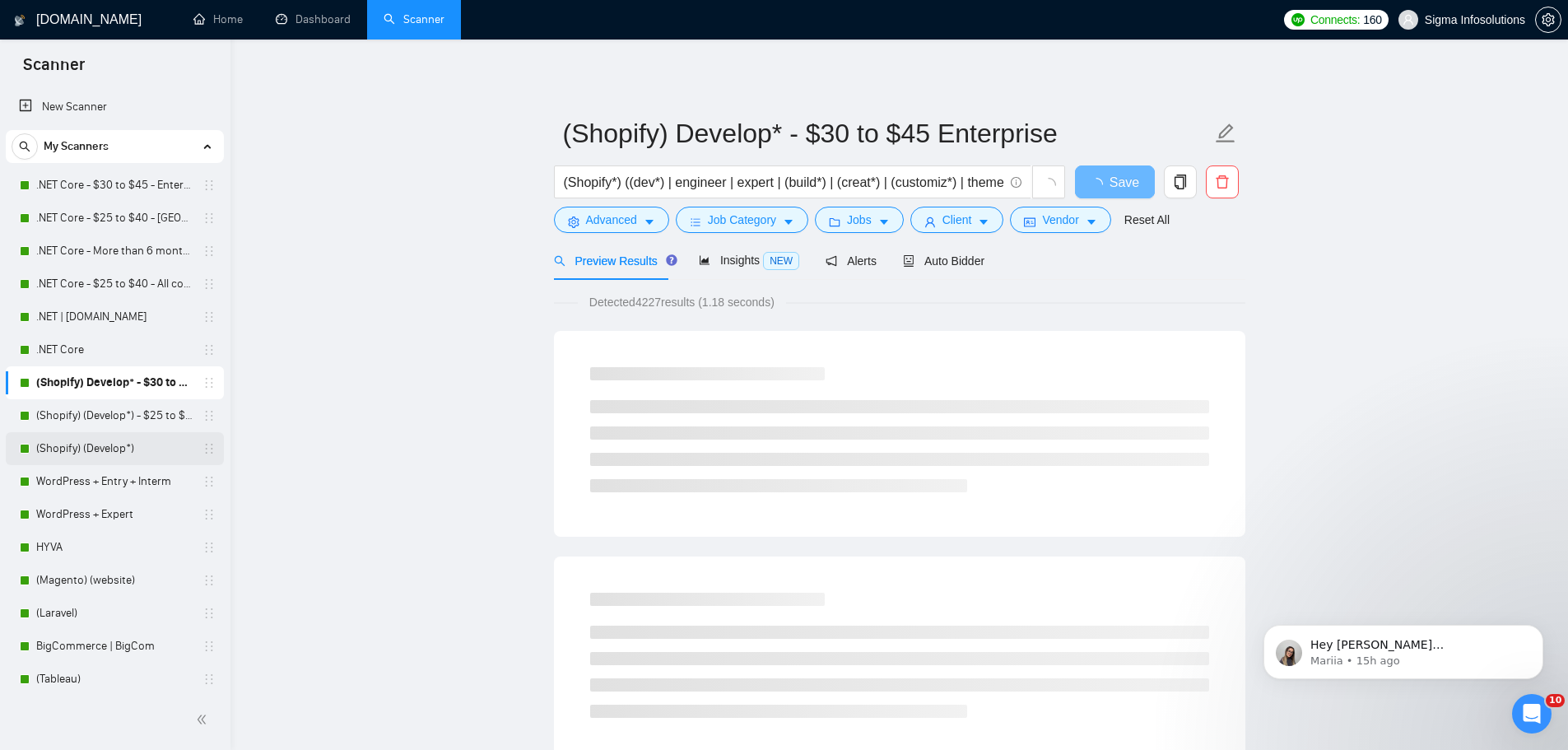
click at [119, 445] on link "(Shopify) (Develop*)" at bounding box center [114, 448] width 156 height 33
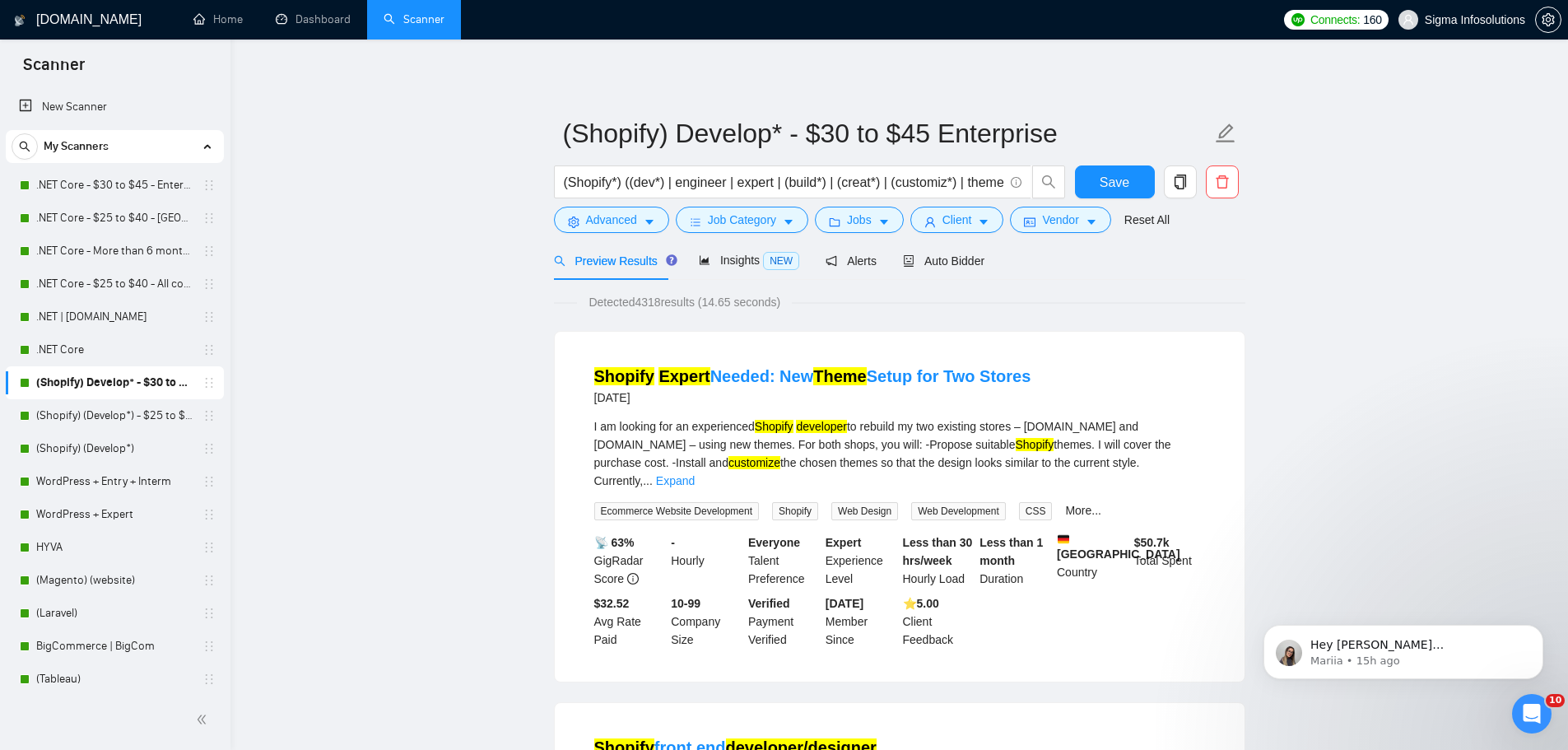
drag, startPoint x: 83, startPoint y: 244, endPoint x: 914, endPoint y: 77, distance: 847.6
click at [83, 244] on link ".NET Core - More than 6 months of work" at bounding box center [114, 250] width 156 height 33
click at [1111, 177] on span "Save" at bounding box center [1114, 182] width 29 height 21
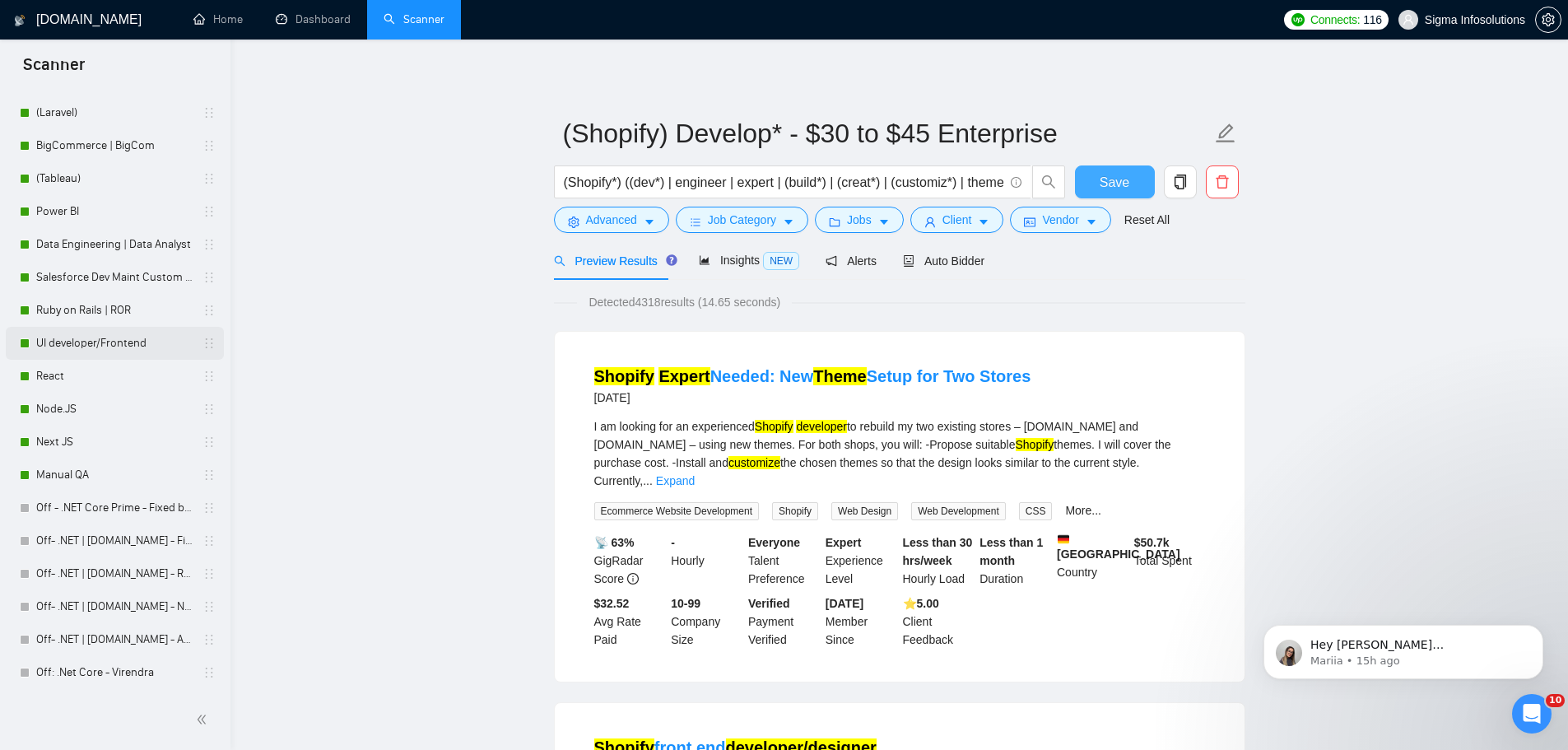
scroll to position [494, 0]
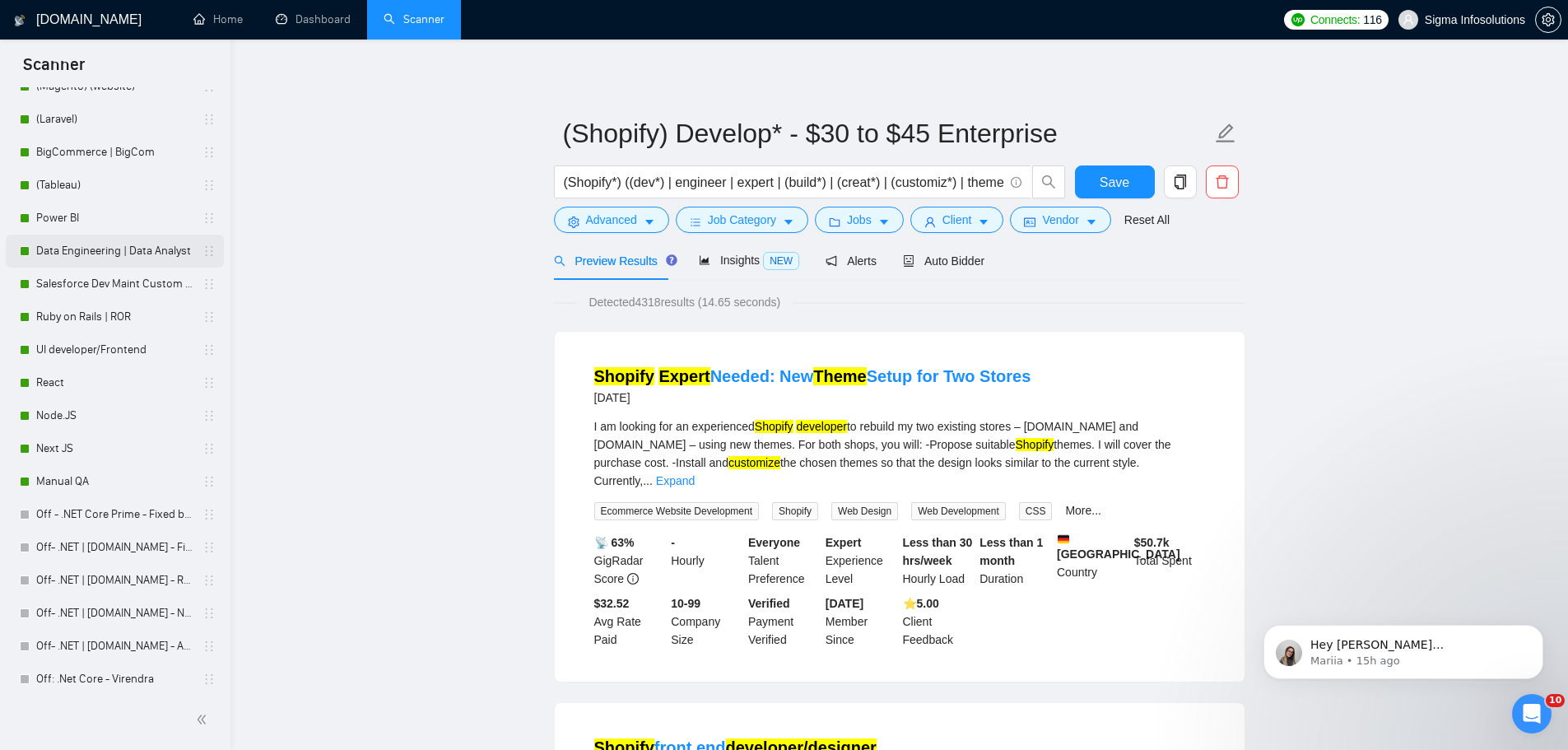
click at [99, 244] on link "Data Engineering | Data Analyst" at bounding box center [114, 250] width 156 height 33
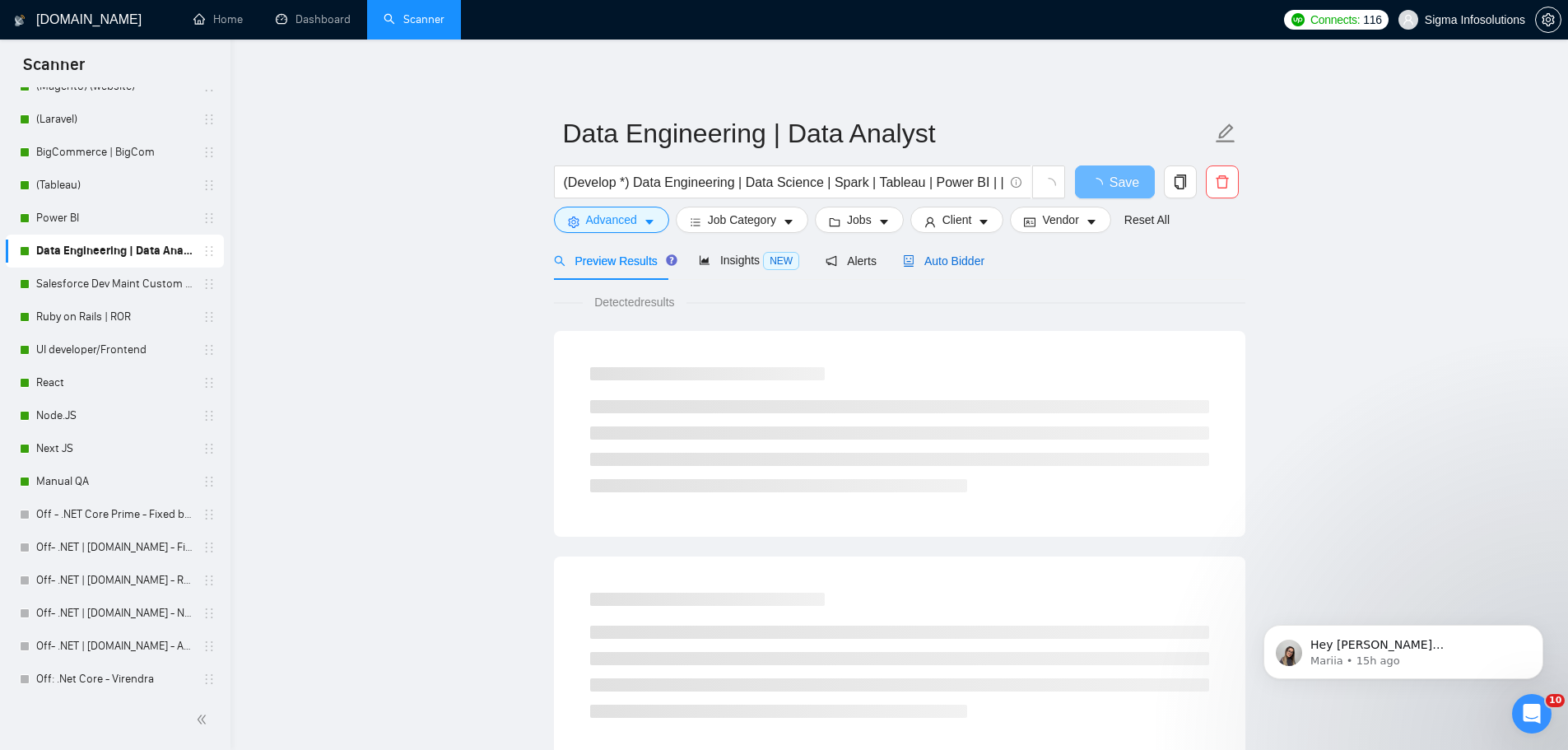
click at [946, 264] on span "Auto Bidder" at bounding box center [943, 261] width 81 height 13
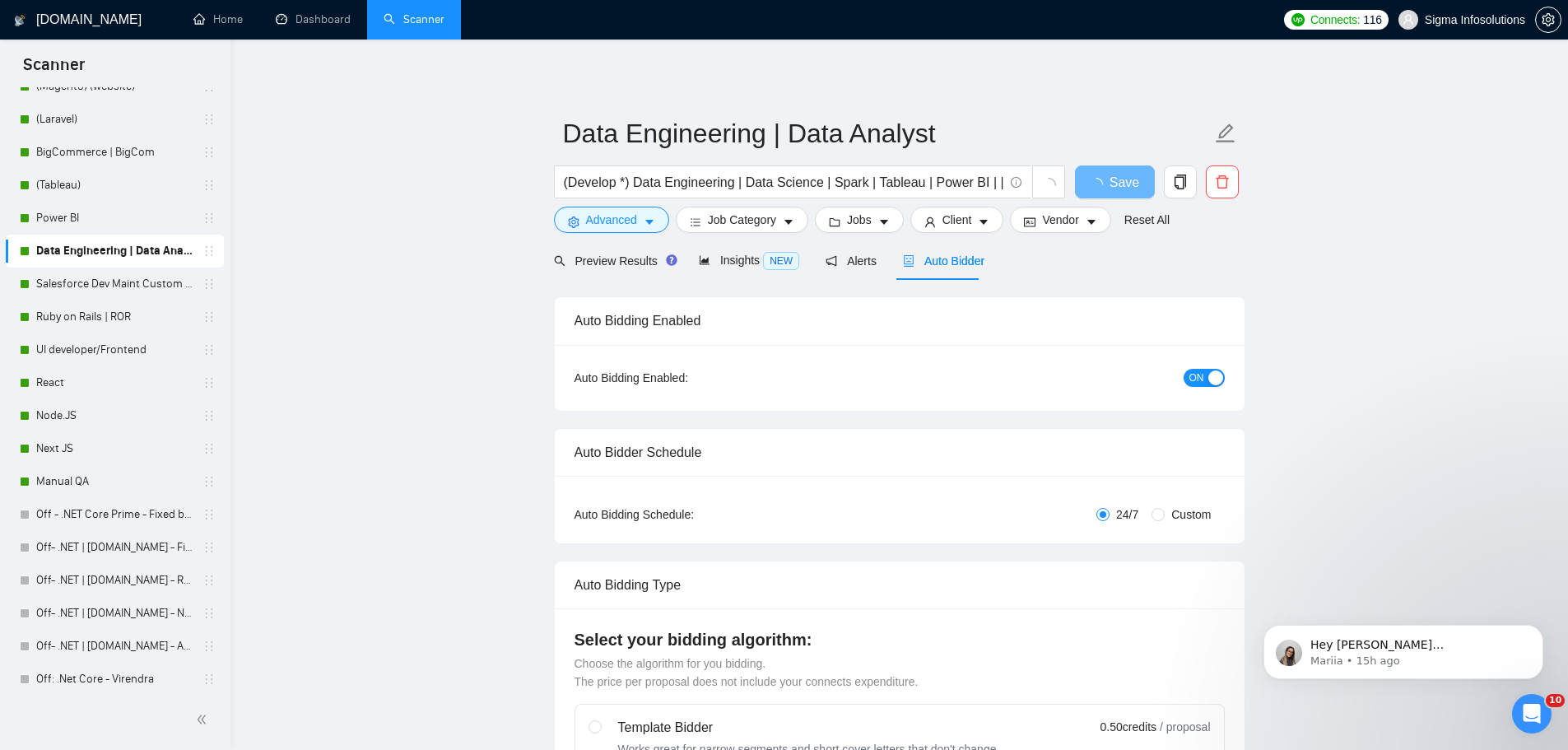
radio input "false"
radio input "true"
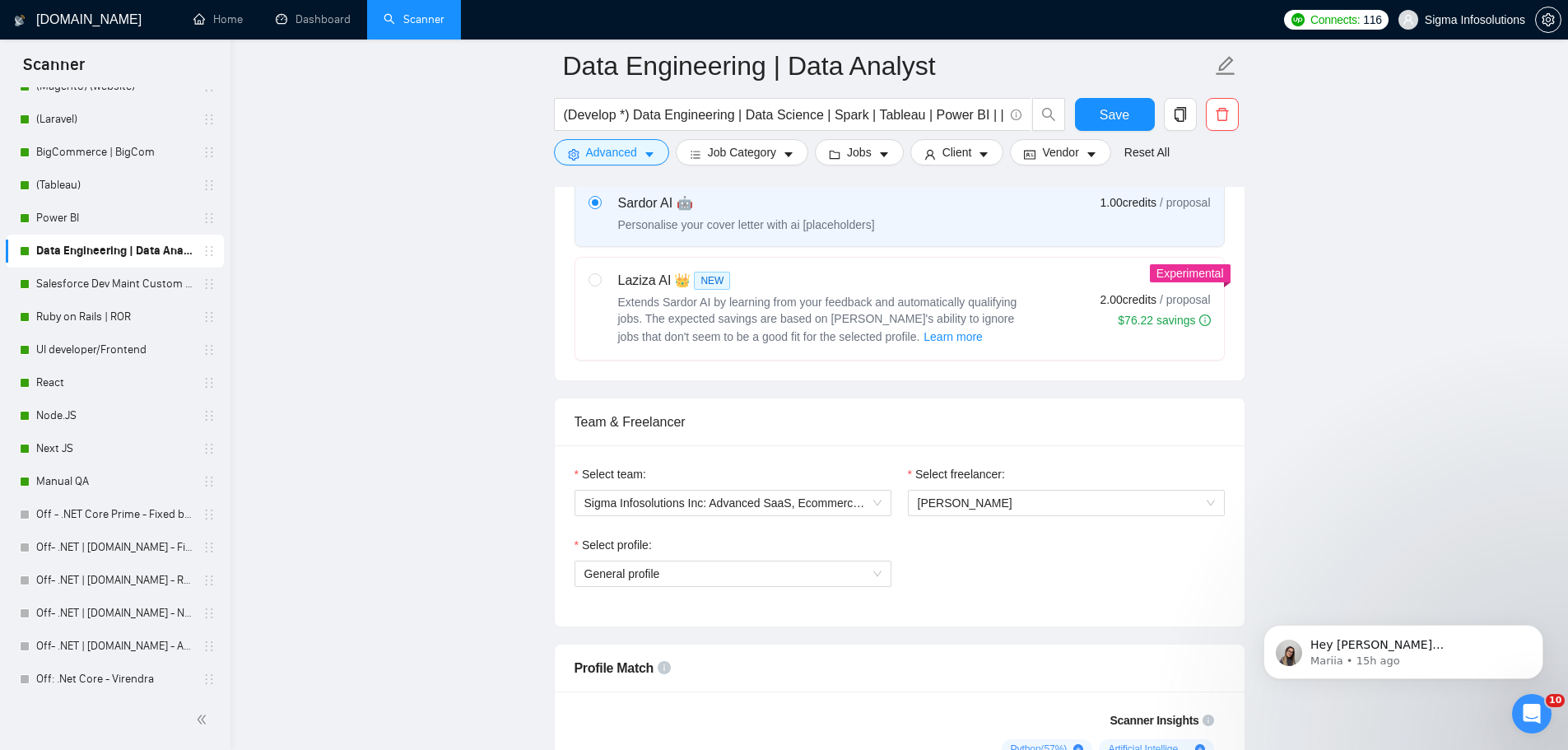
scroll to position [1071, 0]
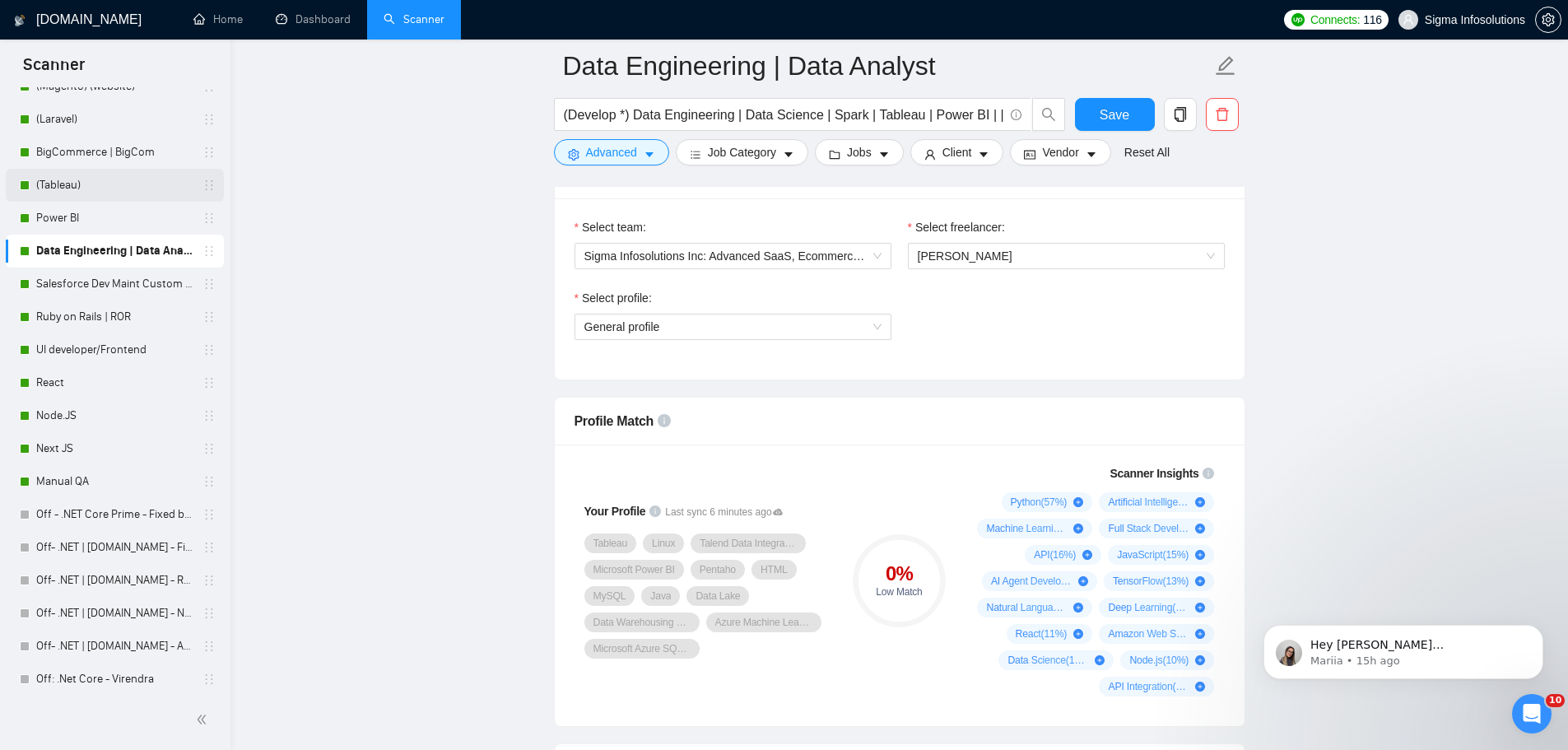
click at [58, 188] on link "(Tableau)" at bounding box center [114, 185] width 156 height 33
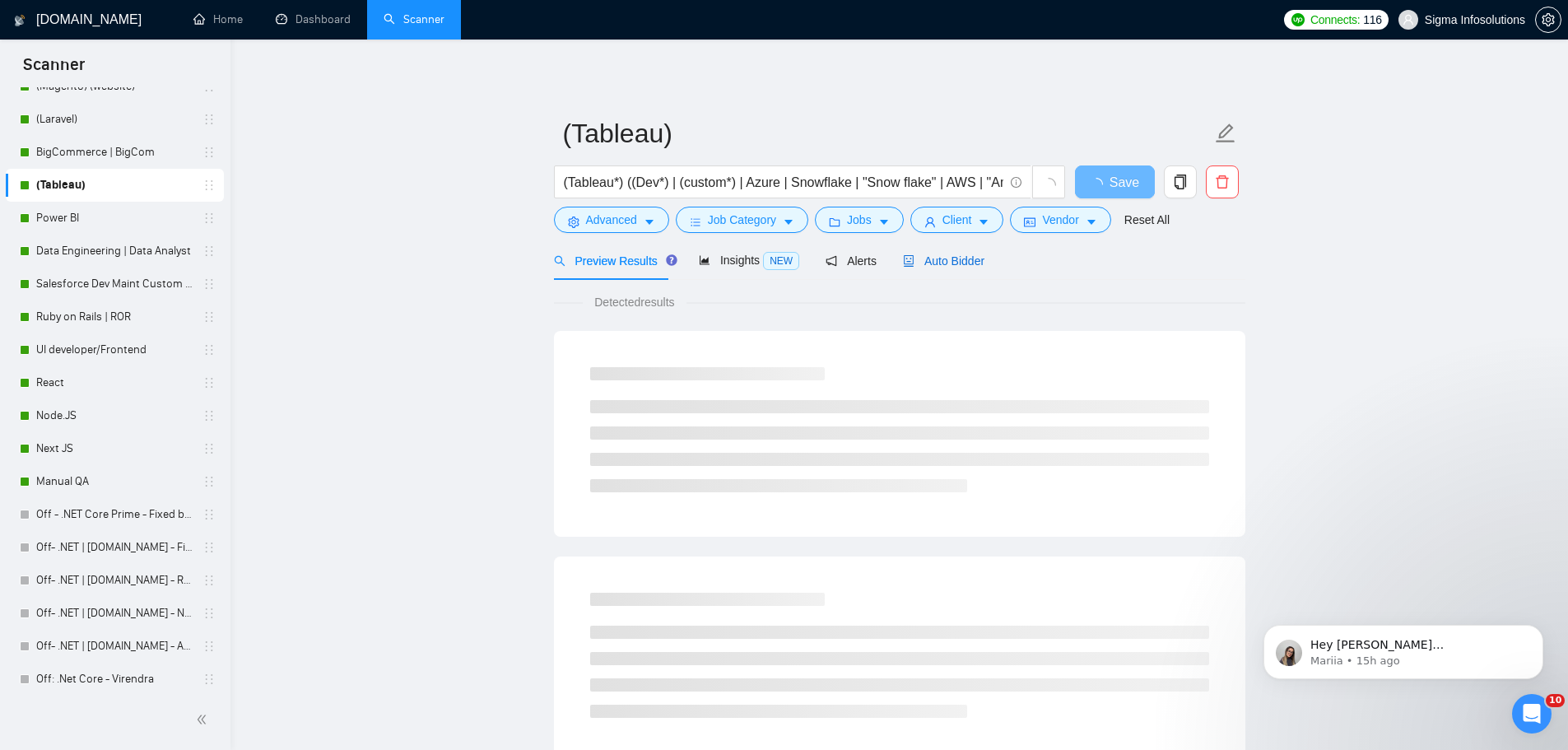
click at [964, 257] on span "Auto Bidder" at bounding box center [943, 261] width 81 height 13
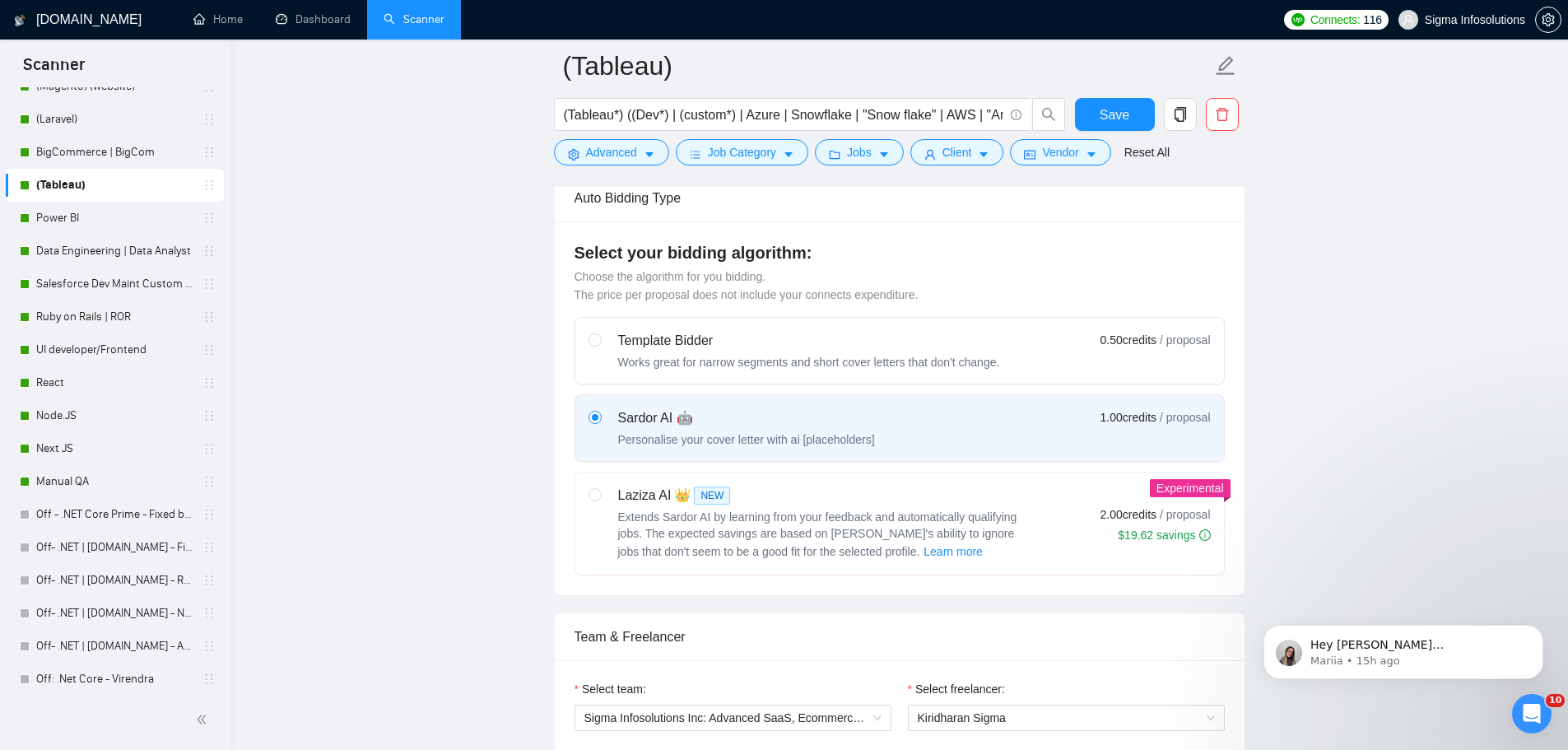
scroll to position [906, 0]
